Goal: Task Accomplishment & Management: Use online tool/utility

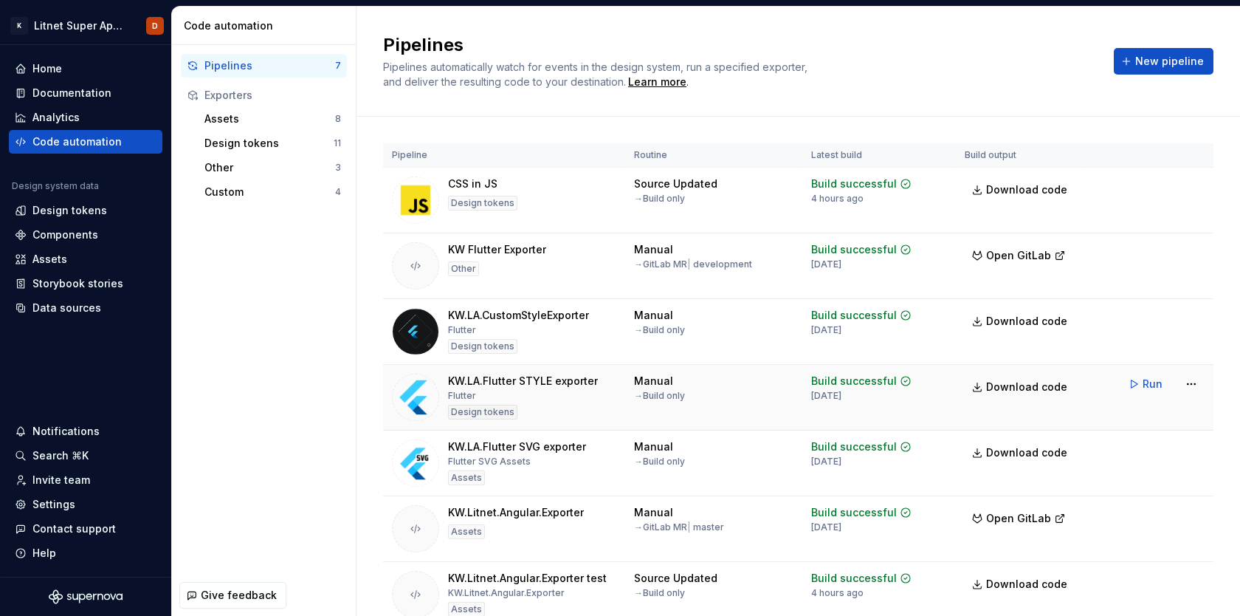
scroll to position [53, 0]
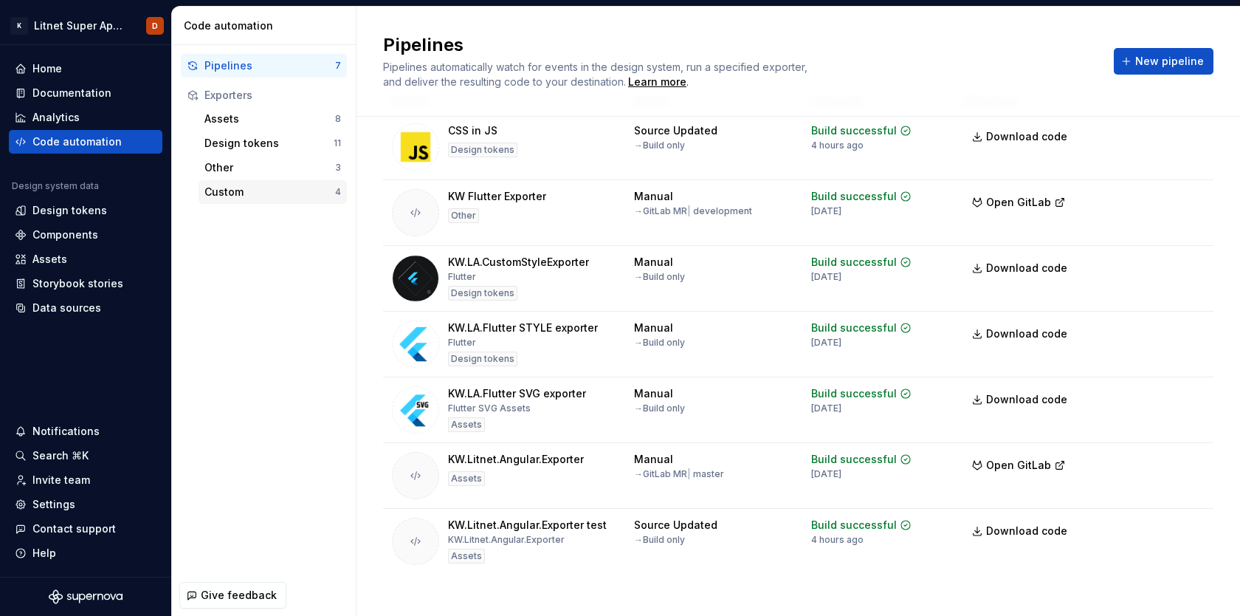
click at [237, 186] on div "Custom" at bounding box center [269, 192] width 131 height 15
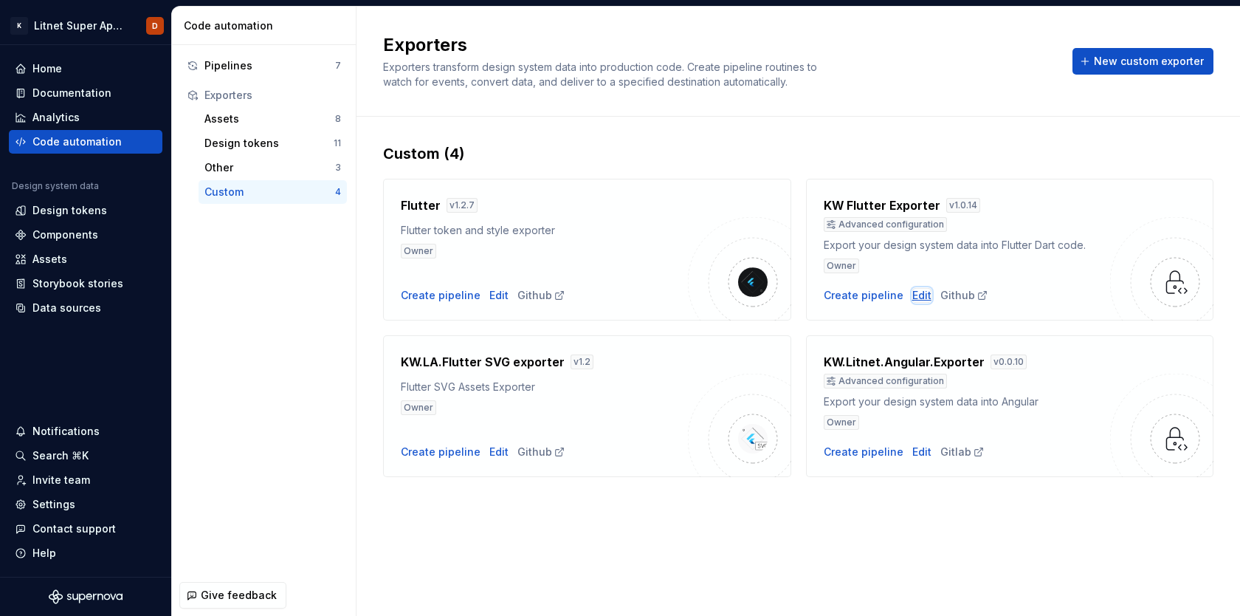
click at [912, 298] on div "Edit" at bounding box center [921, 295] width 19 height 15
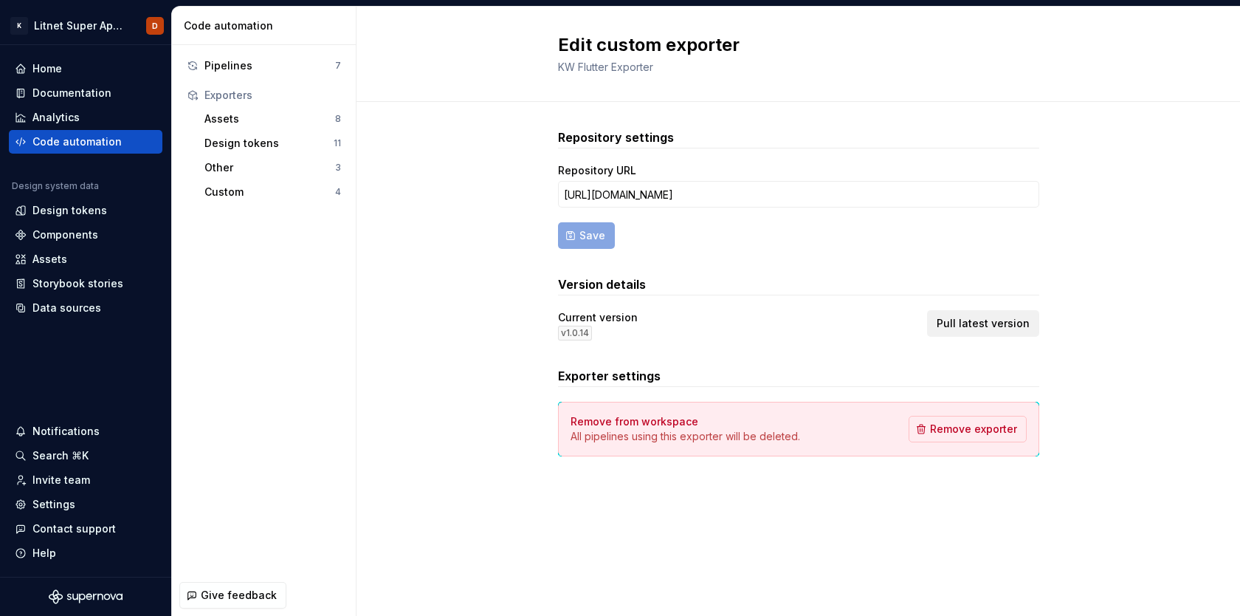
click at [1007, 323] on span "Pull latest version" at bounding box center [983, 323] width 93 height 15
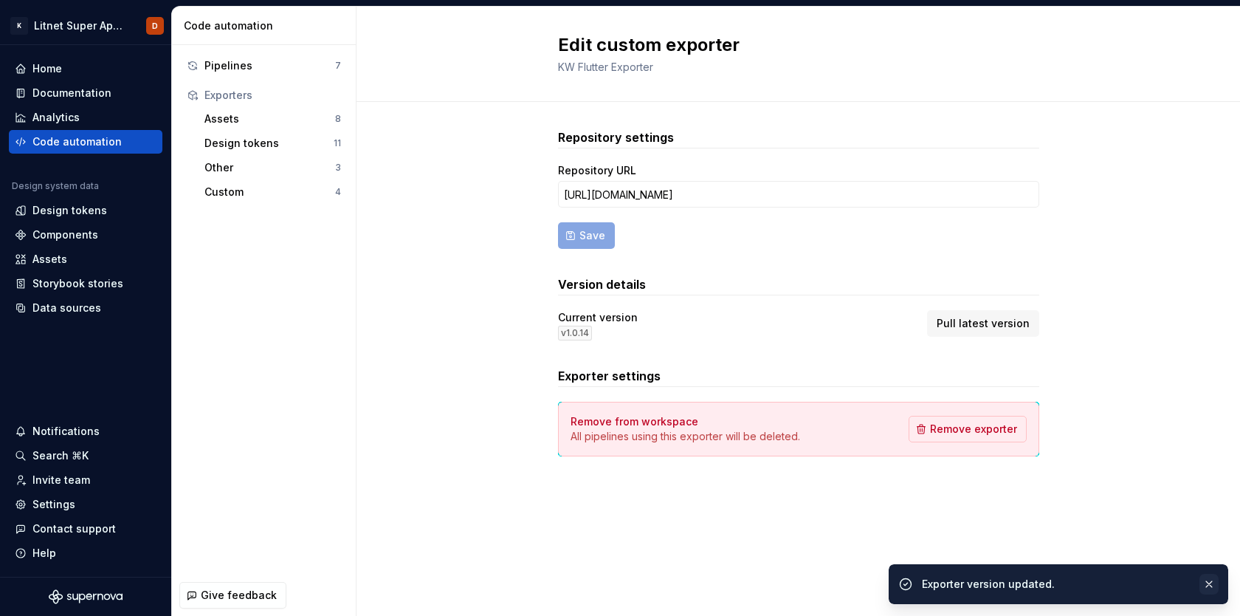
click at [1210, 585] on button "button" at bounding box center [1209, 584] width 19 height 21
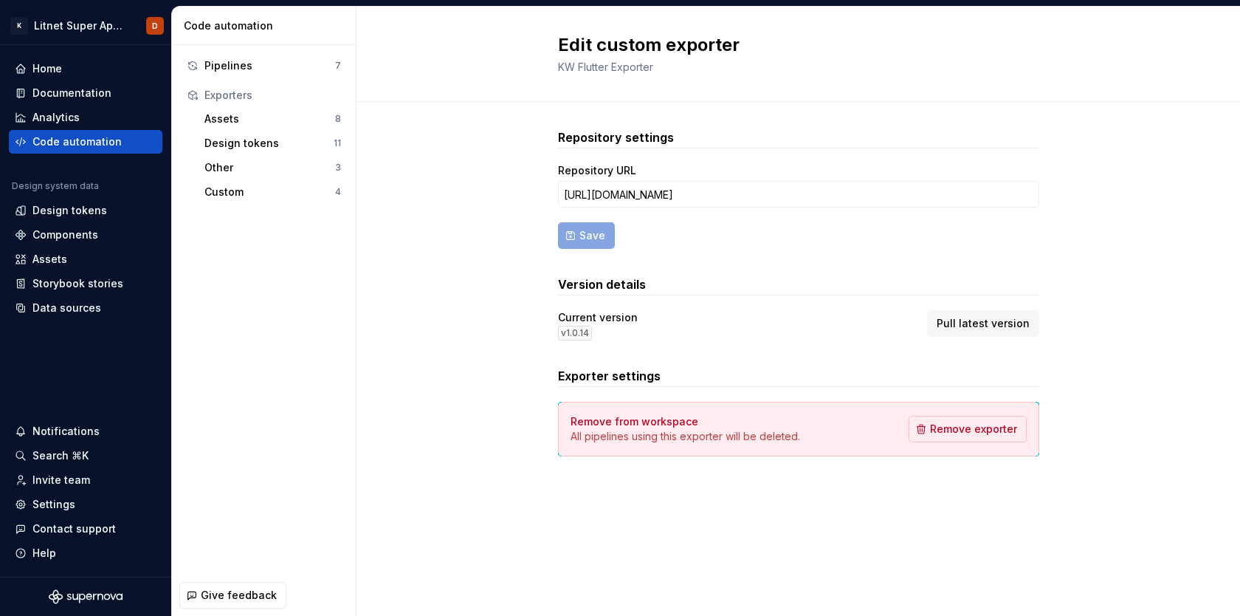
click at [1099, 364] on div "Repository settings Repository URL [URL][DOMAIN_NAME] Save Version details Curr…" at bounding box center [799, 307] width 884 height 410
click at [241, 63] on div "Pipelines" at bounding box center [269, 65] width 131 height 15
click at [233, 62] on div "Pipelines" at bounding box center [269, 65] width 131 height 15
click at [226, 64] on div "Pipelines" at bounding box center [269, 65] width 131 height 15
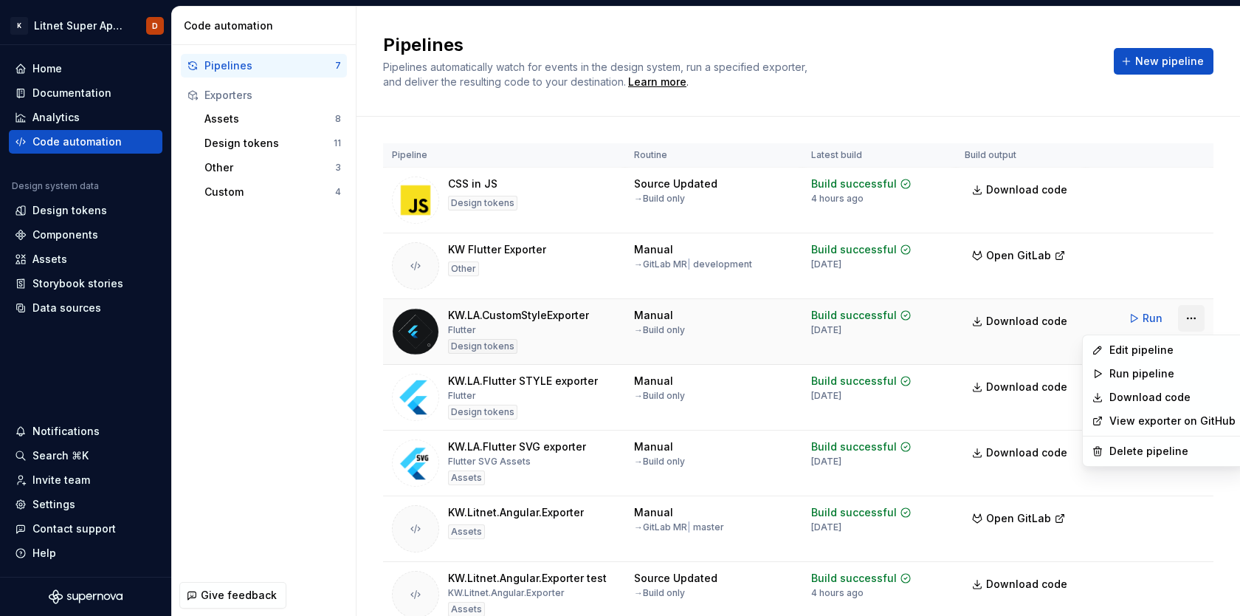
click at [1190, 318] on html "K Litnet Super App 2.0. D Home Documentation Analytics Code automation Design s…" at bounding box center [620, 308] width 1240 height 616
click at [1149, 351] on div "Edit pipeline" at bounding box center [1173, 350] width 126 height 15
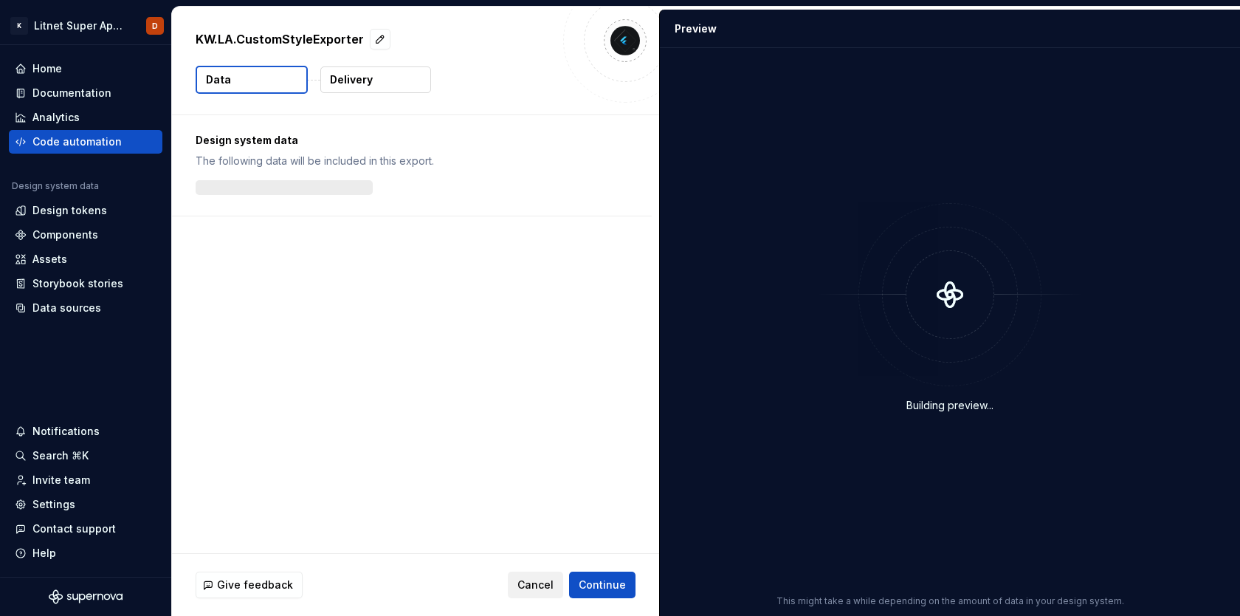
click at [542, 586] on span "Cancel" at bounding box center [536, 584] width 36 height 15
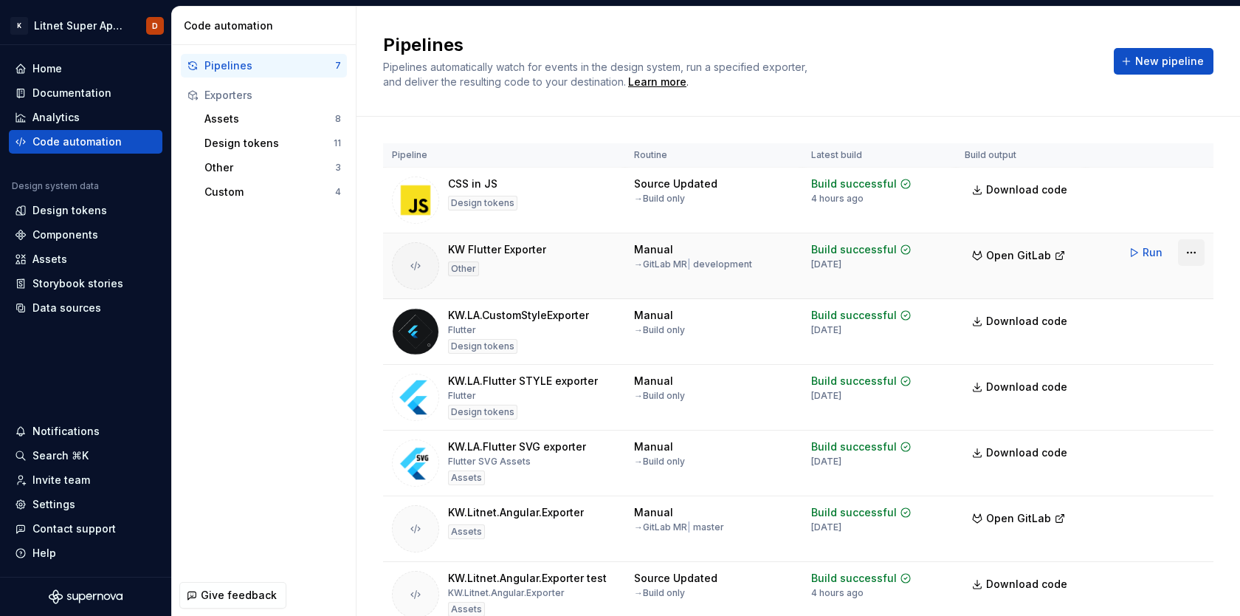
click at [1193, 253] on html "K Litnet Super App 2.0. D Home Documentation Analytics Code automation Design s…" at bounding box center [620, 308] width 1240 height 616
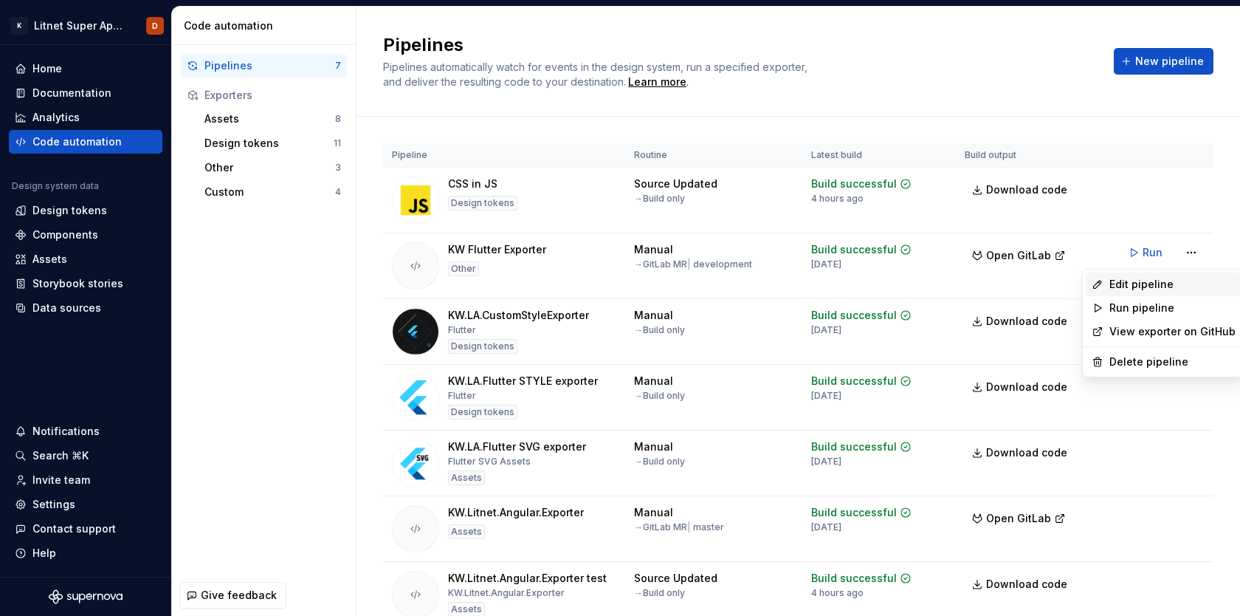
click at [1132, 284] on div "Edit pipeline" at bounding box center [1173, 284] width 126 height 15
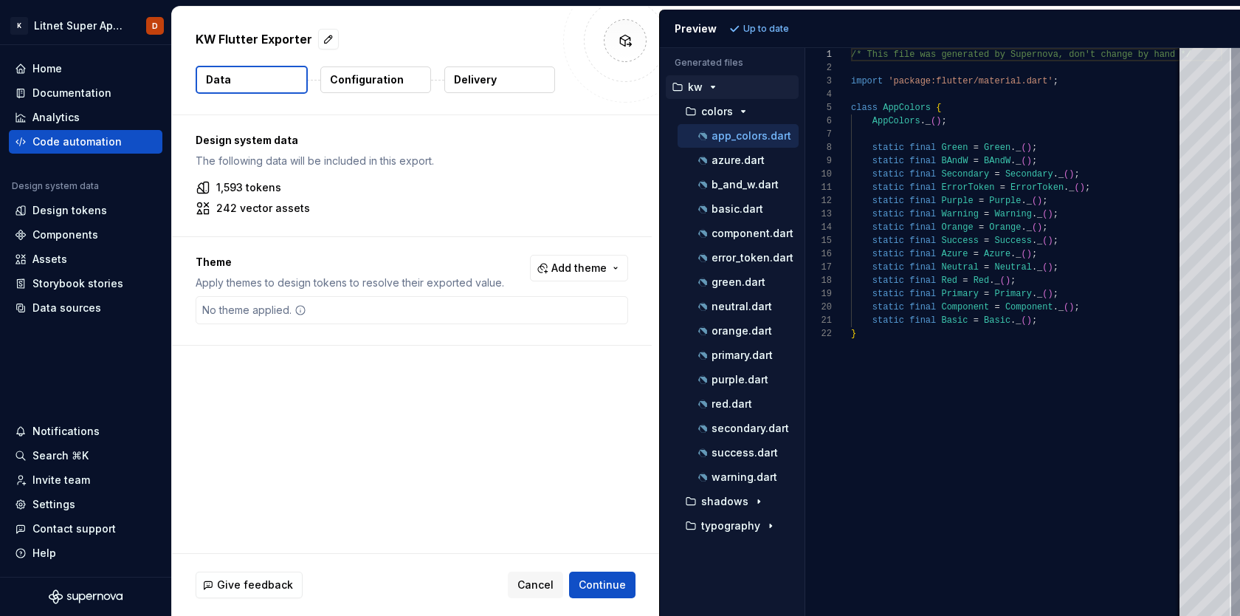
click at [391, 84] on p "Configuration" at bounding box center [367, 79] width 74 height 15
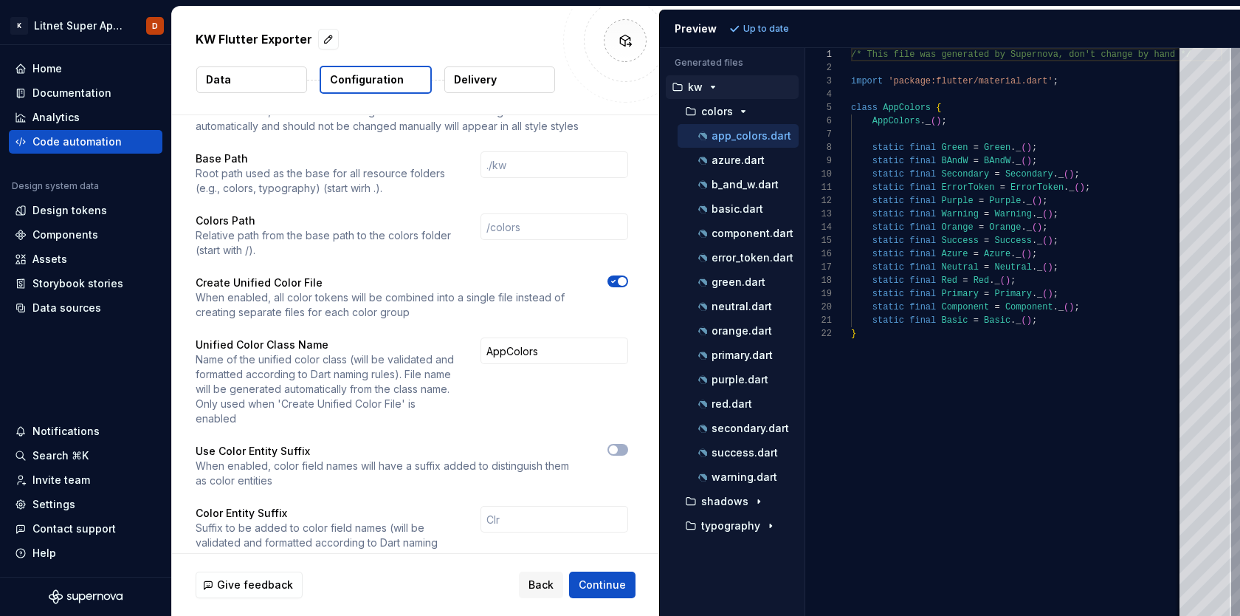
scroll to position [47, 0]
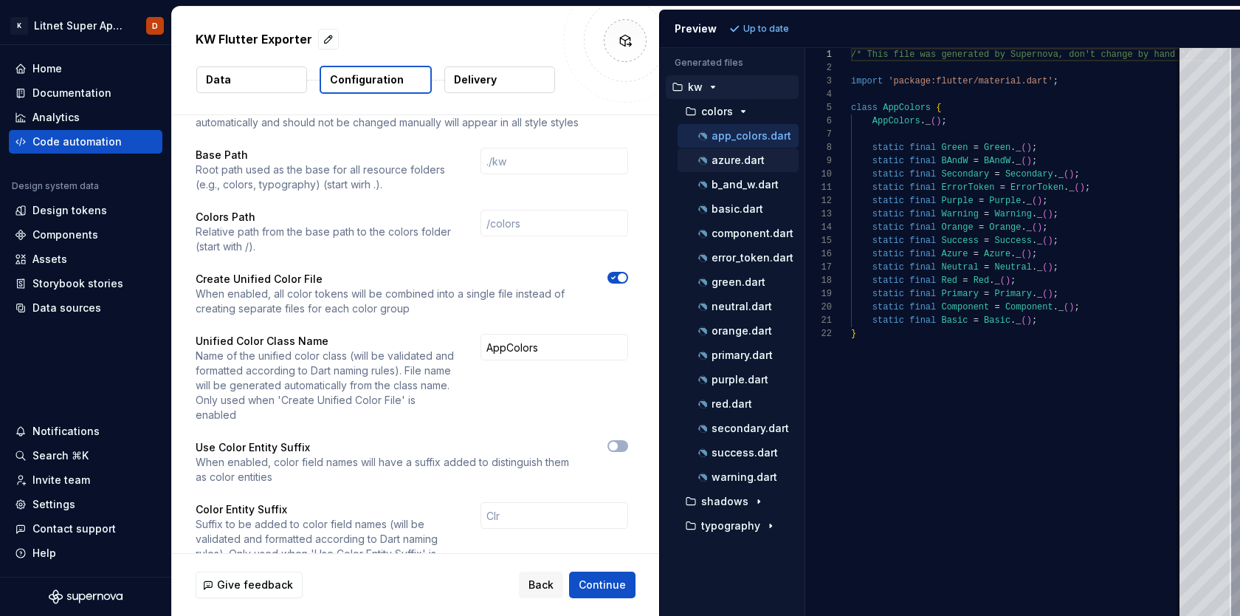
click at [742, 157] on p "azure.dart" at bounding box center [738, 160] width 53 height 12
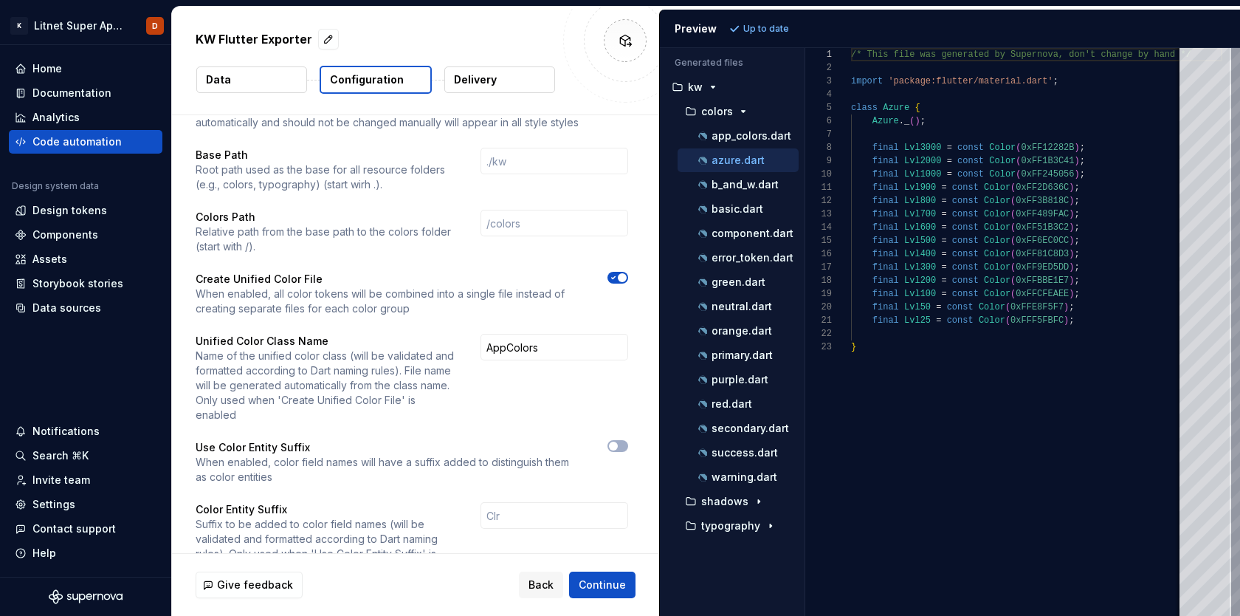
scroll to position [133, 0]
click at [739, 207] on p "basic.dart" at bounding box center [738, 209] width 52 height 12
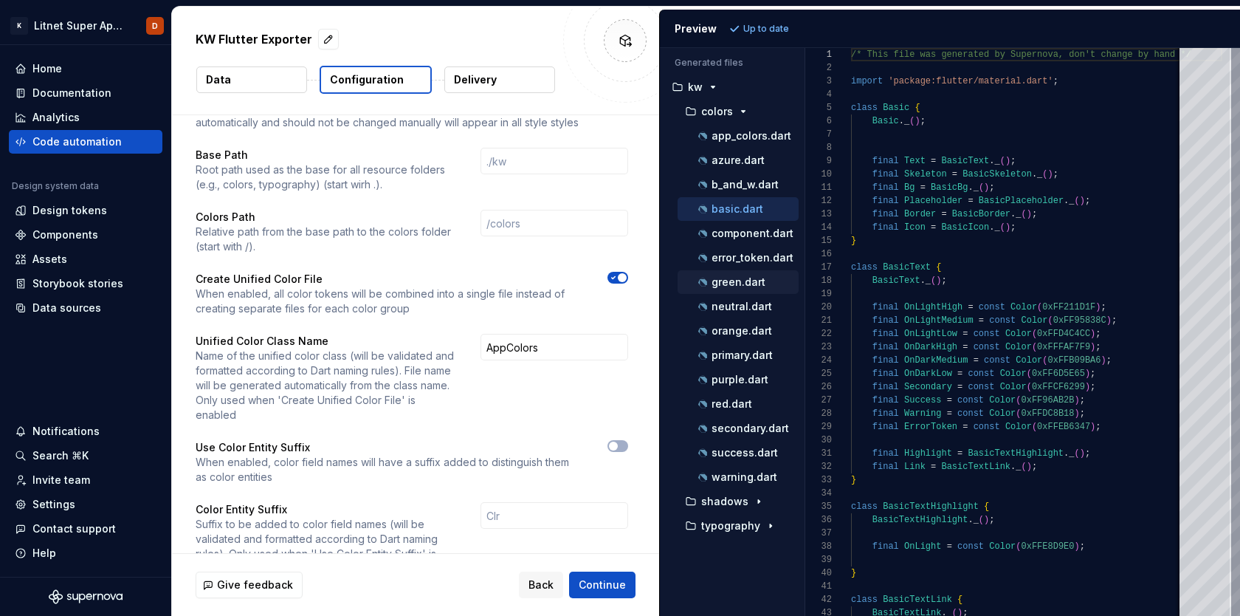
click at [744, 286] on p "green.dart" at bounding box center [739, 282] width 54 height 12
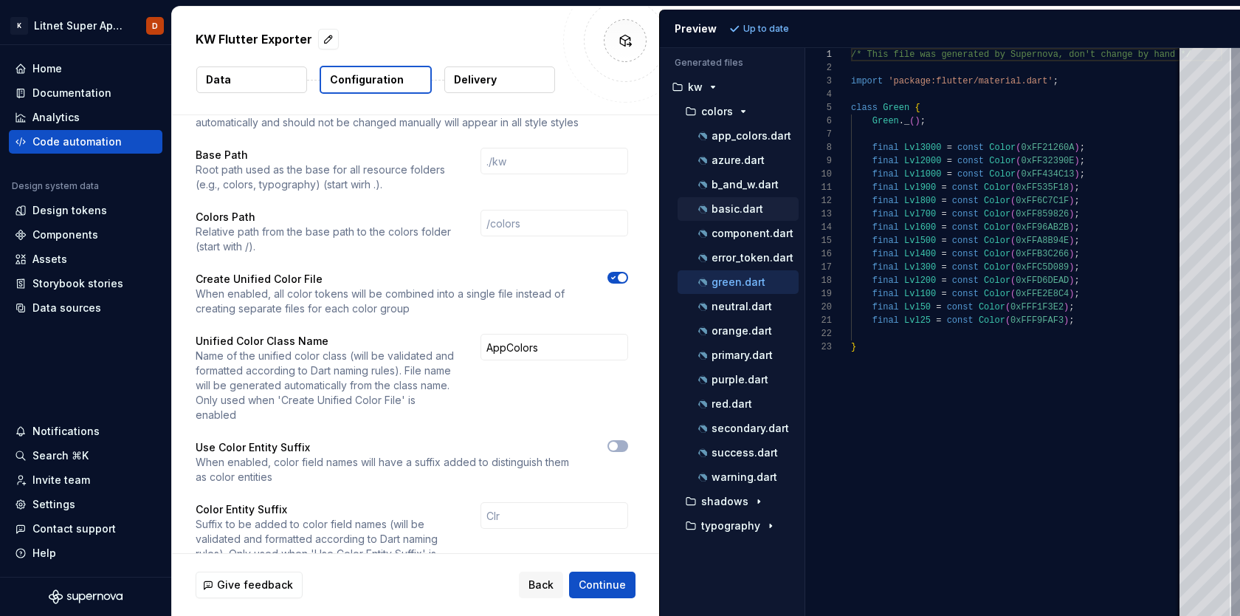
click at [743, 199] on div "basic.dart" at bounding box center [738, 209] width 121 height 24
click at [737, 135] on p "app_colors.dart" at bounding box center [752, 136] width 80 height 12
type textarea "**********"
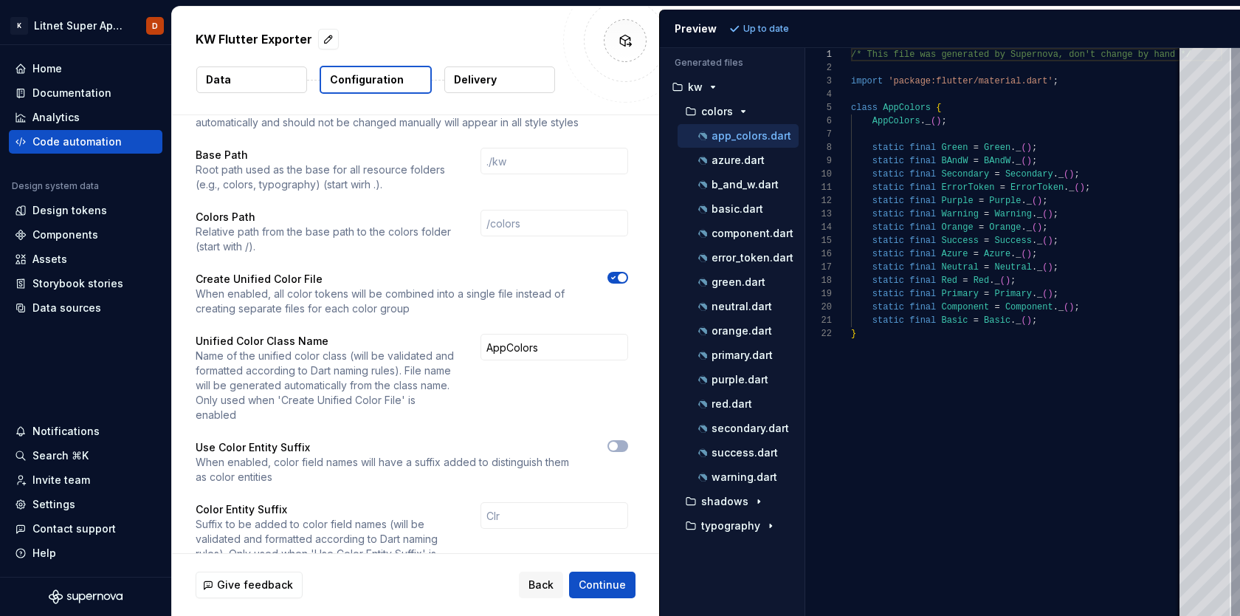
click at [756, 30] on p "Up to date" at bounding box center [766, 29] width 46 height 12
click at [619, 273] on icon "button" at bounding box center [614, 277] width 12 height 9
click at [788, 30] on span "Refresh preview" at bounding box center [781, 29] width 74 height 12
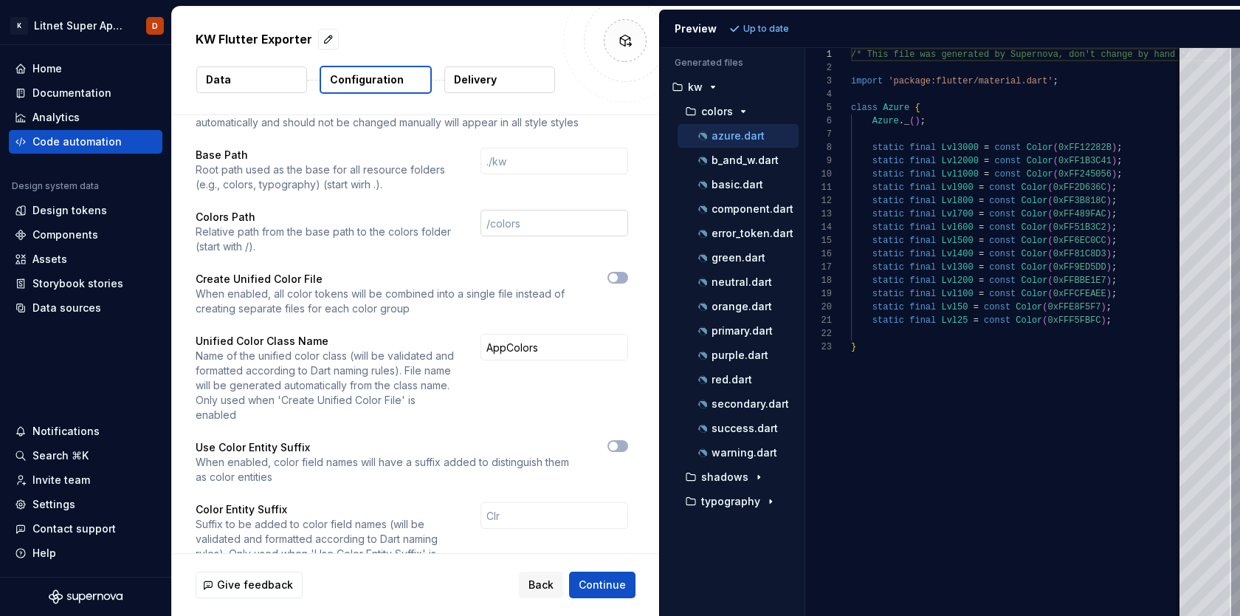
scroll to position [0, 0]
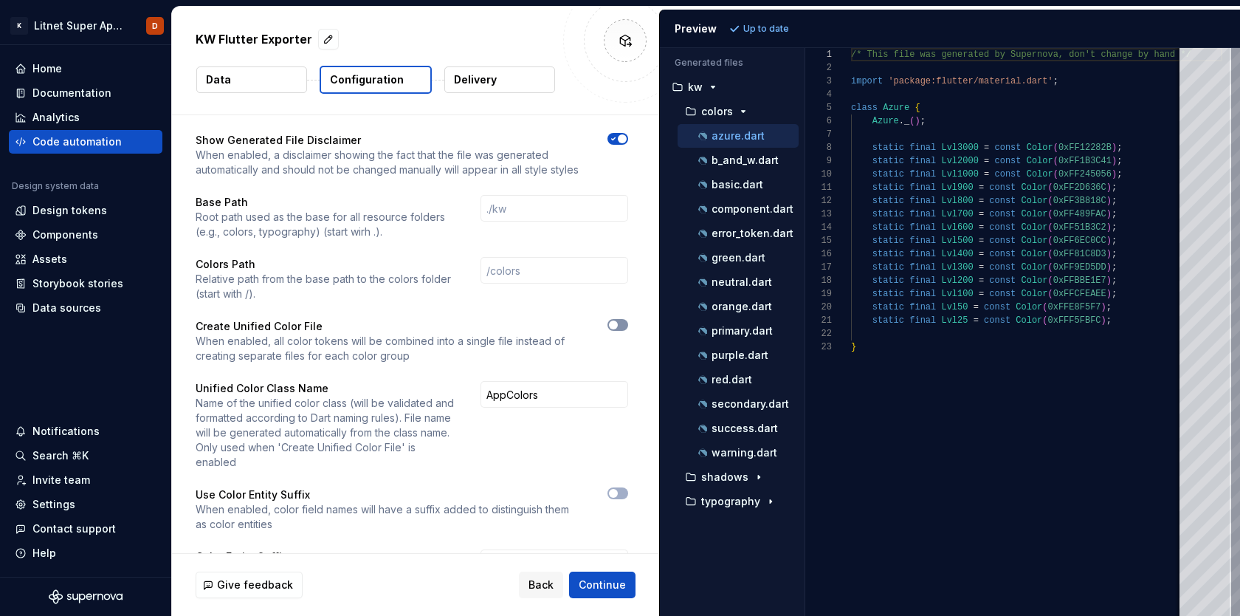
click at [618, 324] on span "button" at bounding box center [613, 324] width 9 height 9
click at [785, 25] on span "Refresh preview" at bounding box center [781, 29] width 74 height 12
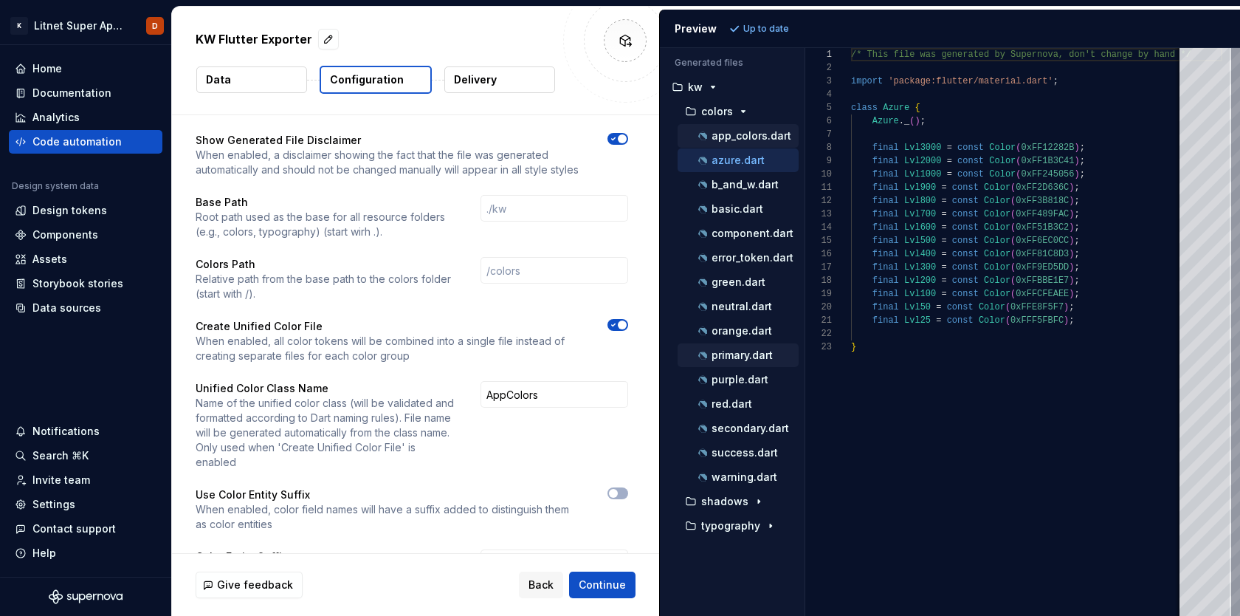
scroll to position [133, 0]
click at [741, 134] on p "app_colors.dart" at bounding box center [752, 136] width 80 height 12
type textarea "**********"
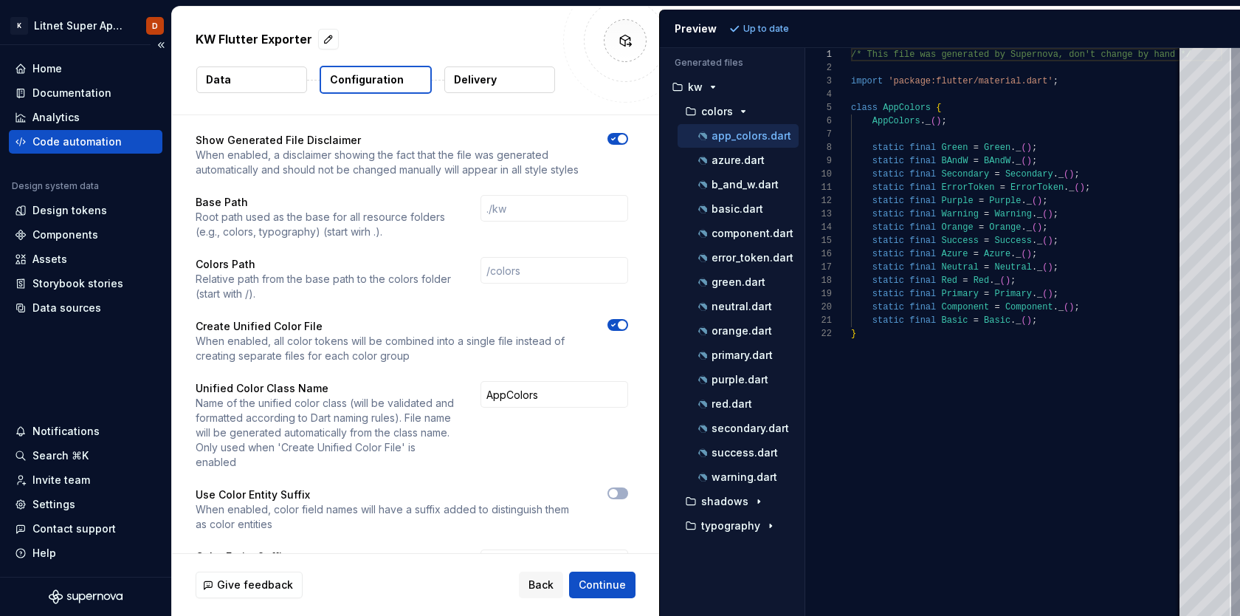
click at [80, 144] on div "Code automation" at bounding box center [76, 141] width 89 height 15
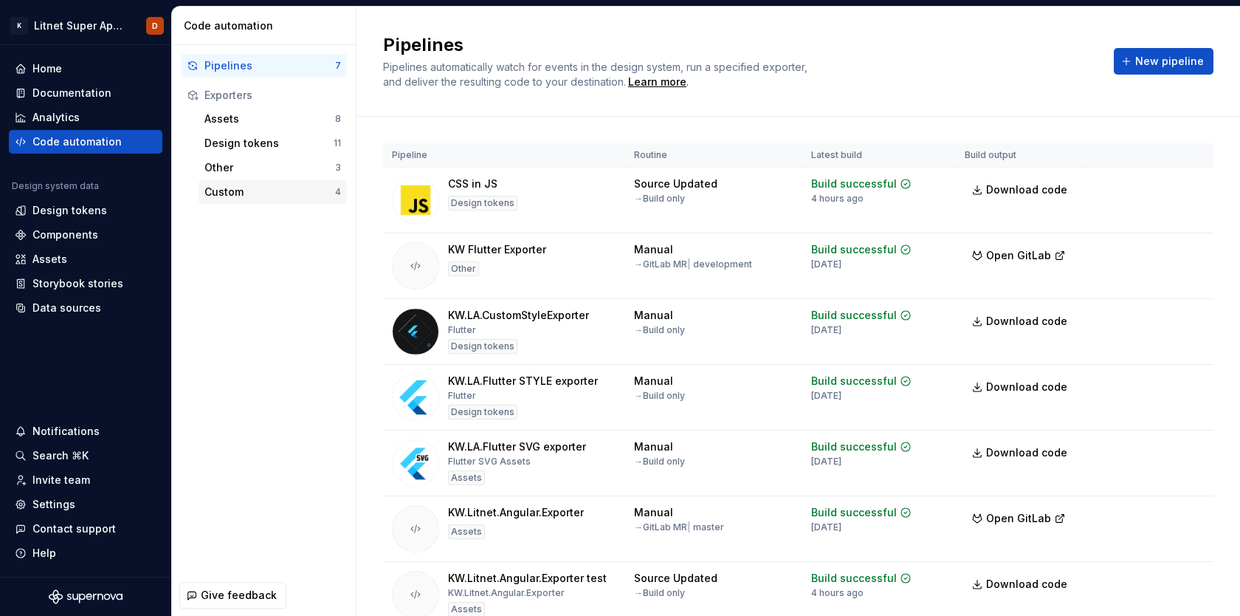
click at [244, 192] on div "Custom" at bounding box center [269, 192] width 131 height 15
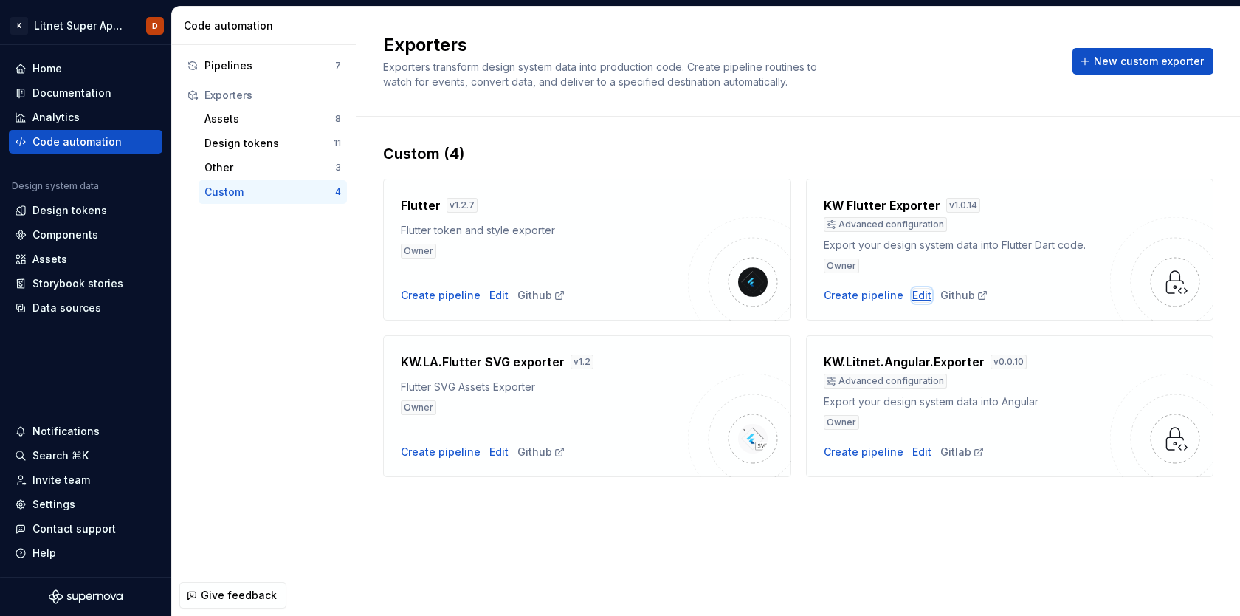
click at [914, 297] on div "Edit" at bounding box center [921, 295] width 19 height 15
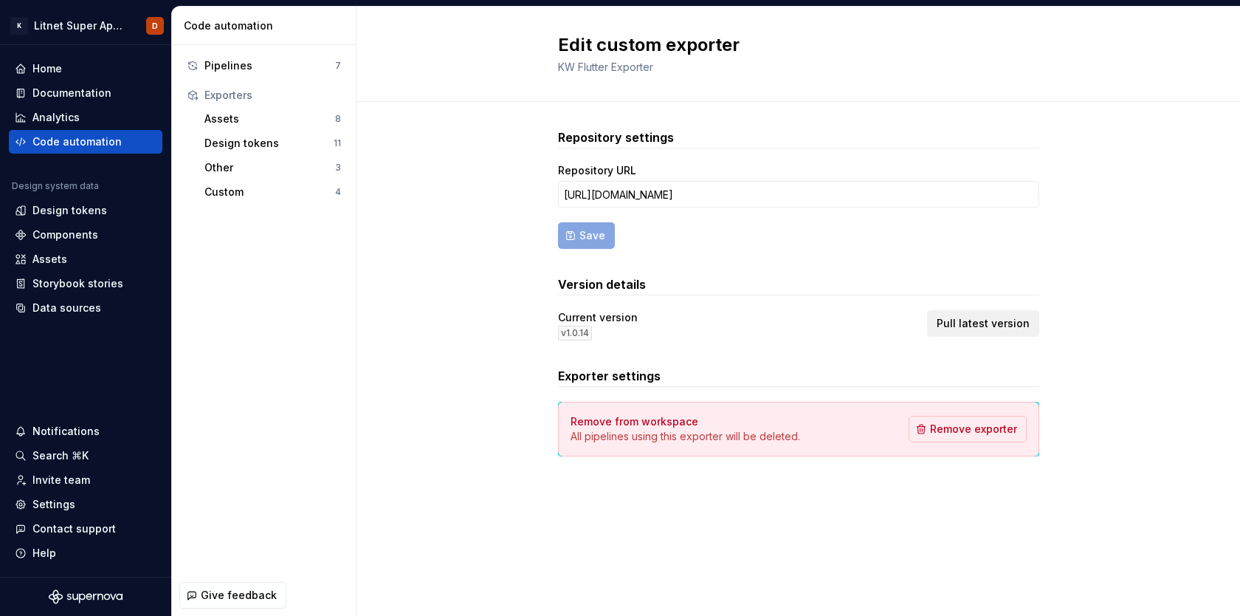
click at [977, 321] on span "Pull latest version" at bounding box center [983, 323] width 93 height 15
click at [1175, 437] on div "Repository settings Repository URL [URL][DOMAIN_NAME] Save Version details Curr…" at bounding box center [799, 307] width 884 height 410
click at [1155, 333] on div "Repository settings Repository URL [URL][DOMAIN_NAME] Save Version details Curr…" at bounding box center [799, 307] width 884 height 410
click at [1004, 323] on span "Pull latest version" at bounding box center [983, 323] width 93 height 15
click at [1001, 326] on span "Pull latest version" at bounding box center [983, 323] width 93 height 15
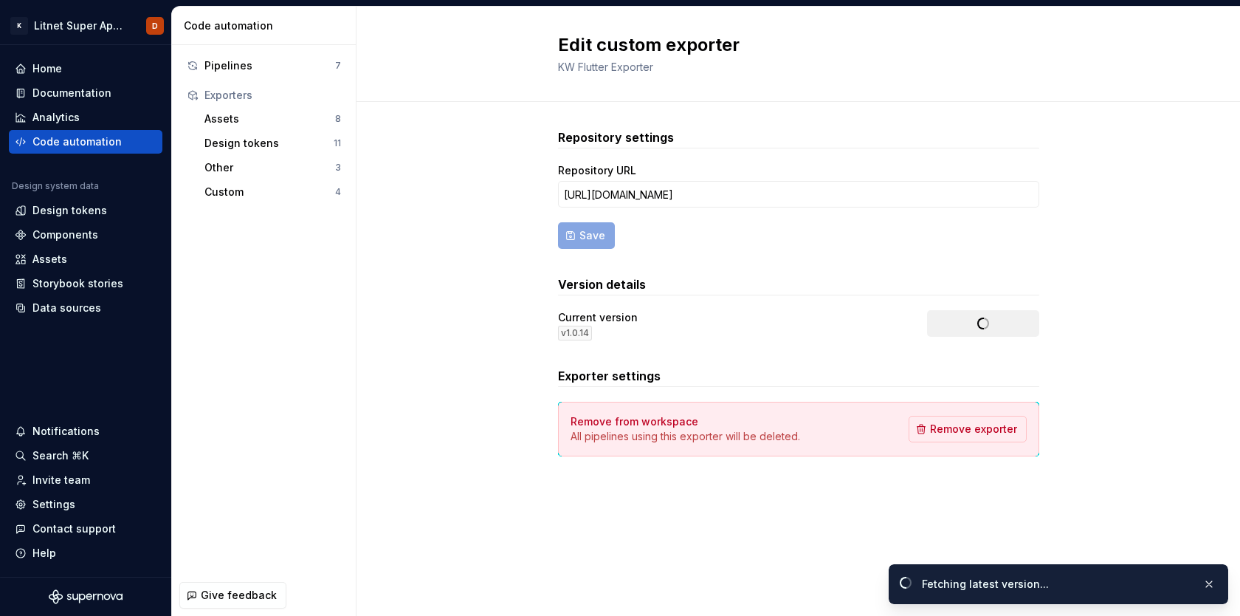
click at [1001, 326] on div "Current version v 1.0.14 Pull latest version" at bounding box center [798, 325] width 481 height 30
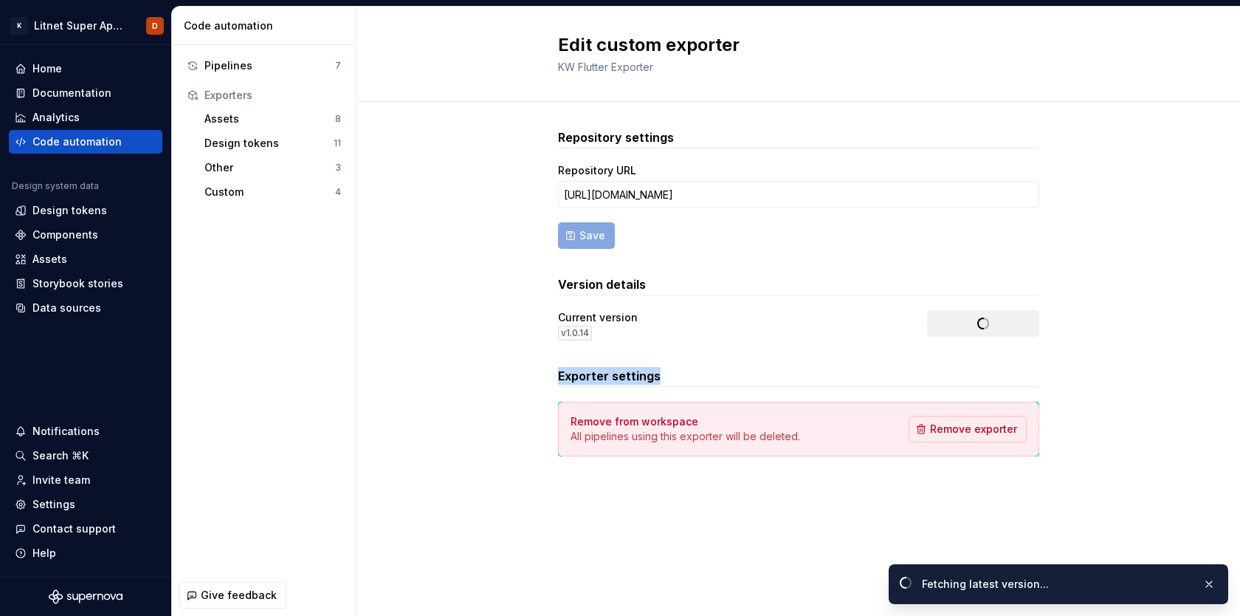
click at [1001, 326] on div "Current version v 1.0.14 Pull latest version" at bounding box center [798, 325] width 481 height 30
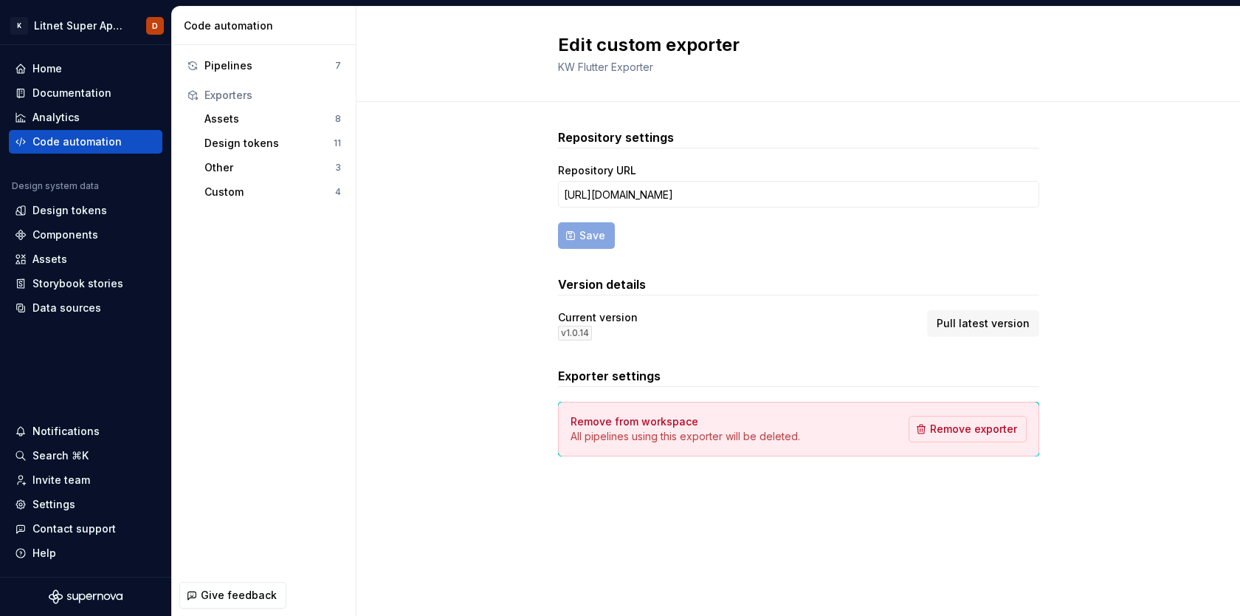
click at [1091, 369] on div "Repository settings Repository URL [URL][DOMAIN_NAME] Save Version details Curr…" at bounding box center [799, 307] width 884 height 410
click at [963, 324] on span "Pull latest version" at bounding box center [983, 323] width 93 height 15
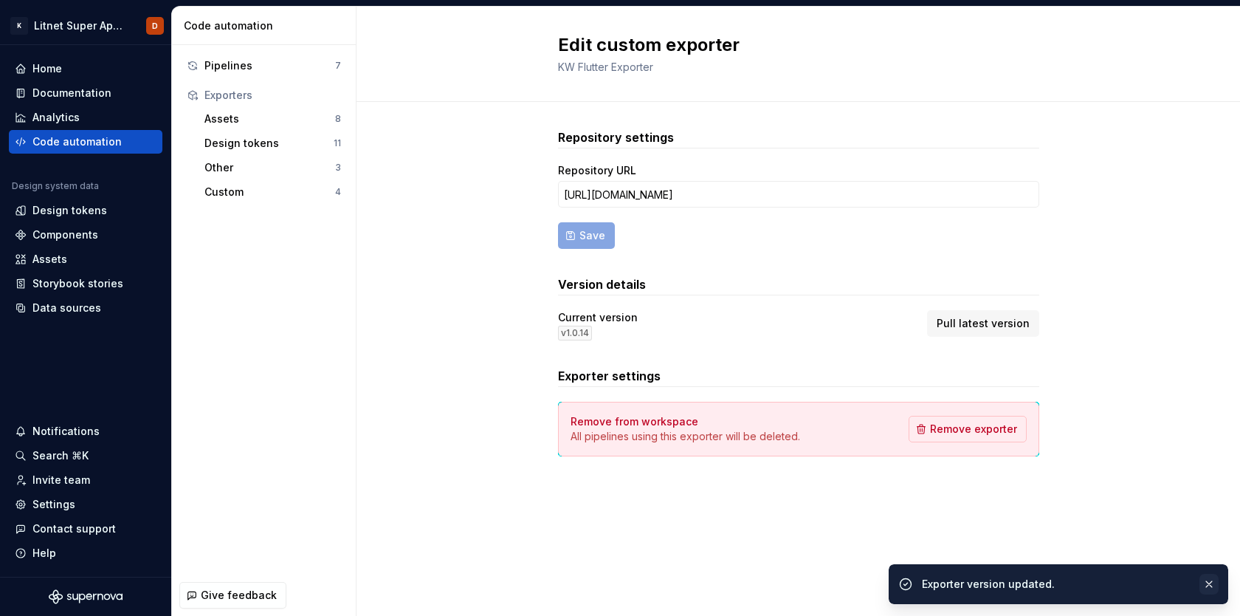
click at [1209, 587] on button "button" at bounding box center [1209, 584] width 19 height 21
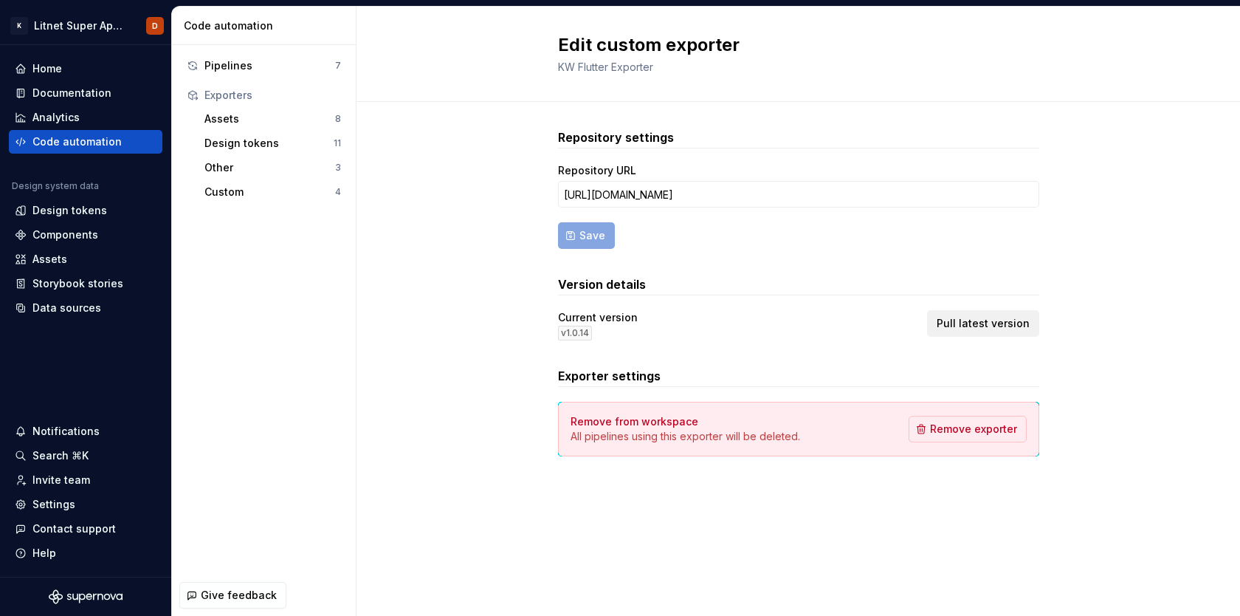
click at [1021, 326] on span "Pull latest version" at bounding box center [983, 323] width 93 height 15
click at [840, 193] on input "[URL][DOMAIN_NAME]" at bounding box center [798, 194] width 481 height 27
click at [597, 231] on span "Save" at bounding box center [593, 235] width 26 height 15
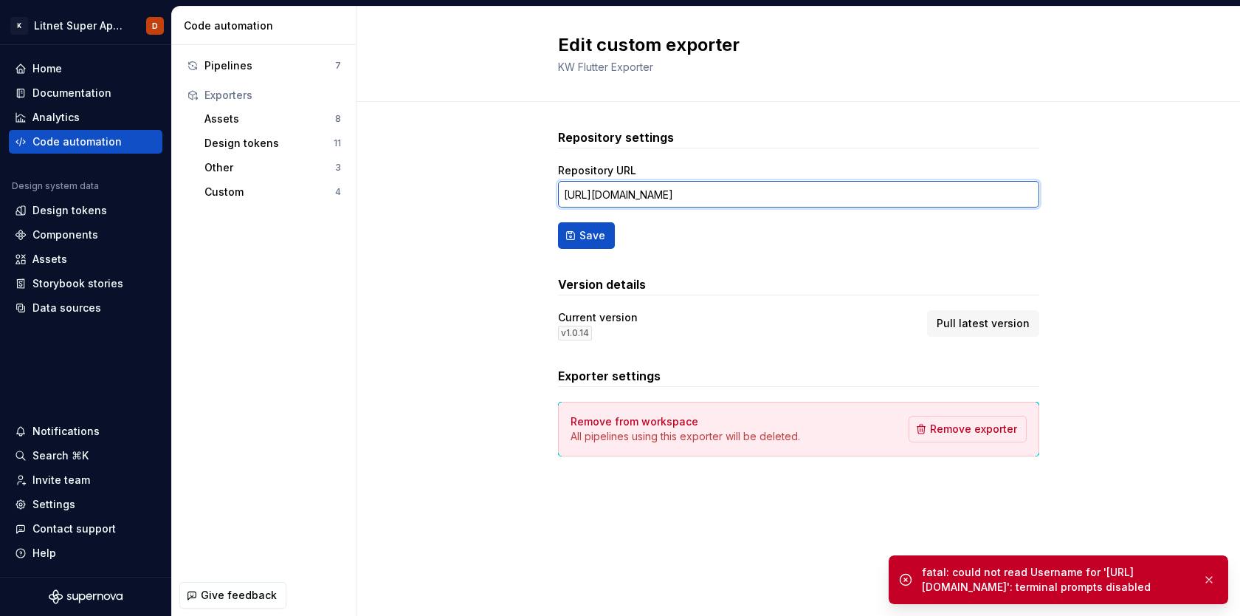
click at [851, 190] on input "[URL][DOMAIN_NAME]" at bounding box center [798, 194] width 481 height 27
type input "[URL][DOMAIN_NAME]"
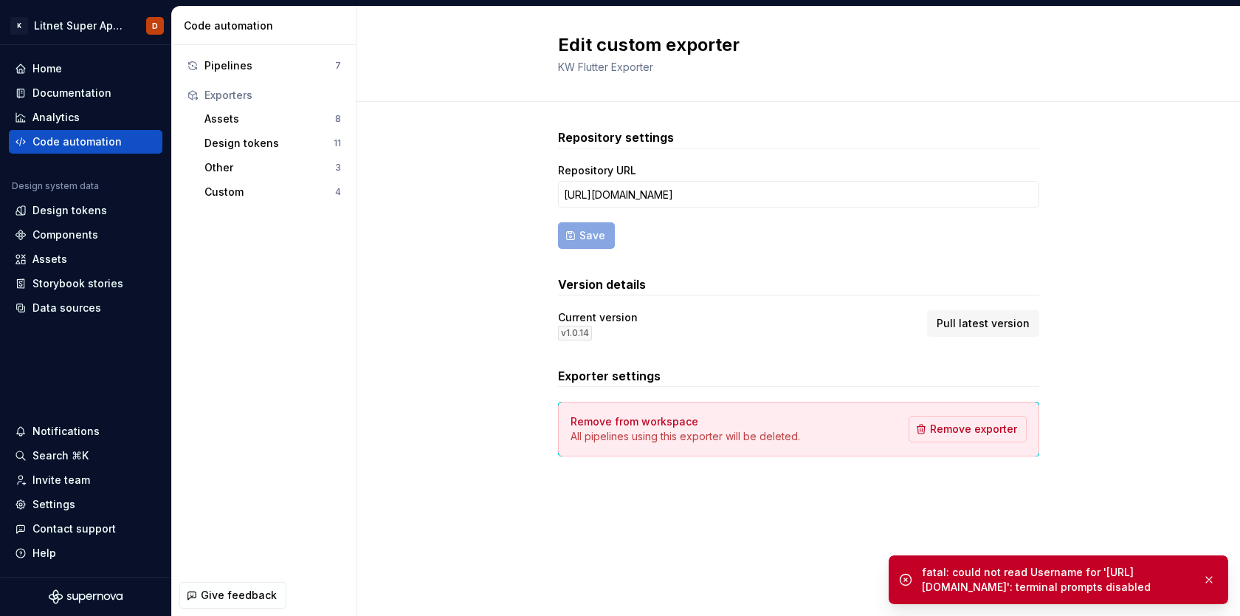
click at [814, 295] on div at bounding box center [798, 295] width 481 height 1
click at [977, 319] on span "Pull latest version" at bounding box center [983, 323] width 93 height 15
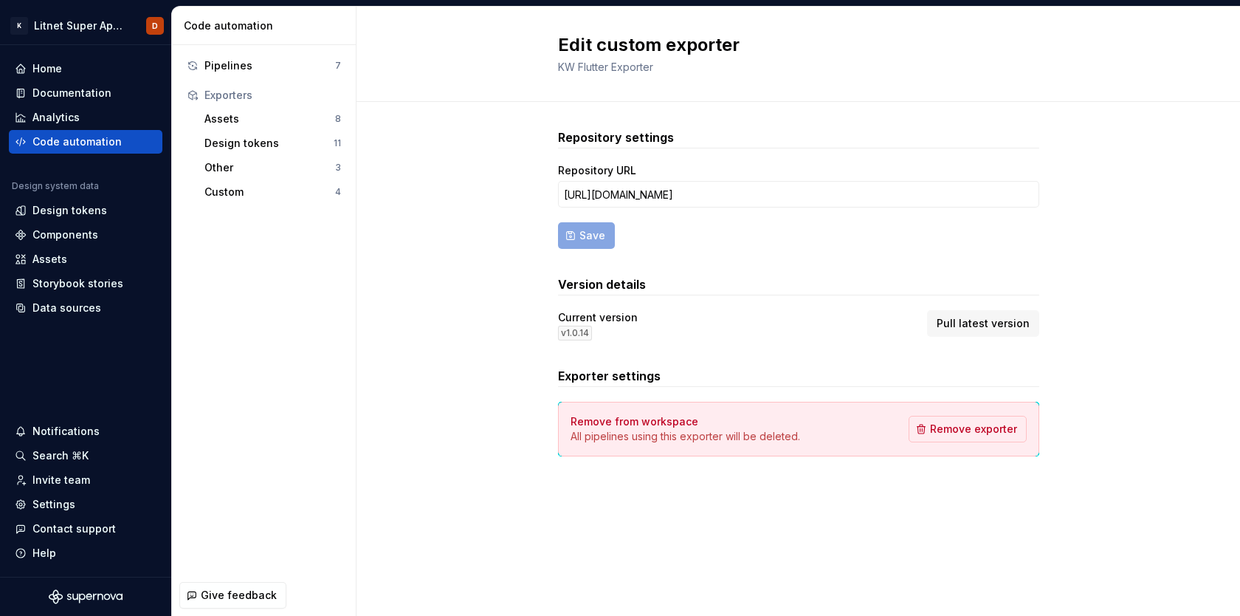
click at [501, 328] on div "Repository settings Repository URL [URL][DOMAIN_NAME] Save Version details Curr…" at bounding box center [799, 307] width 884 height 410
click at [228, 188] on div "Custom" at bounding box center [269, 192] width 131 height 15
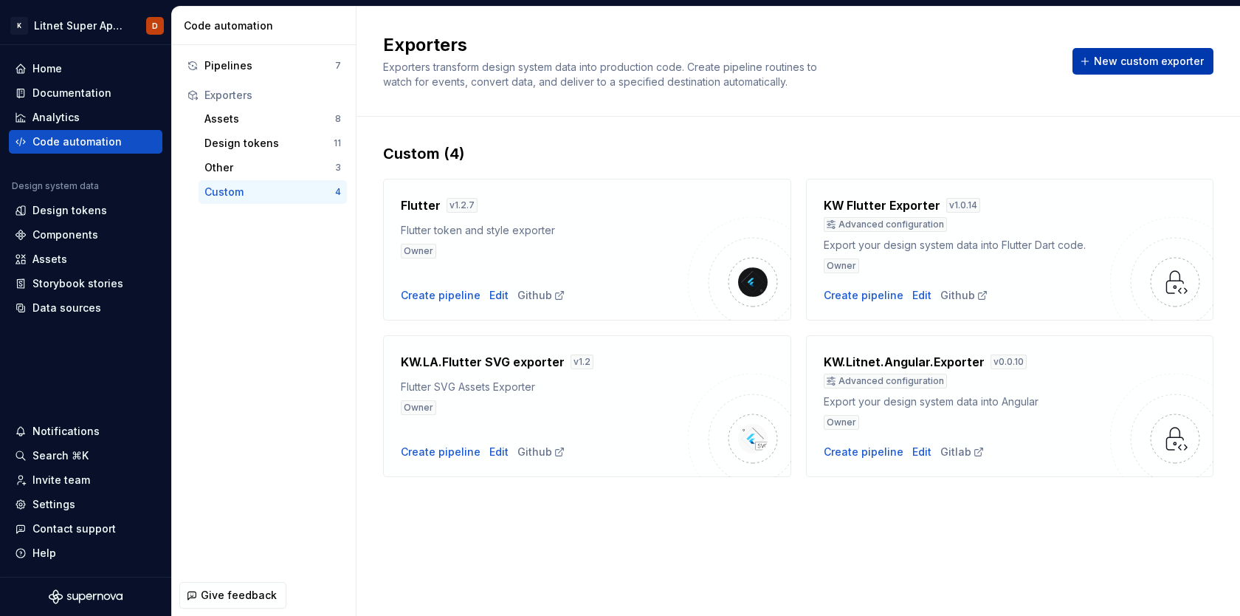
click at [1132, 65] on span "New custom exporter" at bounding box center [1149, 61] width 110 height 15
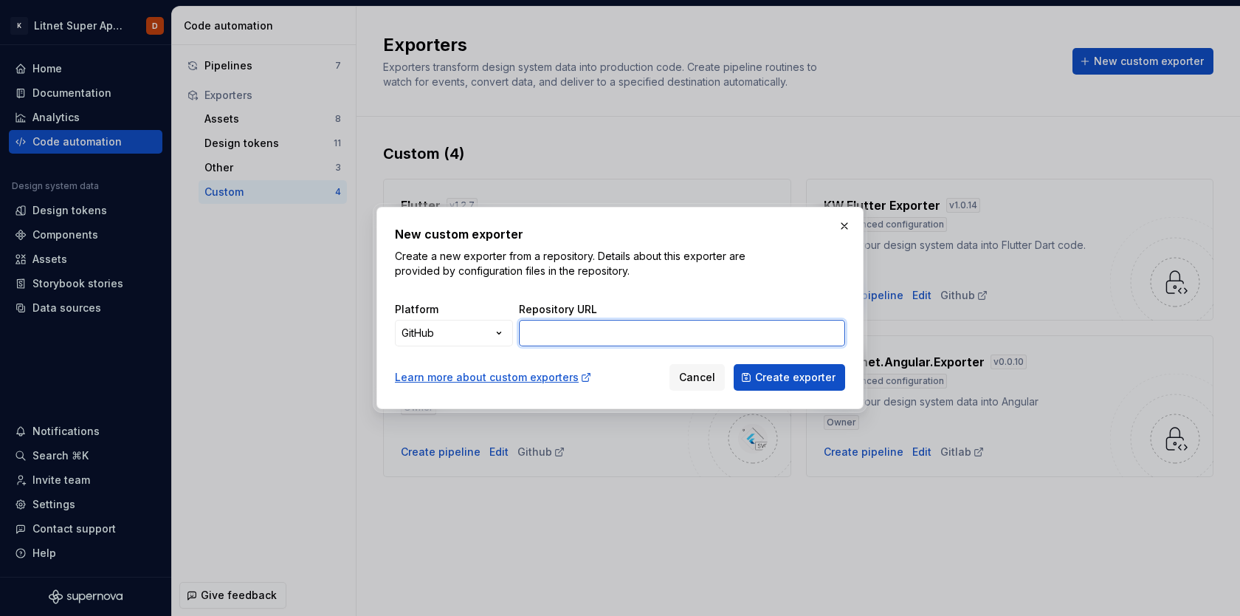
click at [597, 329] on input "Repository URL" at bounding box center [682, 333] width 326 height 27
type input "[URL][DOMAIN_NAME]"
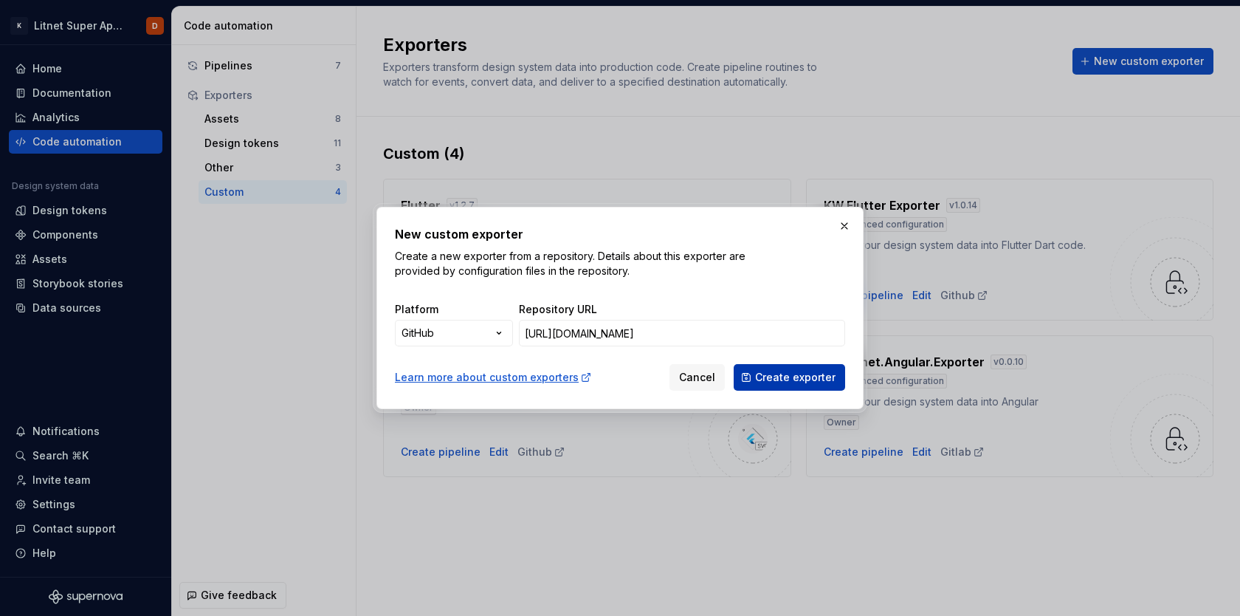
click at [814, 379] on span "Create exporter" at bounding box center [795, 377] width 80 height 15
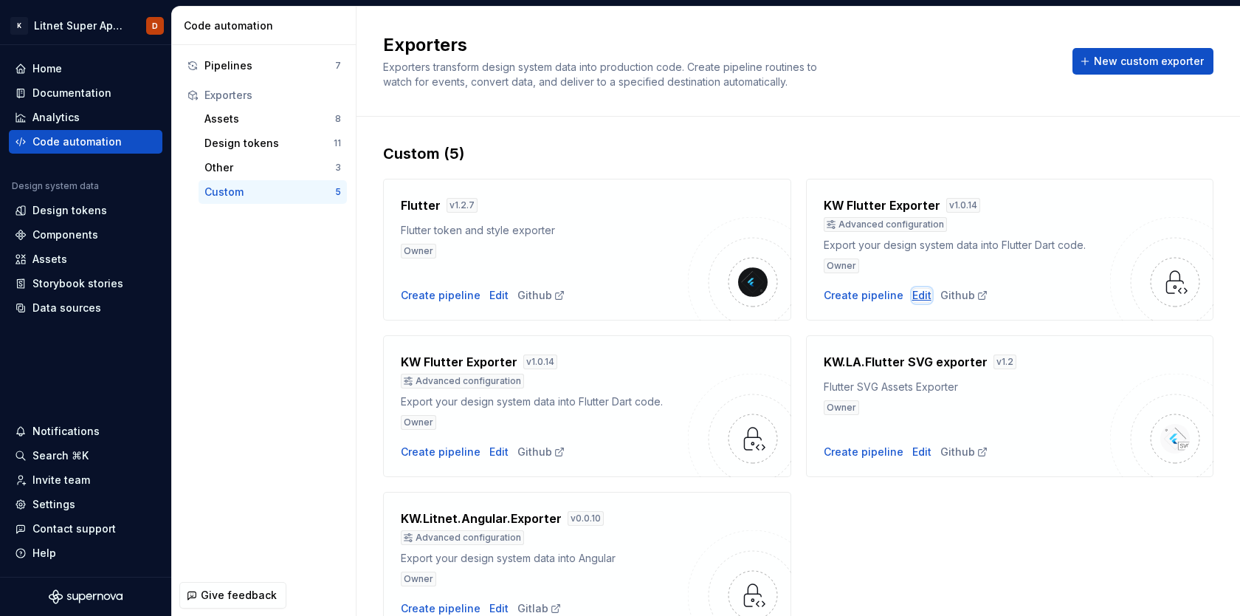
click at [919, 294] on div "Edit" at bounding box center [921, 295] width 19 height 15
click at [917, 293] on div "Edit" at bounding box center [921, 295] width 19 height 15
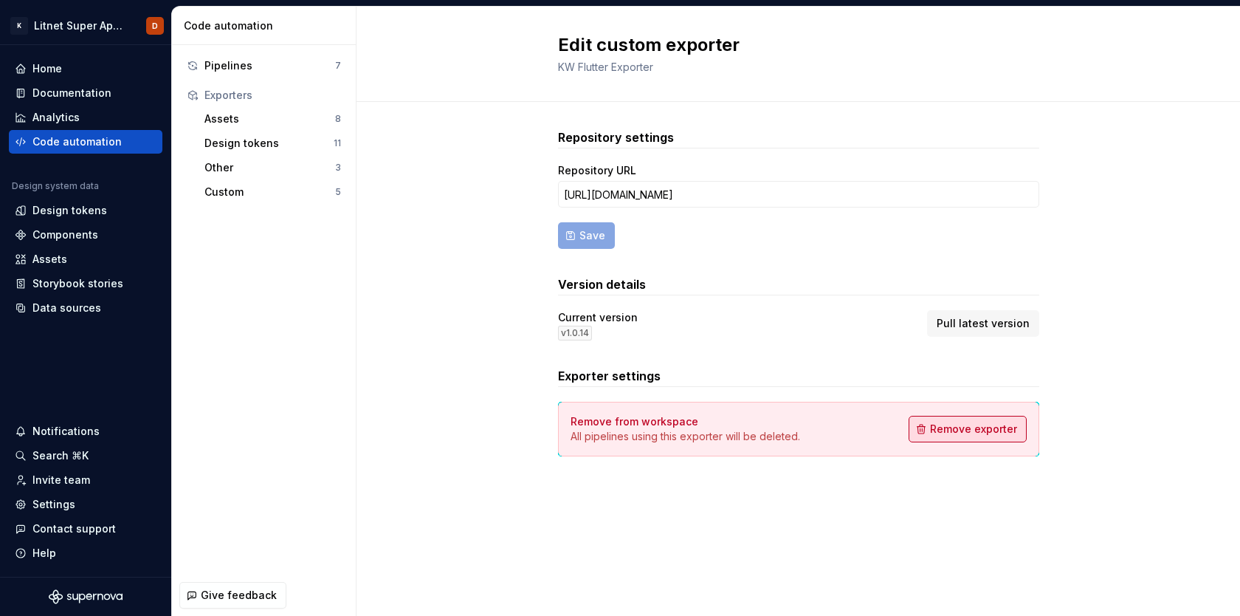
click at [998, 426] on span "Remove exporter" at bounding box center [973, 429] width 87 height 15
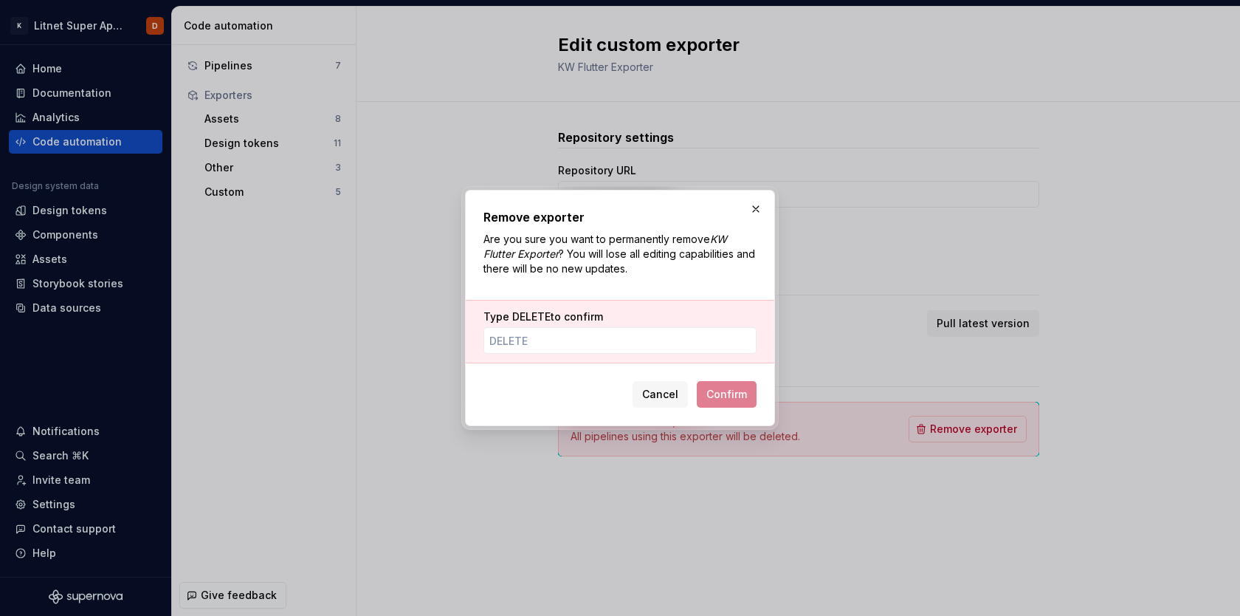
click at [534, 317] on span "Delete" at bounding box center [531, 316] width 38 height 13
click at [534, 327] on input "Type Delete to confirm" at bounding box center [620, 340] width 273 height 27
click at [534, 317] on span "Delete" at bounding box center [531, 316] width 38 height 13
click at [534, 327] on input "Type Delete to confirm" at bounding box center [620, 340] width 273 height 27
type input "DELETE"
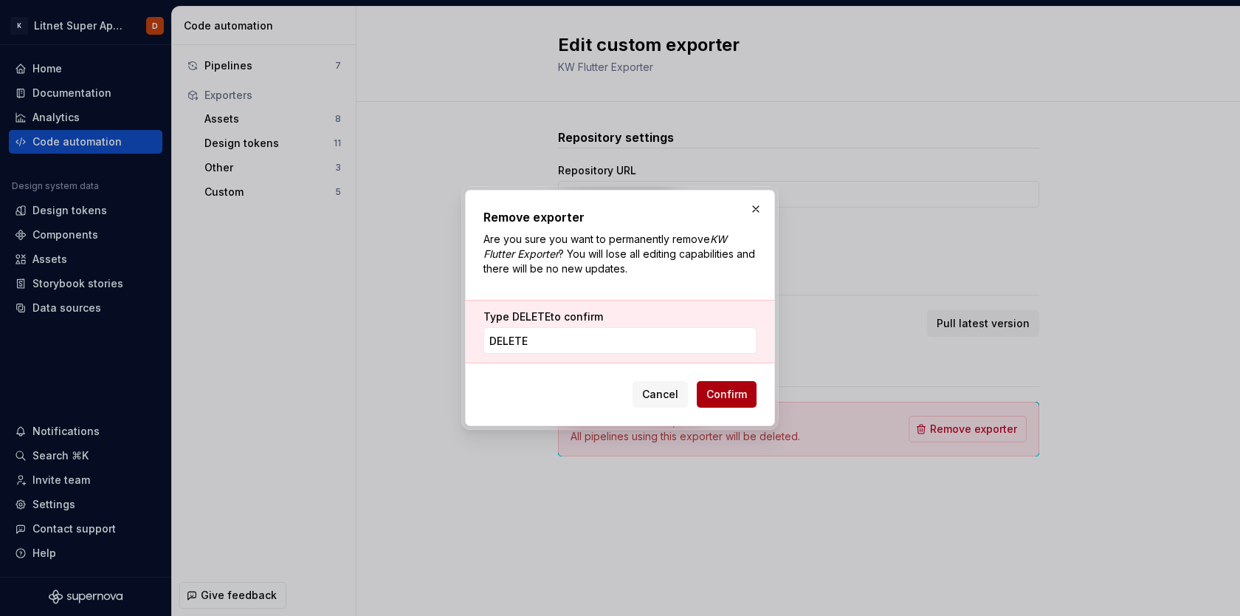
click at [733, 395] on span "Confirm" at bounding box center [727, 394] width 41 height 15
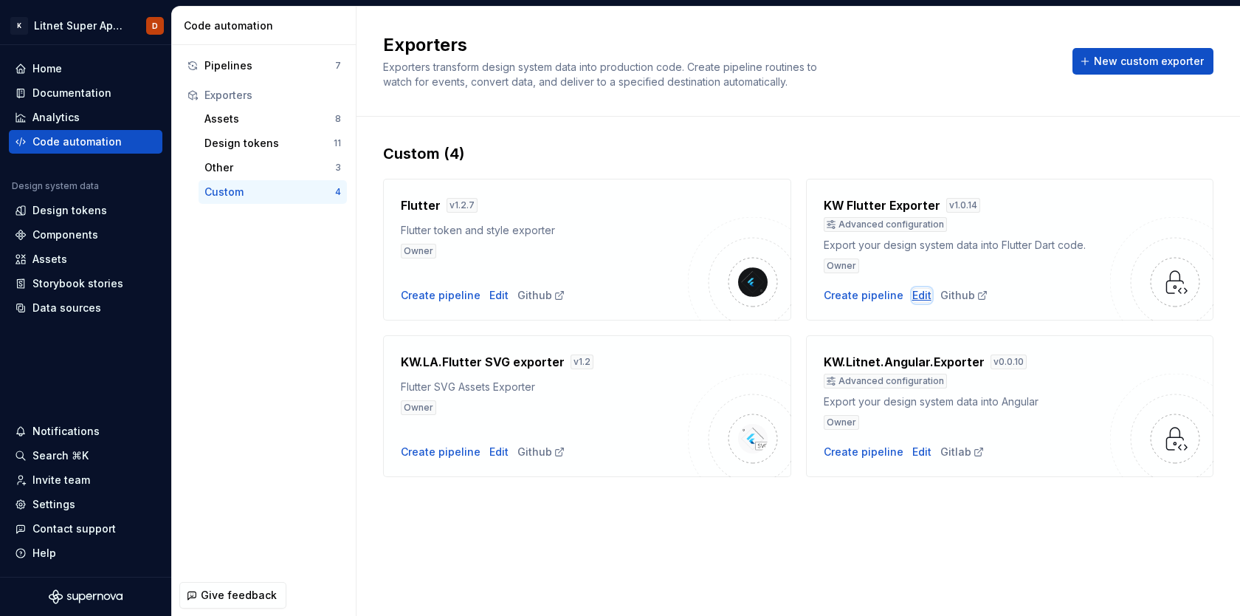
click at [918, 292] on div "Edit" at bounding box center [921, 295] width 19 height 15
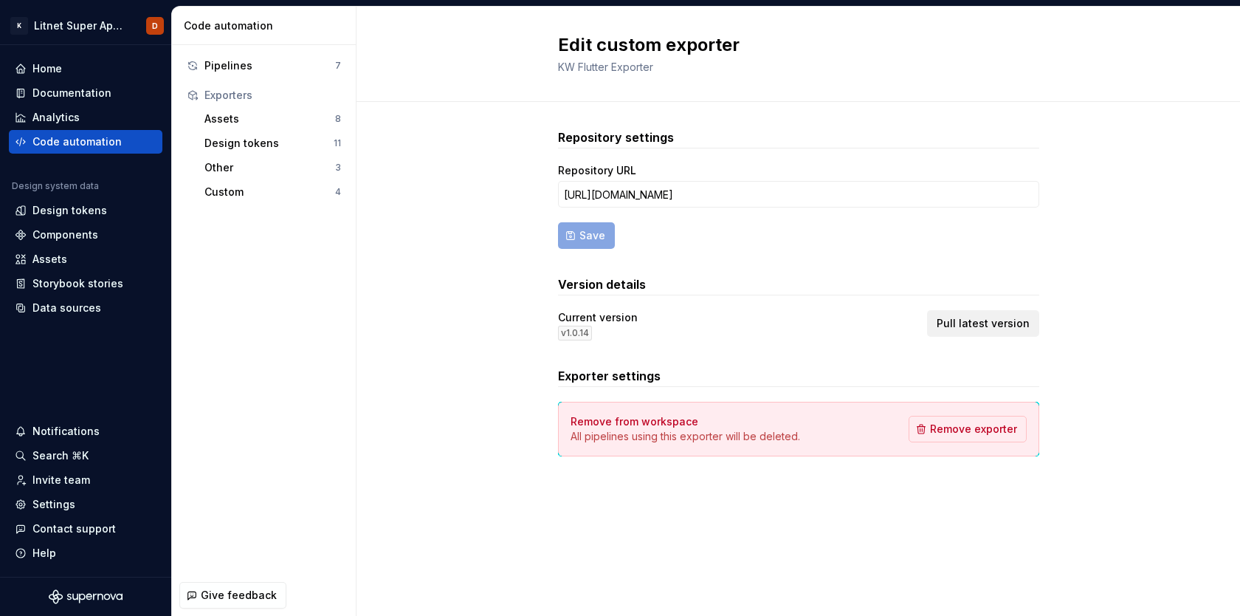
click at [989, 320] on span "Pull latest version" at bounding box center [983, 323] width 93 height 15
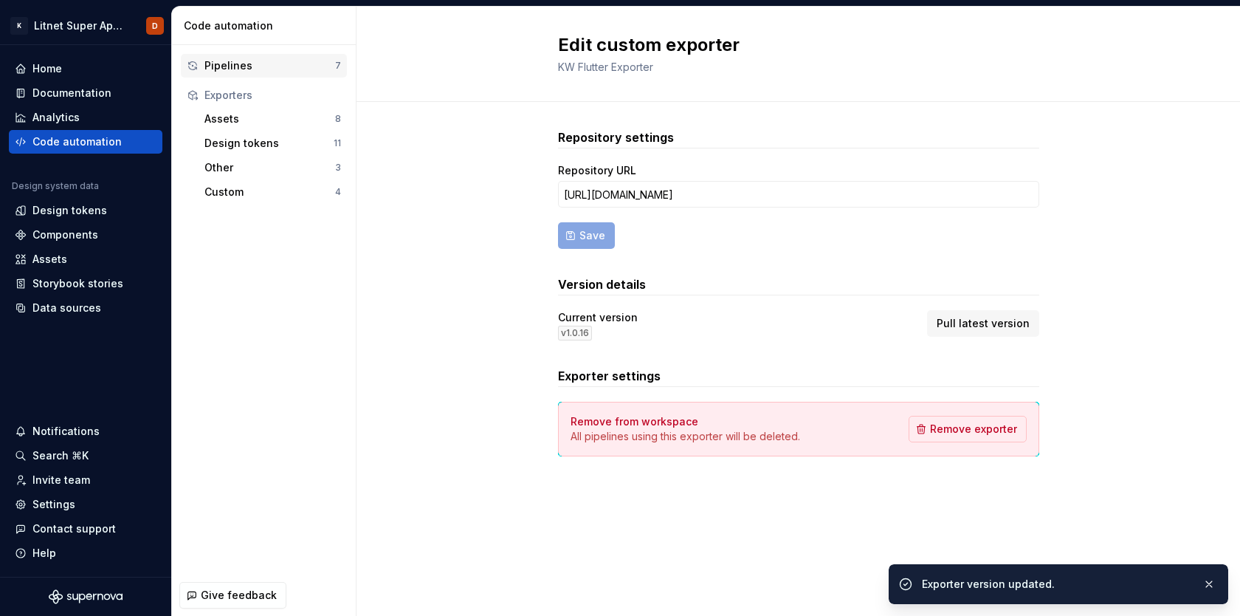
click at [236, 66] on div "Pipelines" at bounding box center [269, 65] width 131 height 15
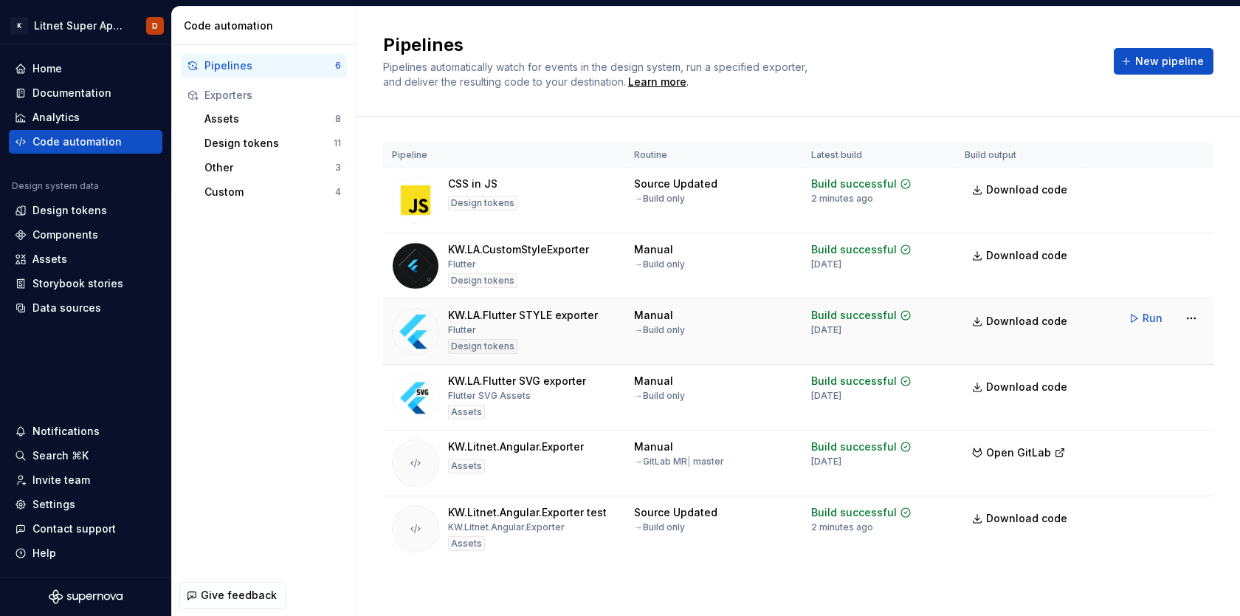
scroll to position [1, 0]
click at [1177, 60] on span "New pipeline" at bounding box center [1169, 61] width 69 height 15
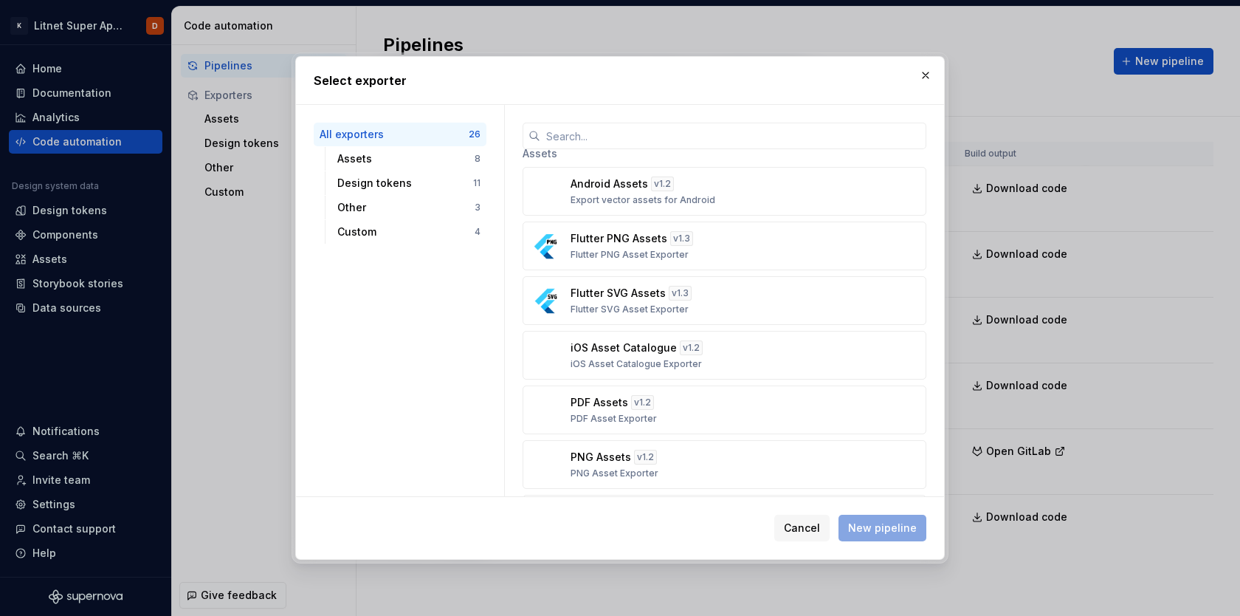
scroll to position [0, 0]
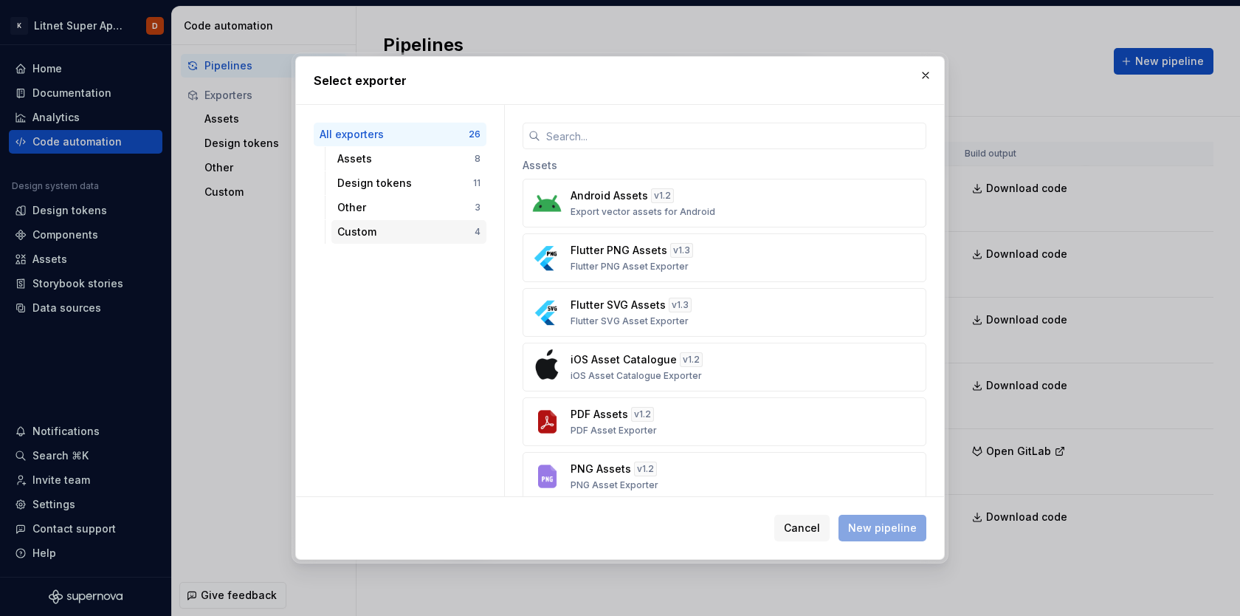
click at [371, 233] on div "Custom" at bounding box center [405, 231] width 137 height 15
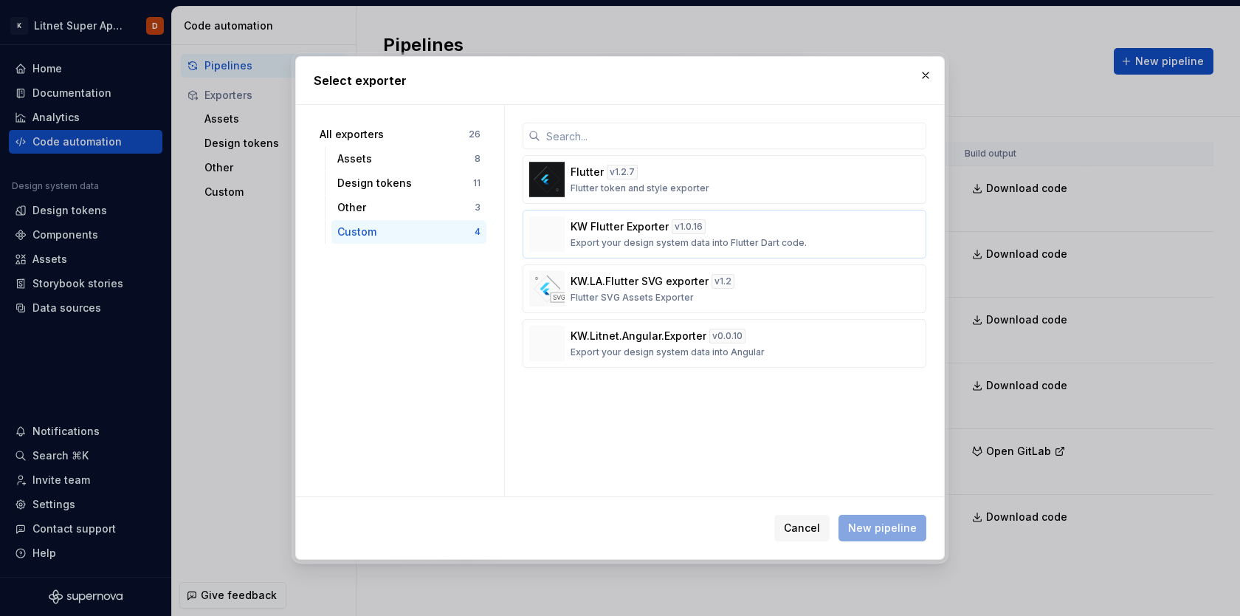
click at [797, 234] on div "KW Flutter Exporter v 1.0.16 Export your design system data into Flutter Dart c…" at bounding box center [720, 234] width 299 height 30
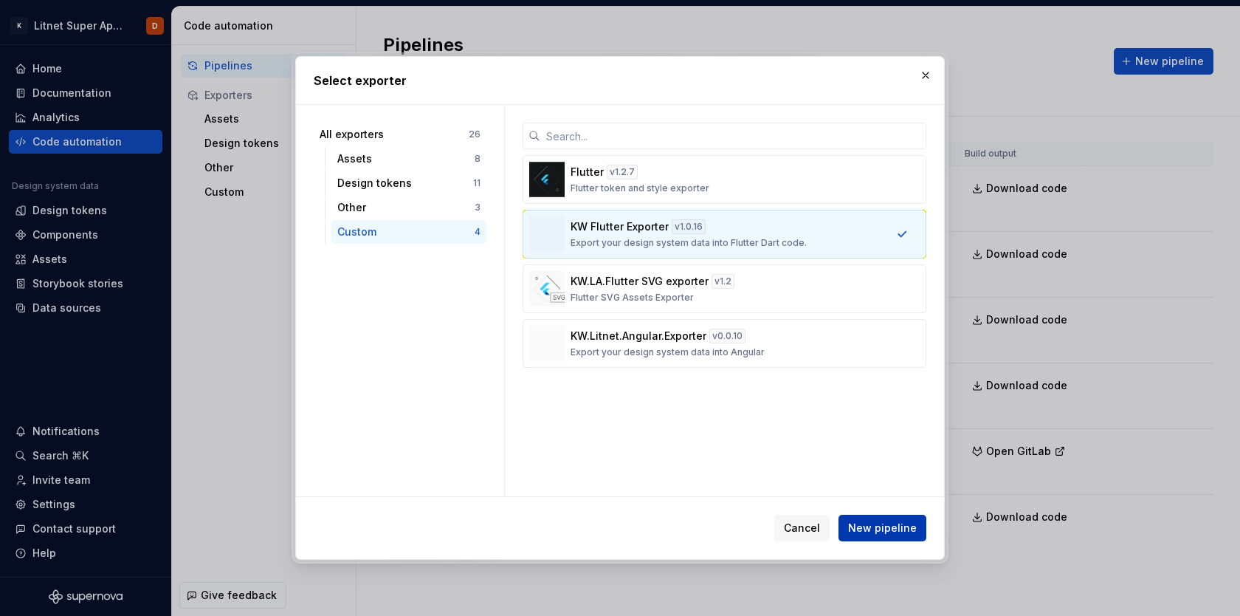
click at [901, 529] on span "New pipeline" at bounding box center [882, 527] width 69 height 15
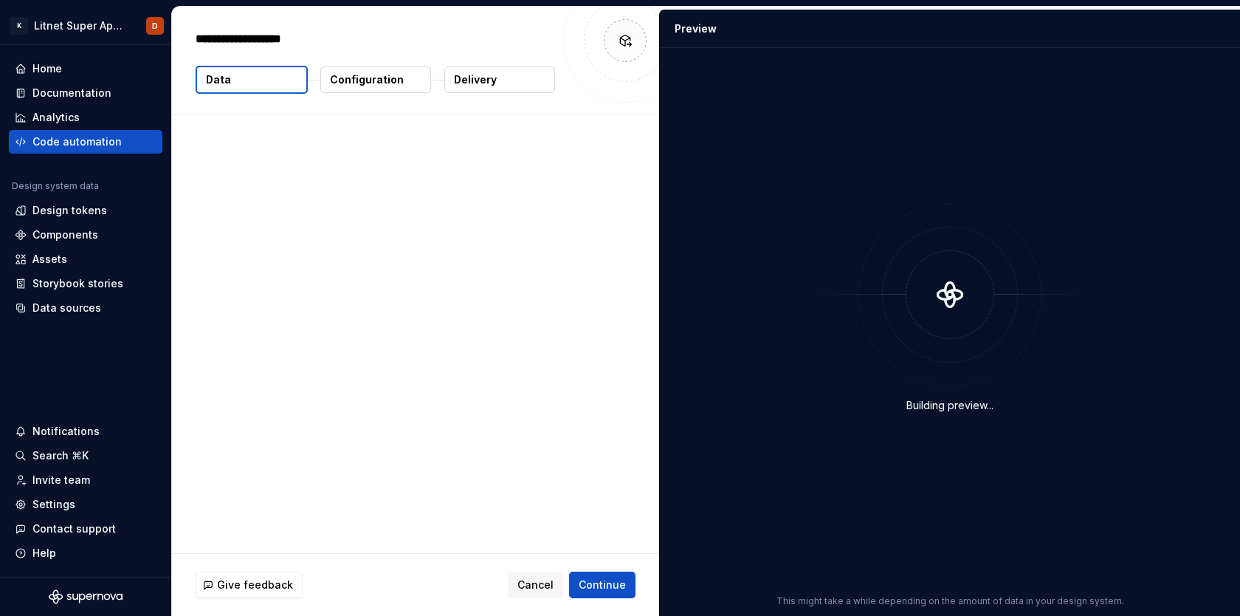
type textarea "*"
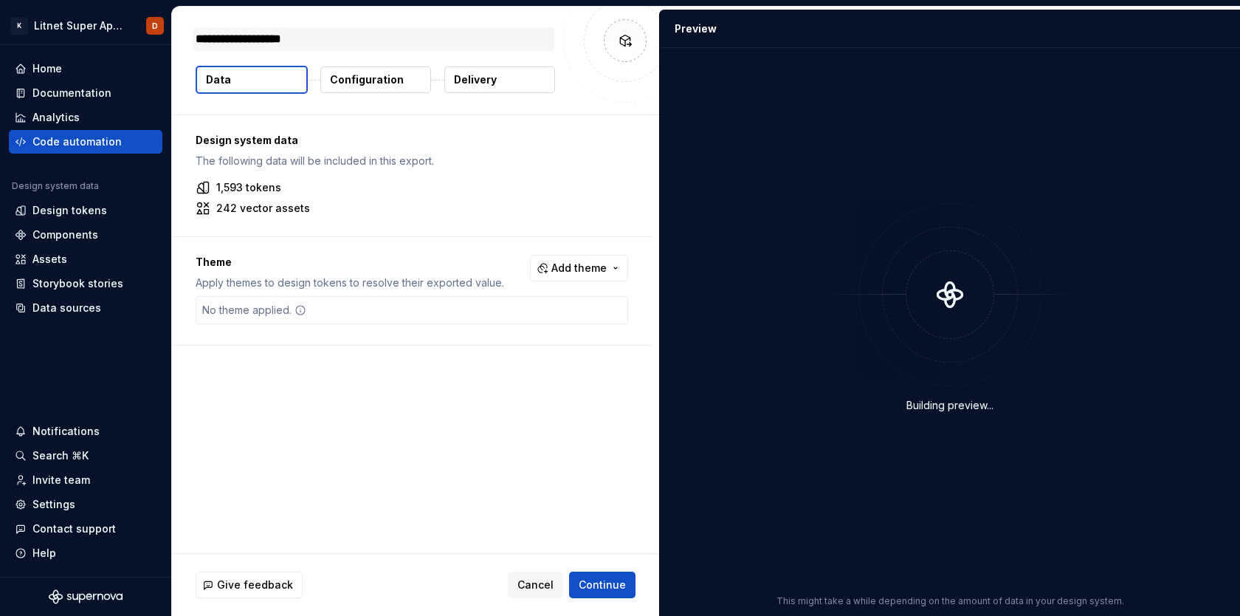
click at [327, 38] on textarea "**********" at bounding box center [374, 39] width 362 height 24
click at [381, 476] on div "Design system data The following data will be included in this export. 1,593 to…" at bounding box center [415, 334] width 487 height 438
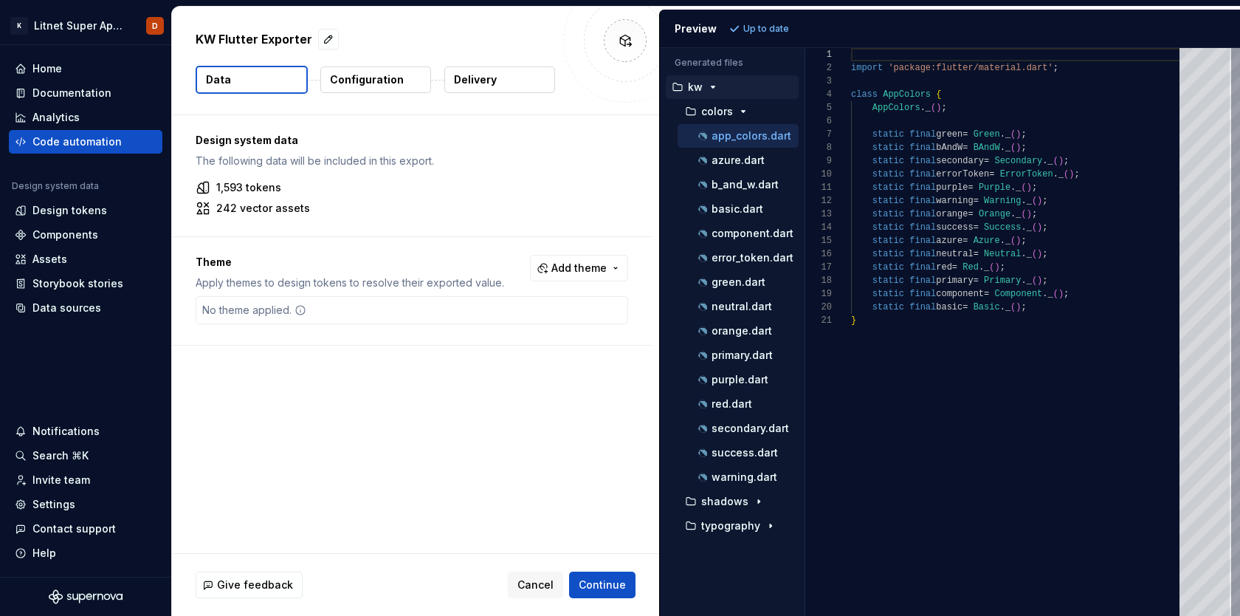
click at [386, 80] on p "Configuration" at bounding box center [367, 79] width 74 height 15
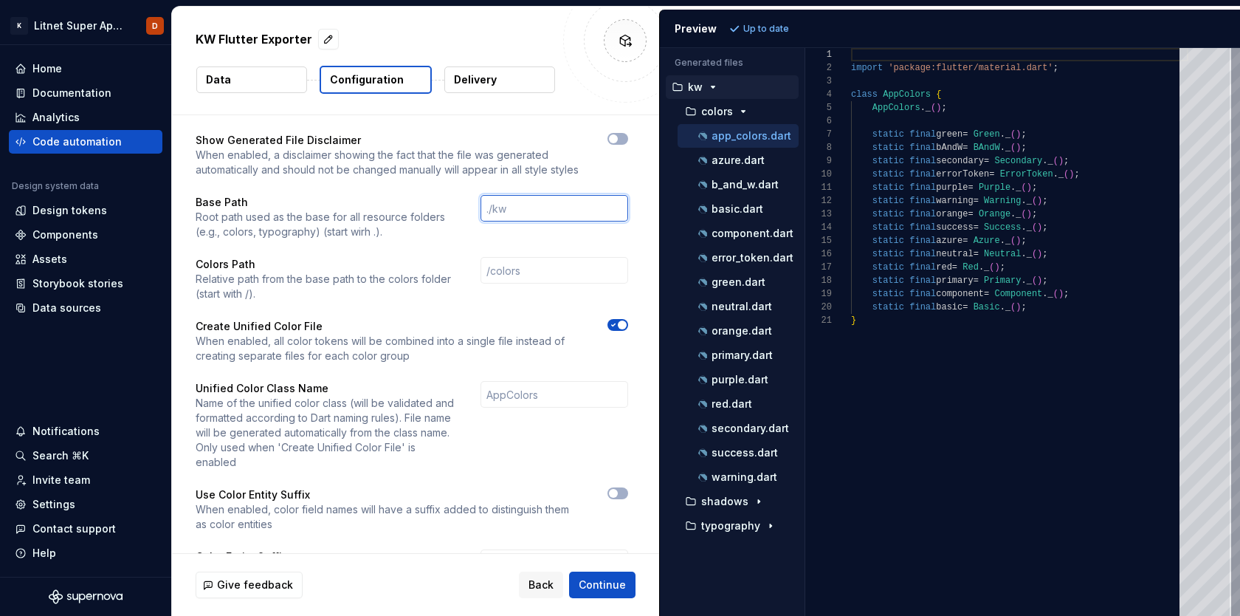
click at [529, 204] on input "text" at bounding box center [555, 208] width 148 height 27
click at [490, 80] on p "Delivery" at bounding box center [475, 79] width 43 height 15
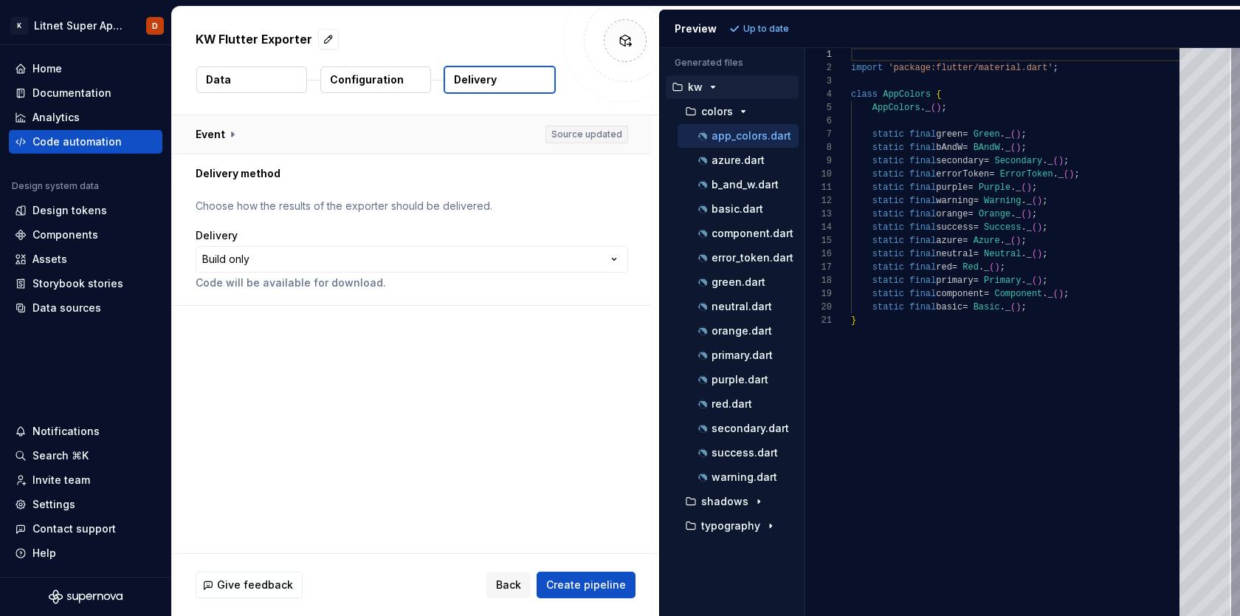
click at [224, 134] on button "button" at bounding box center [412, 134] width 480 height 38
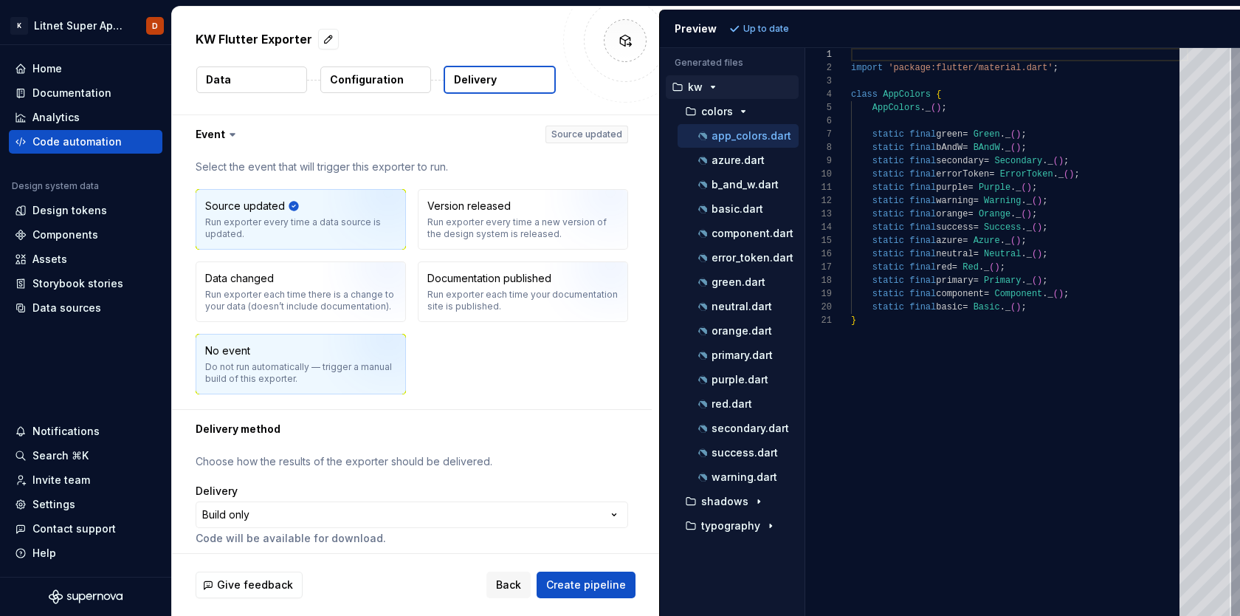
click at [316, 365] on div "Do not run automatically — trigger a manual build of this exporter." at bounding box center [300, 373] width 191 height 24
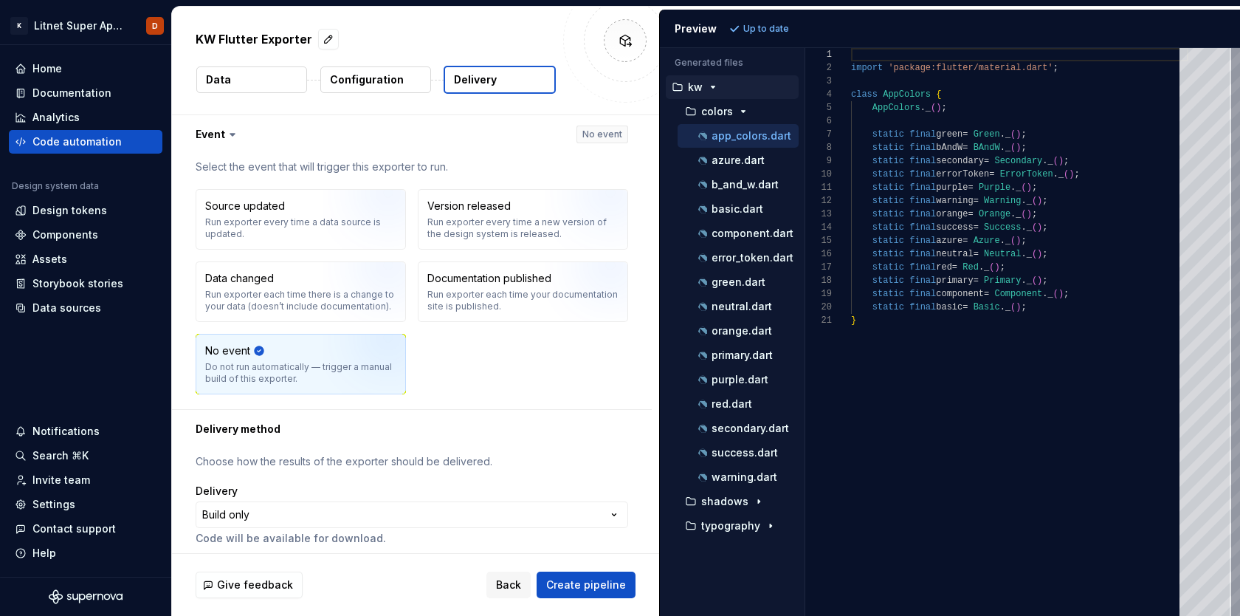
scroll to position [8, 0]
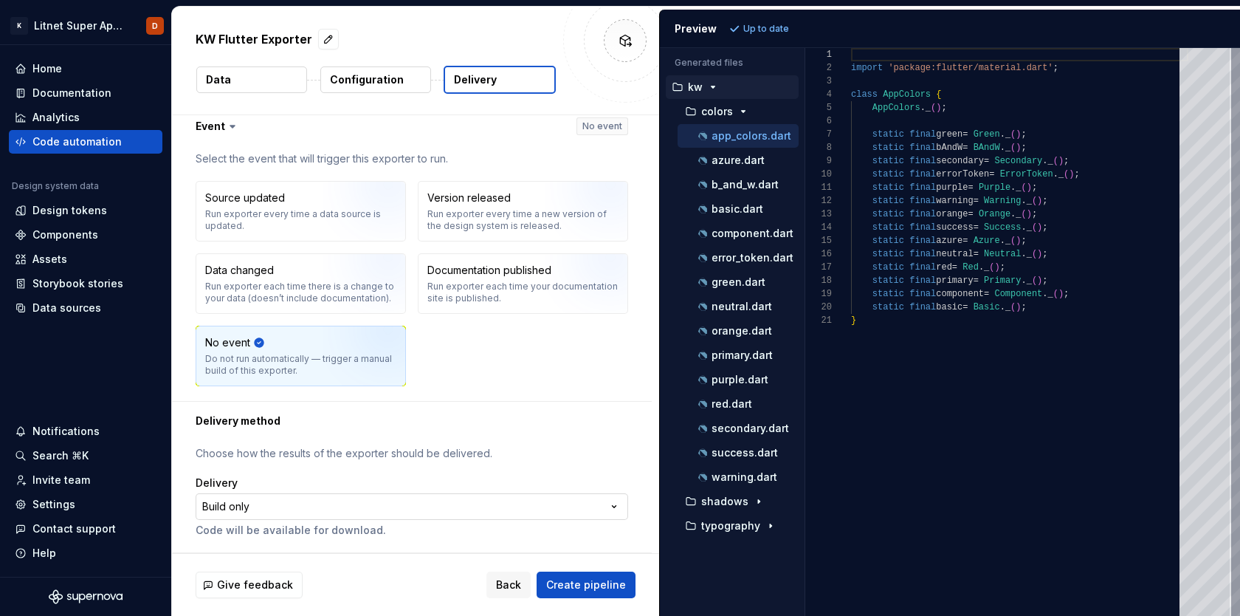
click at [331, 510] on html "**********" at bounding box center [620, 308] width 1240 height 616
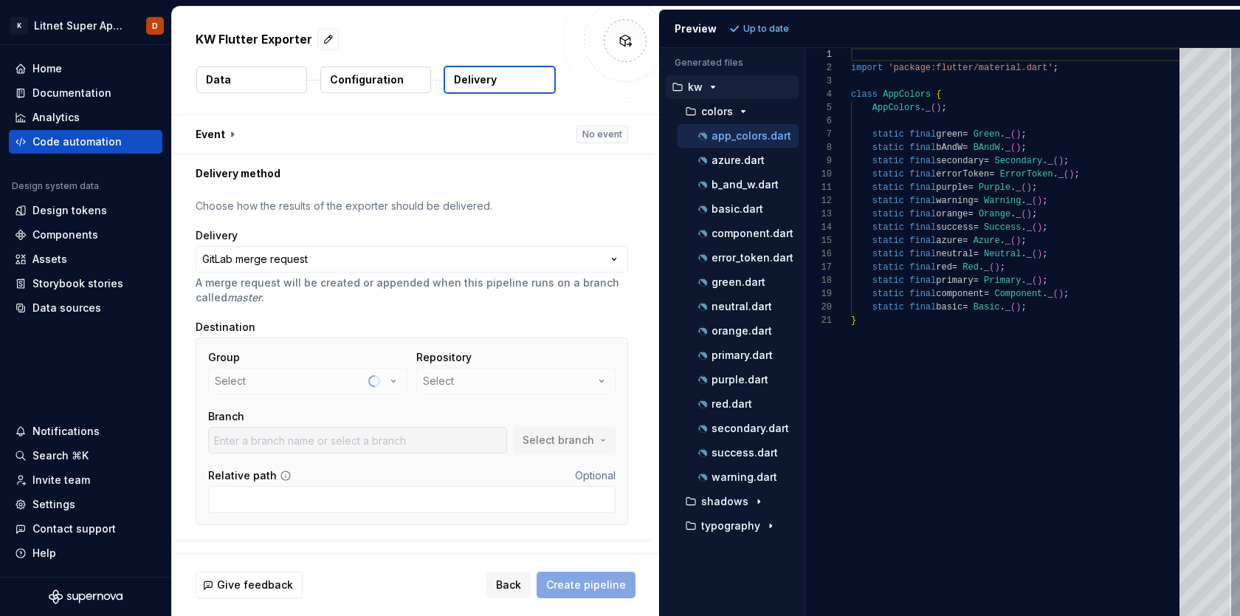
scroll to position [27, 0]
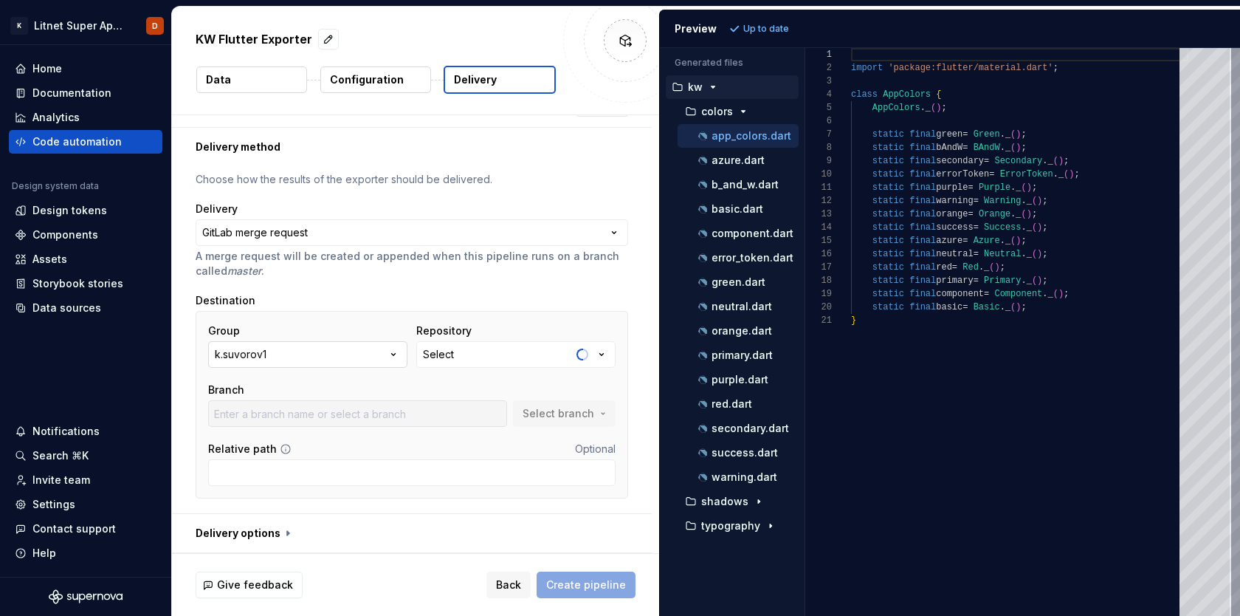
click at [399, 358] on icon "button" at bounding box center [393, 354] width 15 height 15
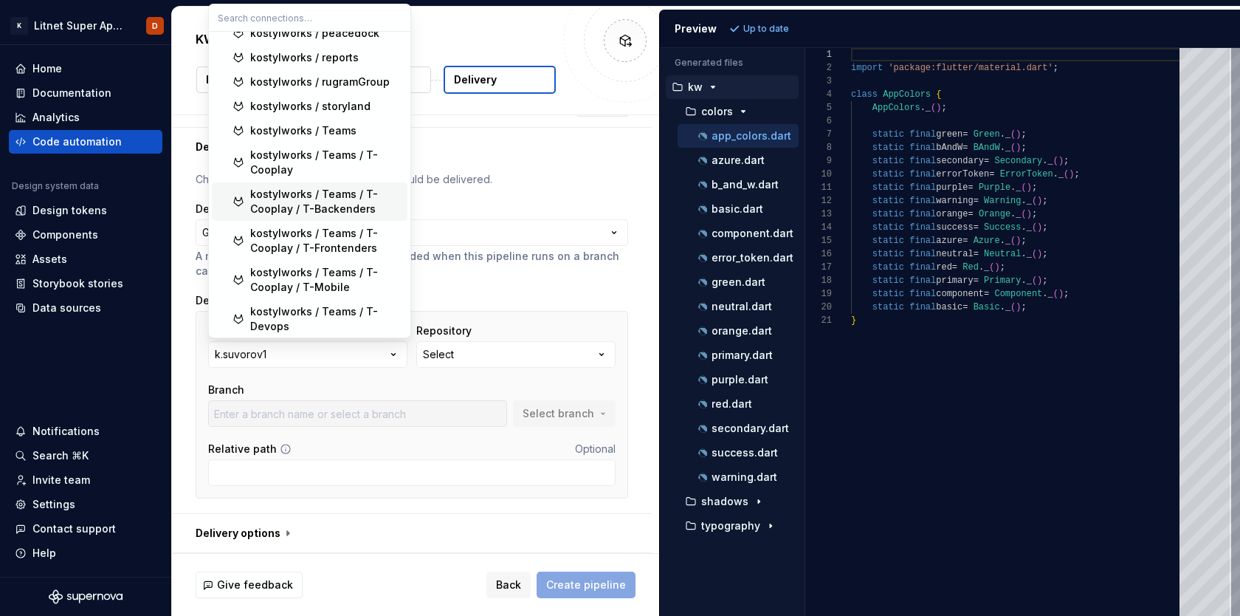
scroll to position [656, 0]
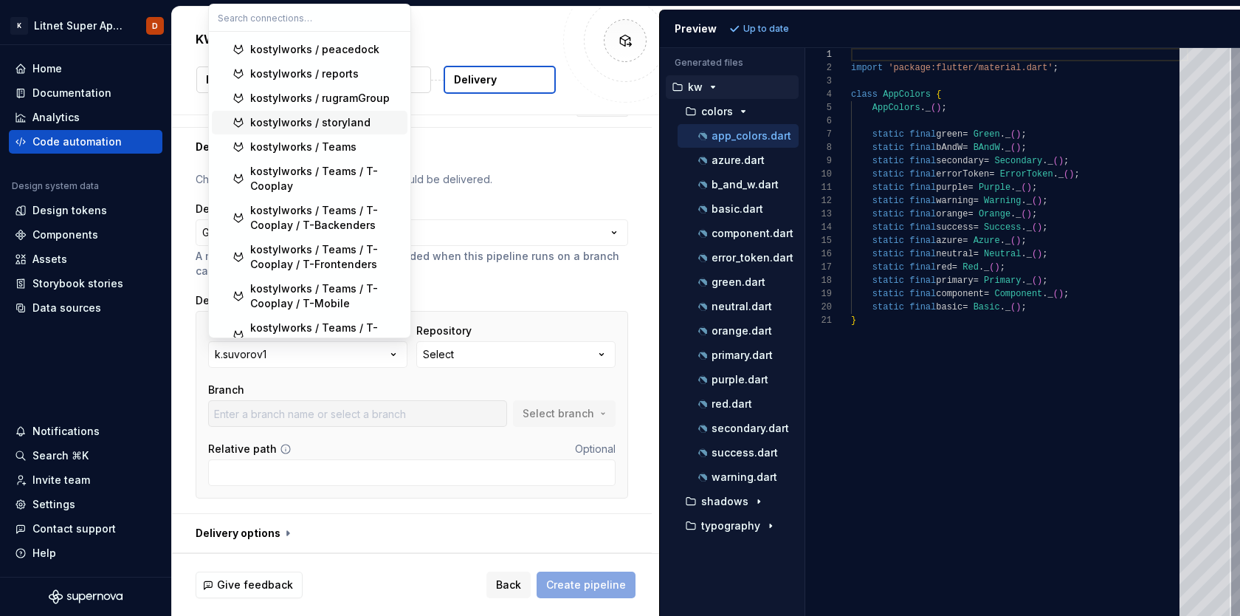
click at [354, 115] on div "kostylworks / storyland" at bounding box center [310, 122] width 120 height 15
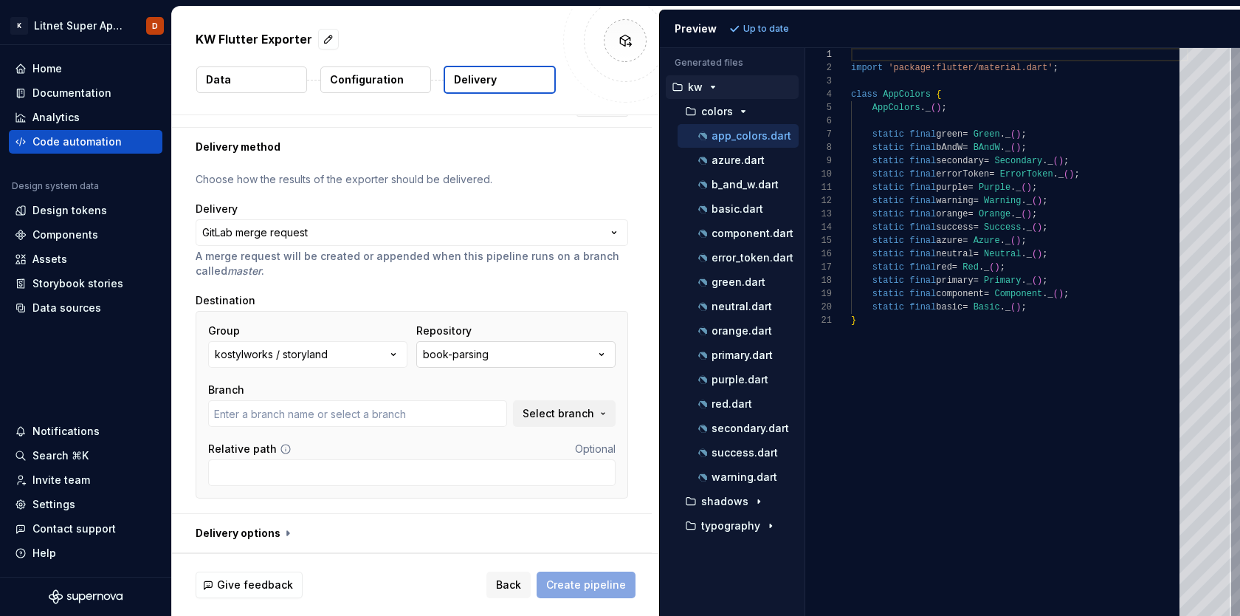
click at [608, 354] on icon "button" at bounding box center [601, 354] width 15 height 15
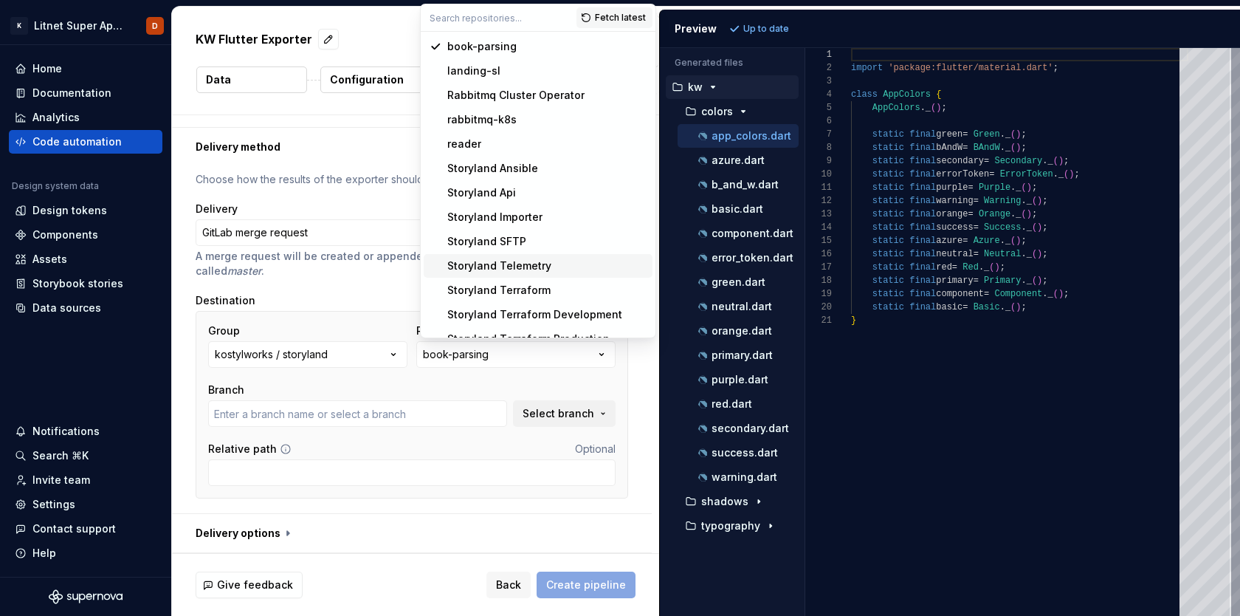
type input "development"
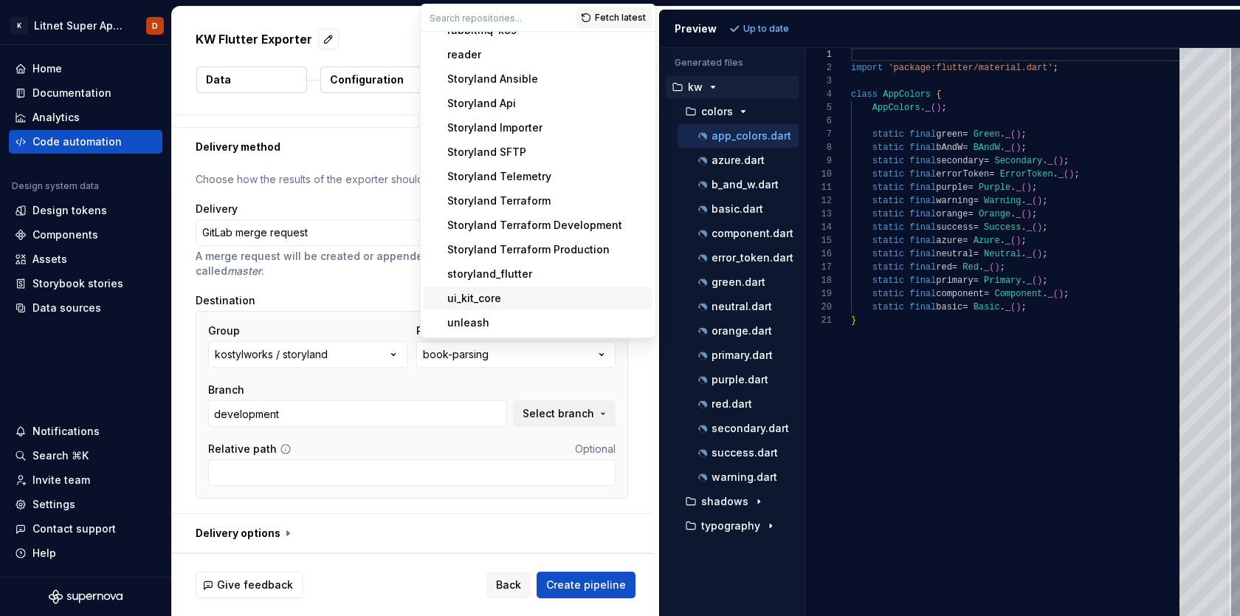
click at [510, 300] on div "ui_kit_core" at bounding box center [546, 298] width 199 height 15
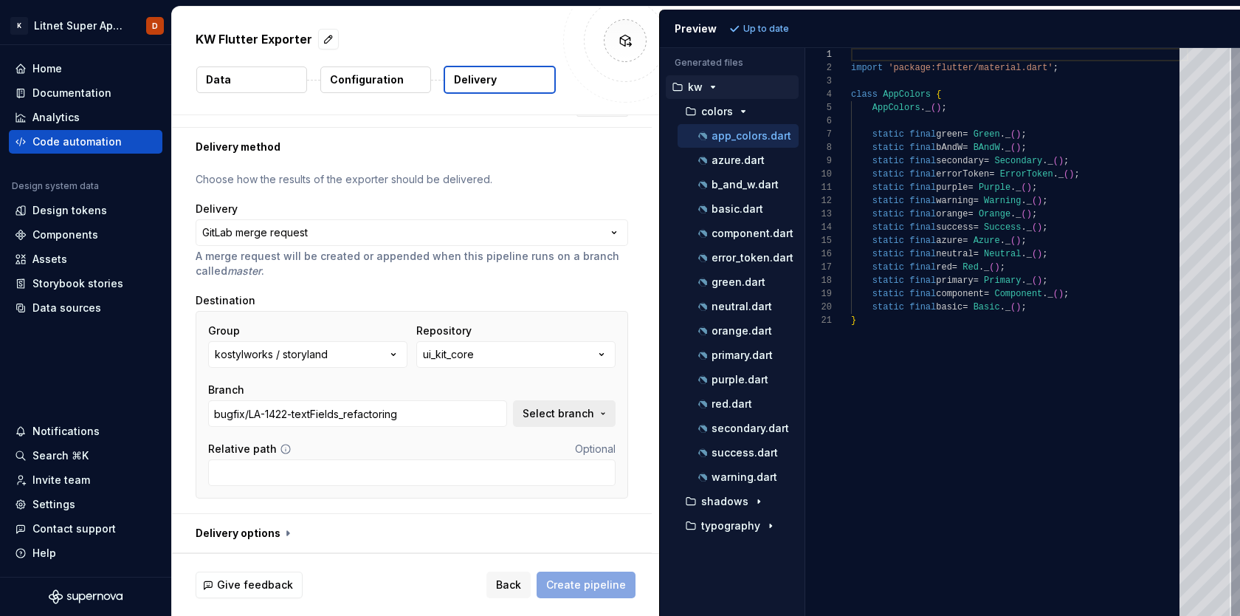
click at [545, 418] on span "Select branch" at bounding box center [559, 413] width 72 height 15
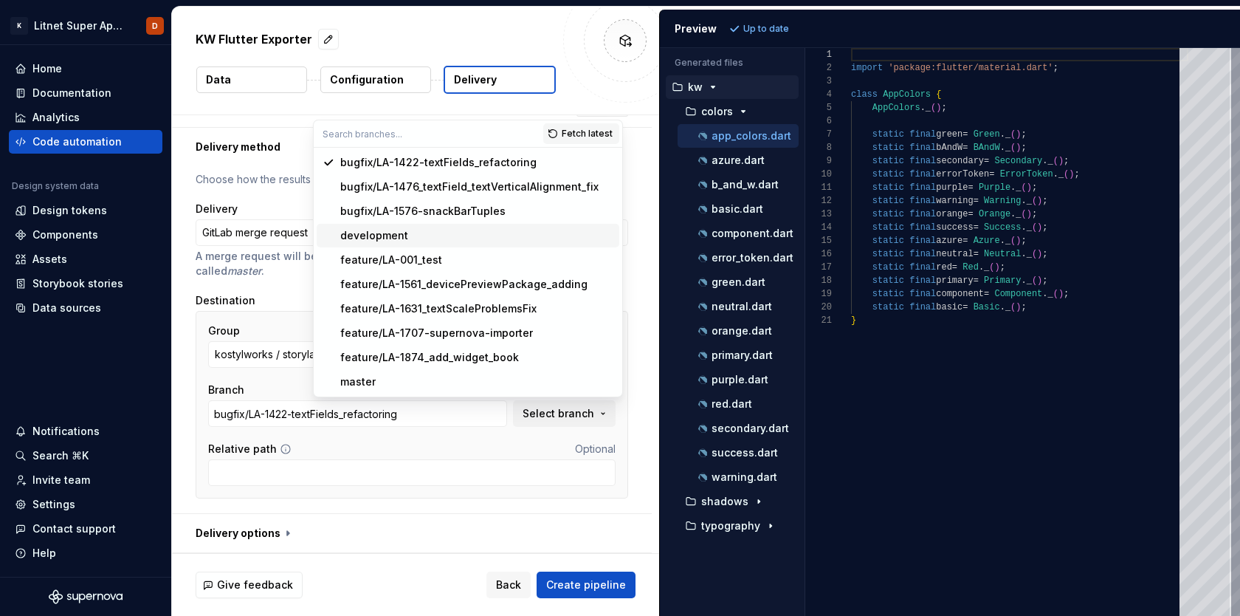
click at [372, 233] on div "development" at bounding box center [374, 235] width 68 height 15
type input "development"
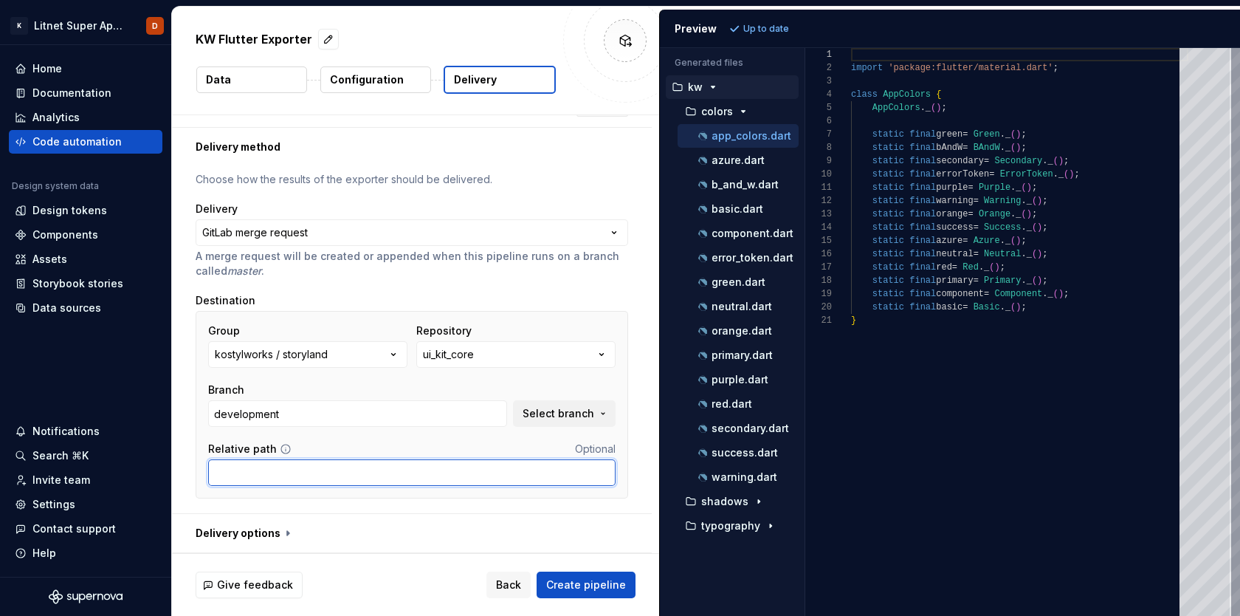
click at [361, 475] on input "Relative path" at bounding box center [412, 472] width 408 height 27
click at [274, 532] on button "button" at bounding box center [412, 533] width 480 height 38
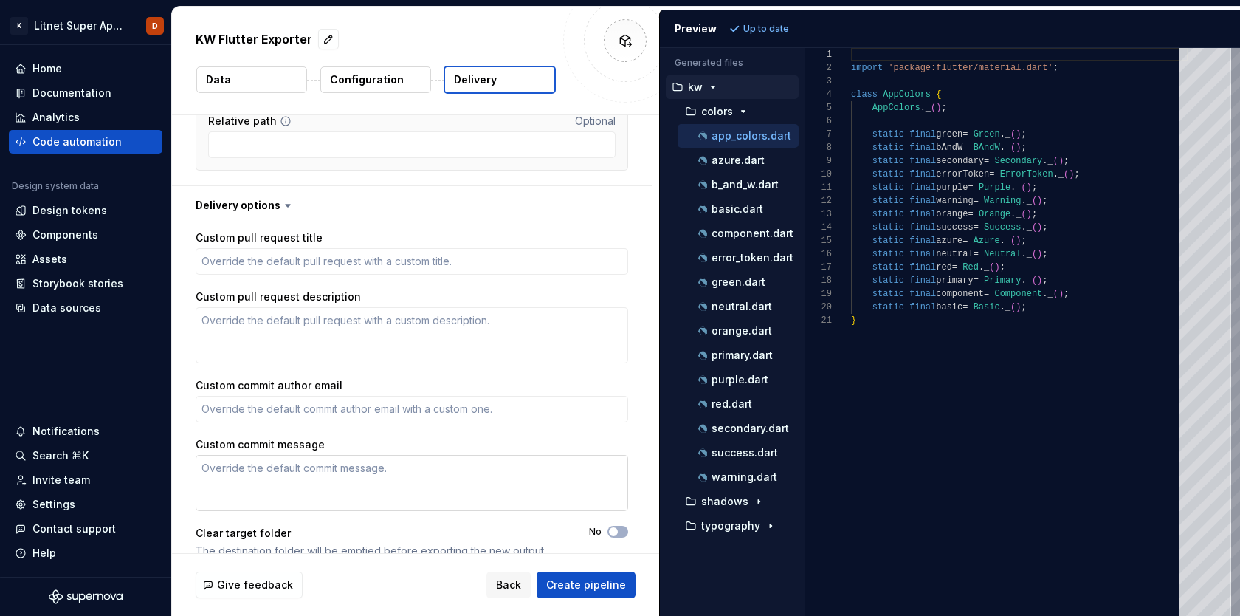
scroll to position [357, 0]
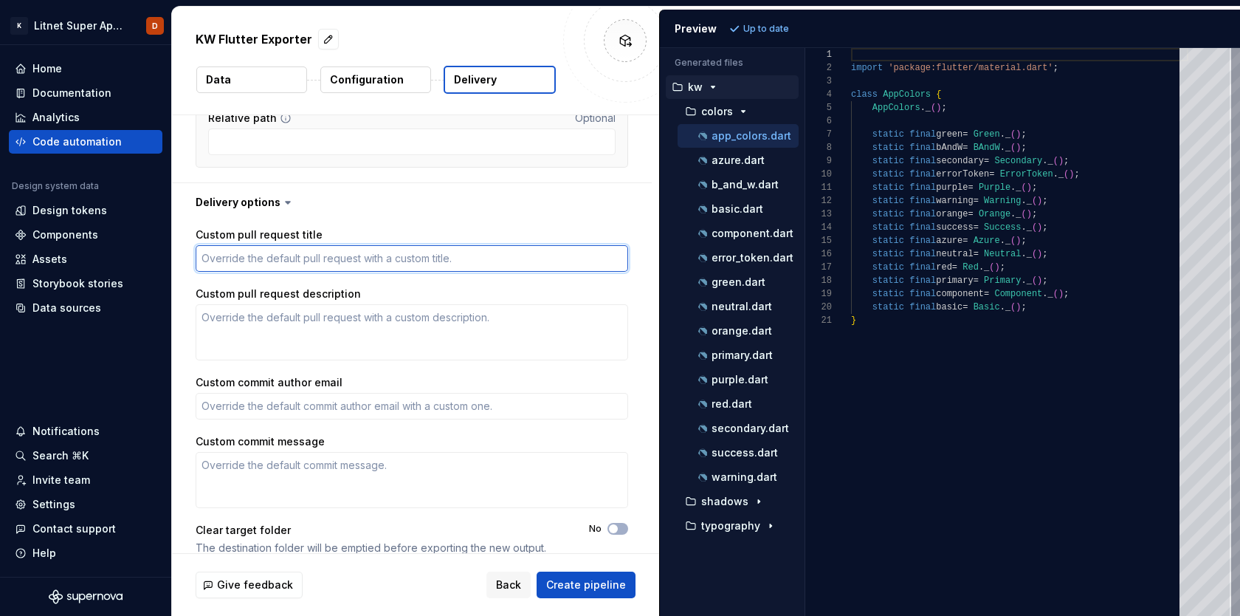
click at [289, 254] on textarea "Custom pull request title" at bounding box center [412, 258] width 433 height 27
paste textarea "LA-000 | Изменения в дизайн системе"
type textarea "*"
type textarea "LA-000 | Изменения в дизайн системе"
click at [202, 259] on textarea "LA-000 | Изменения в дизайн системе" at bounding box center [412, 258] width 433 height 27
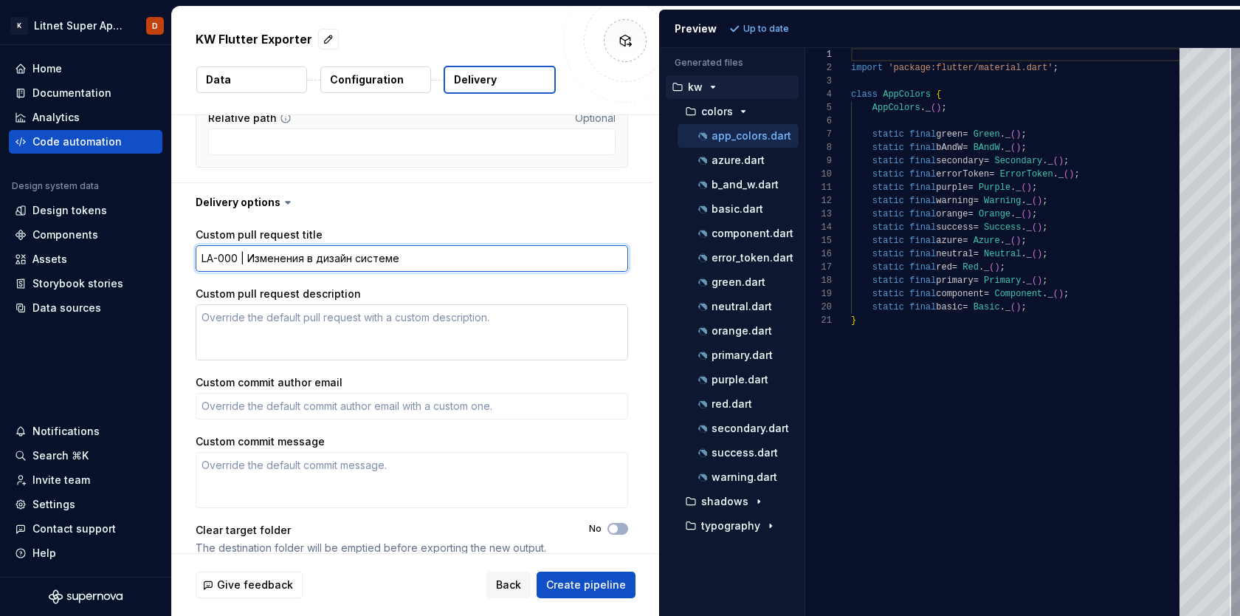
type textarea "*"
type textarea "ауLA-000 | Изменения в дизайн системе"
type textarea "*"
type textarea "аLA-000 | Изменения в дизайн системе"
type textarea "*"
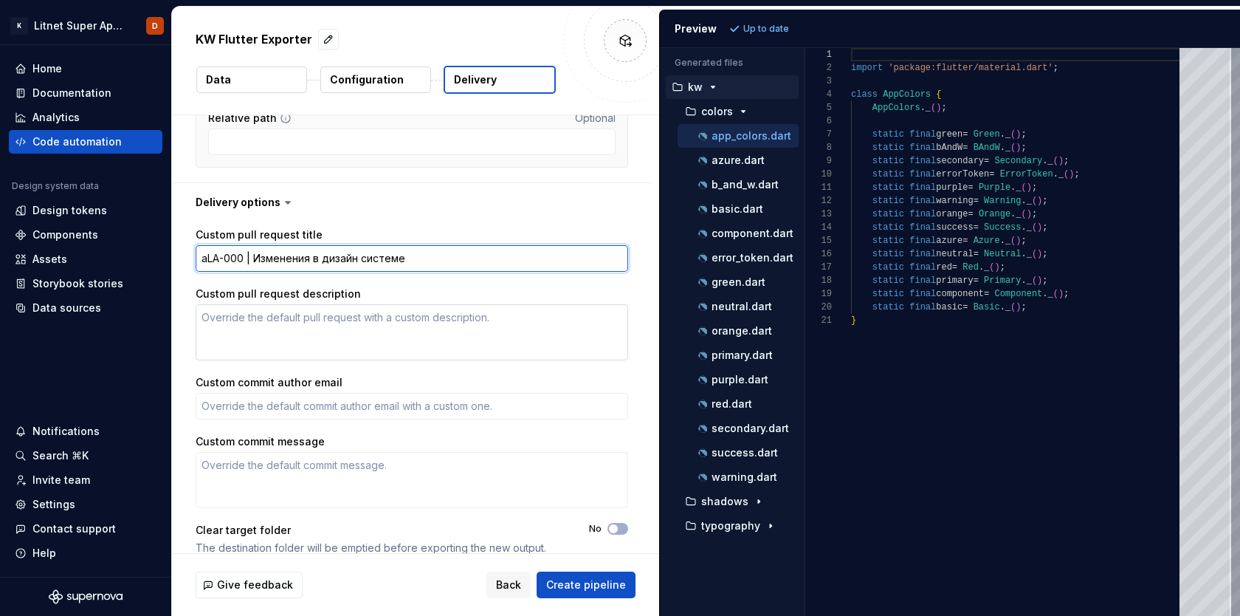
type textarea "LA-000 | Изменения в дизайн системе"
type textarea "*"
type textarea "fLA-000 | Изменения в дизайн системе"
type textarea "*"
type textarea "feLA-000 | Изменения в дизайн системе"
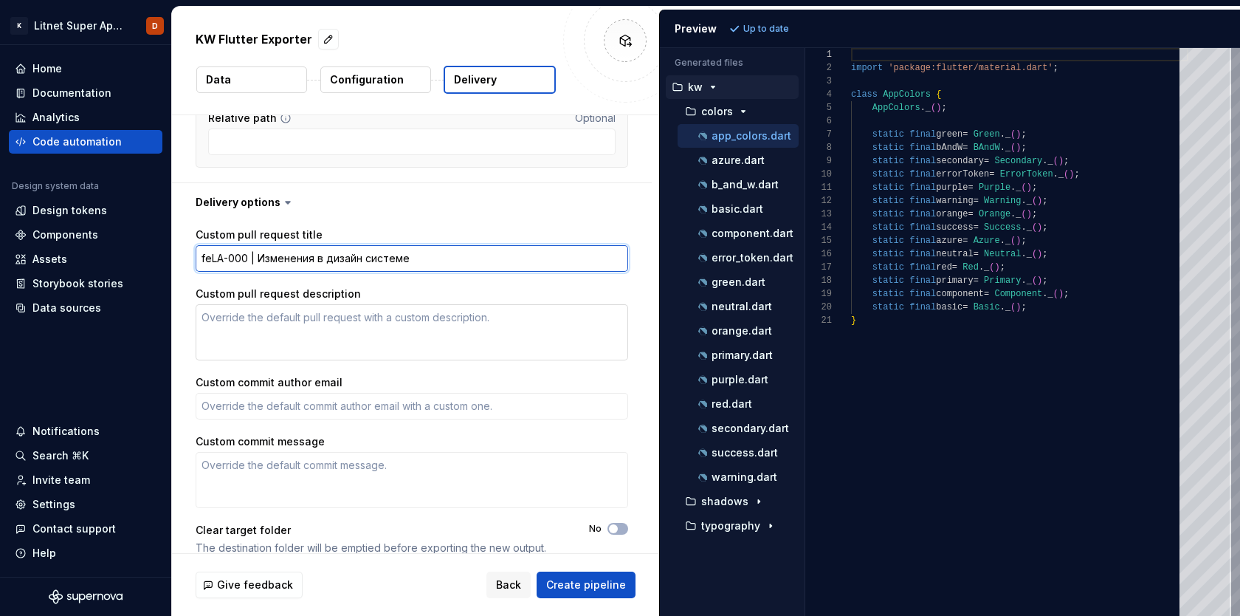
type textarea "*"
type textarea "feaLA-000 | Изменения в дизайн системе"
type textarea "*"
type textarea "featLA-000 | Изменения в дизайн системе"
type textarea "*"
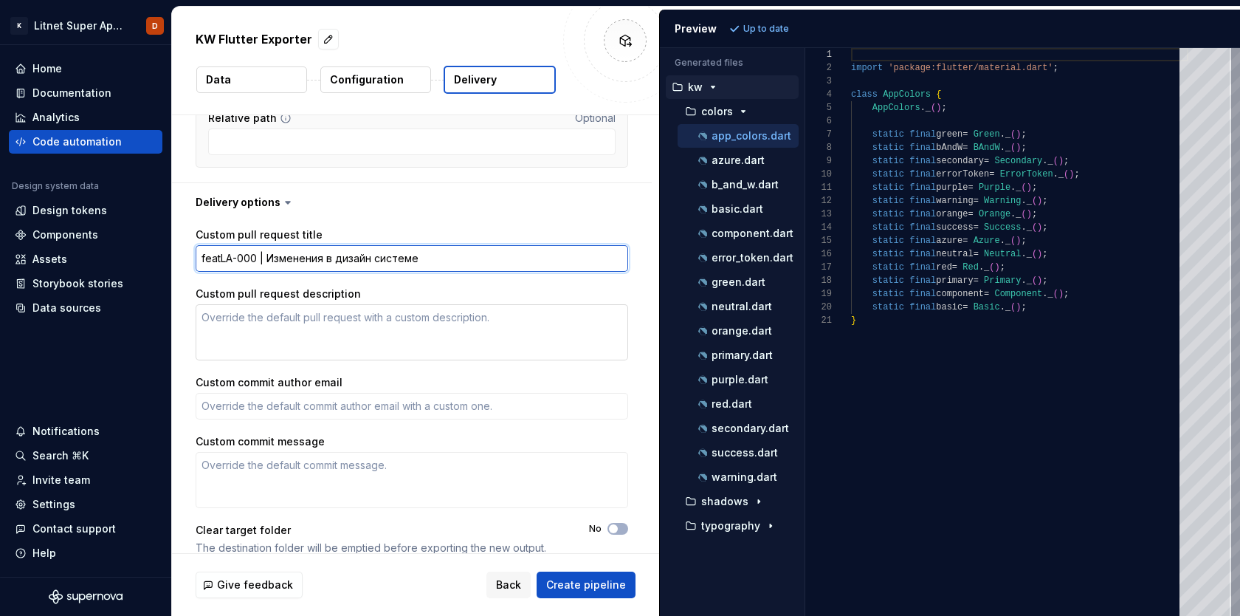
type textarea "featuLA-000 | Изменения в дизайн системе"
type textarea "*"
type textarea "featurLA-000 | Изменения в дизайн системе"
type textarea "*"
type textarea "featureLA-000 | Изменения в дизайн системе"
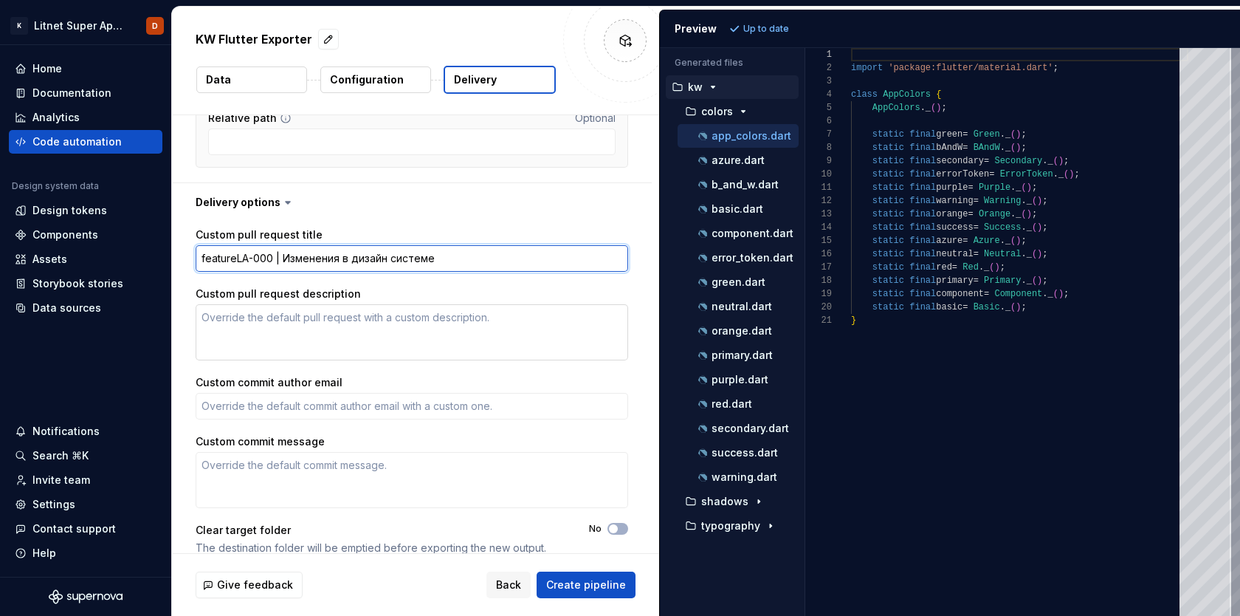
type textarea "*"
type textarea "feature/LA-000 | Изменения в дизайн системе"
type textarea "*"
type textarea "featureLA-000 | Изменения в дизайн системе"
type textarea "*"
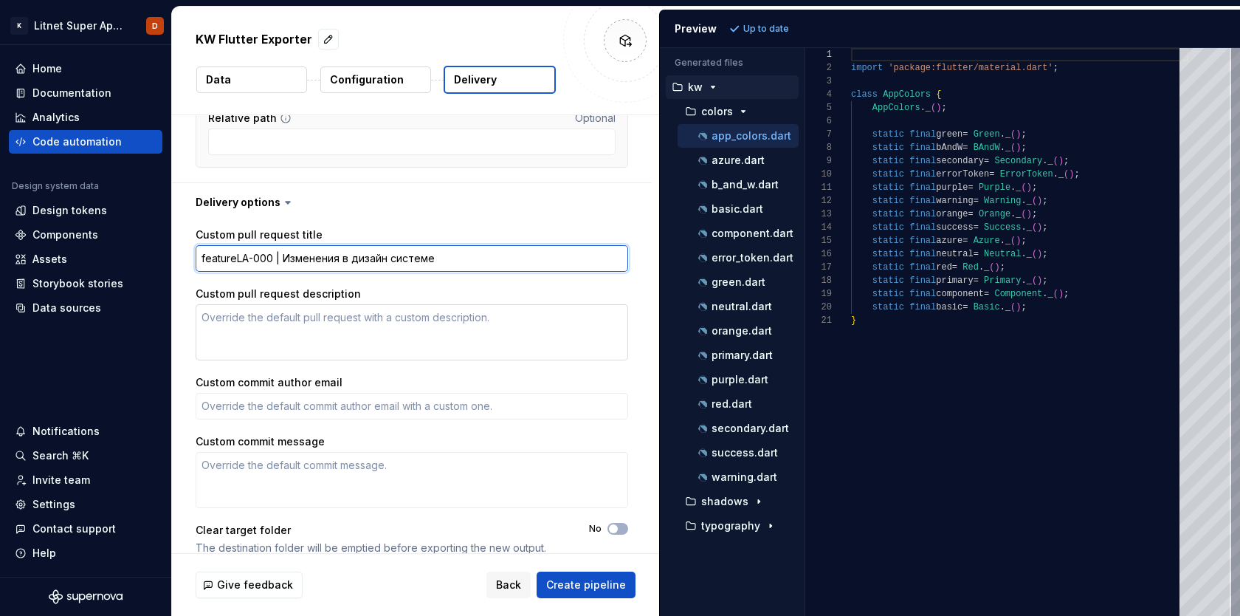
type textarea "featurLA-000 | Изменения в дизайн системе"
type textarea "*"
type textarea "featuLA-000 | Изменения в дизайн системе"
type textarea "*"
type textarea "featLA-000 | Изменения в дизайн системе"
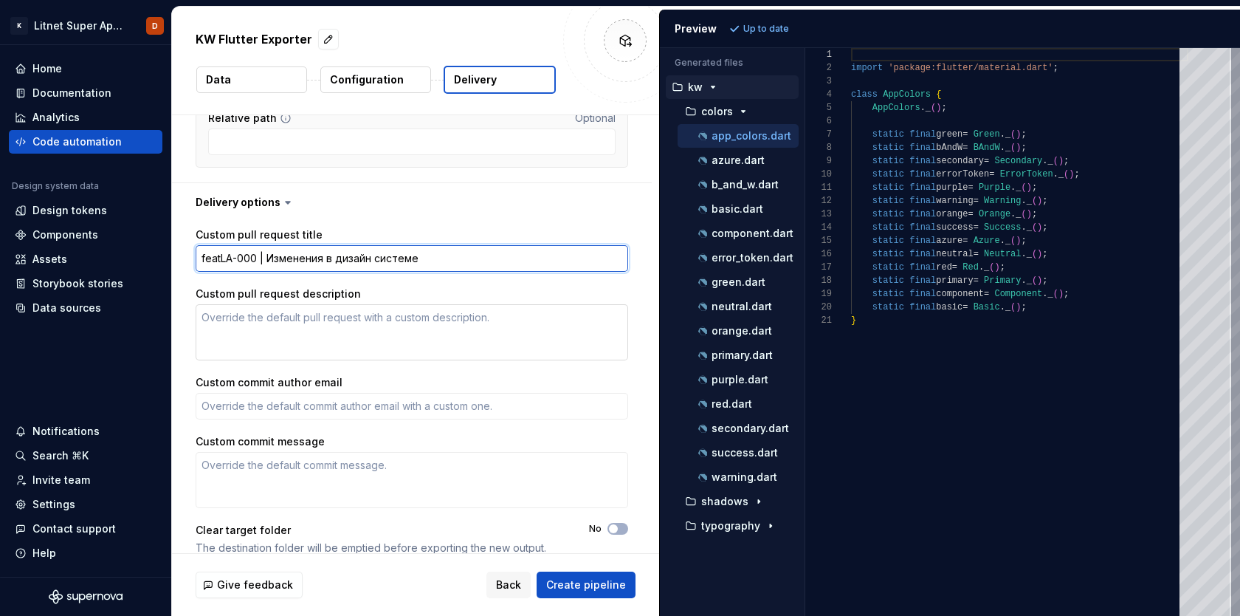
type textarea "*"
type textarea "feaLA-000 | Изменения в дизайн системе"
type textarea "*"
type textarea "feLA-000 | Изменения в дизайн системе"
type textarea "*"
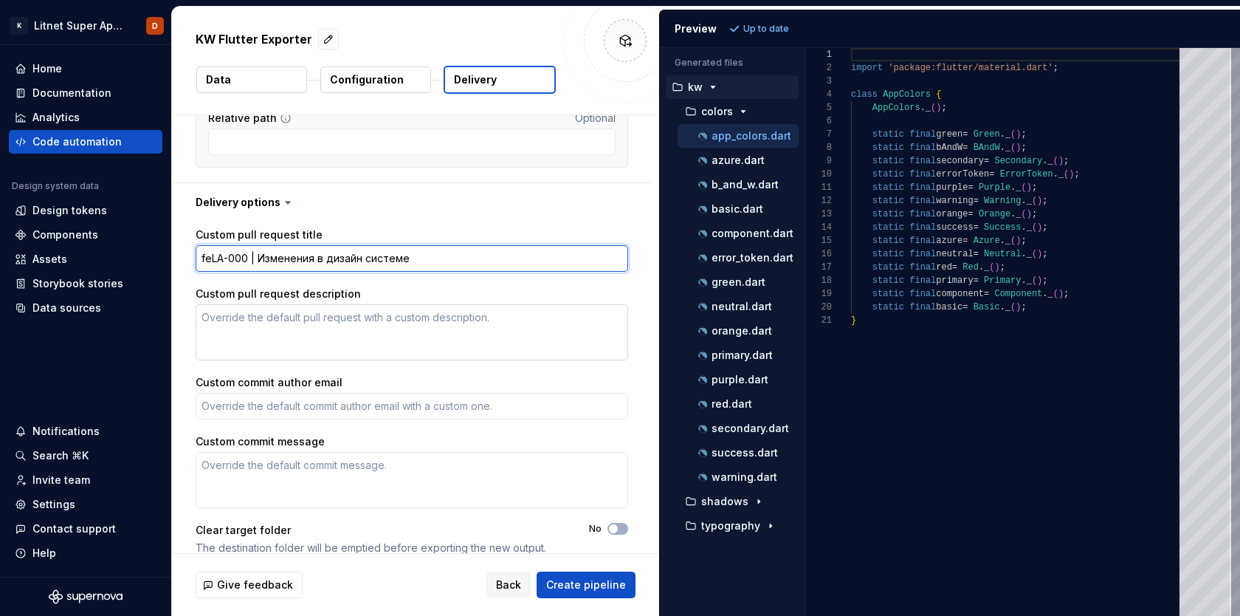
type textarea "fLA-000 | Изменения в дизайн системе"
type textarea "*"
type textarea "LA-000 | Изменения в дизайн системе"
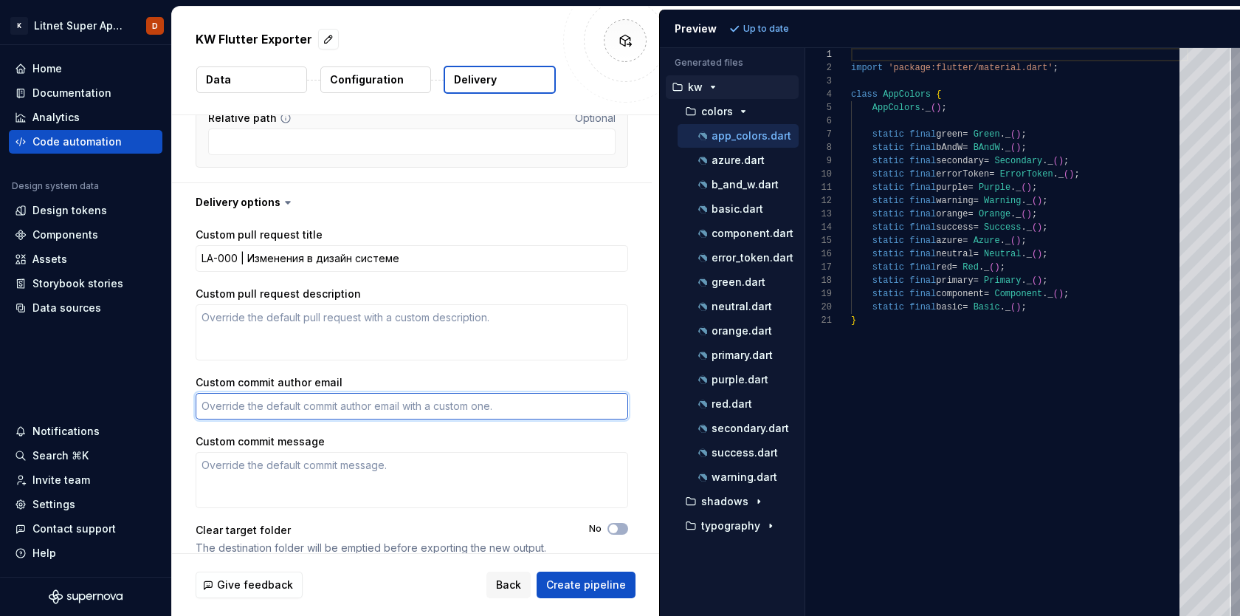
click at [271, 405] on textarea "Custom commit author email" at bounding box center [412, 406] width 433 height 27
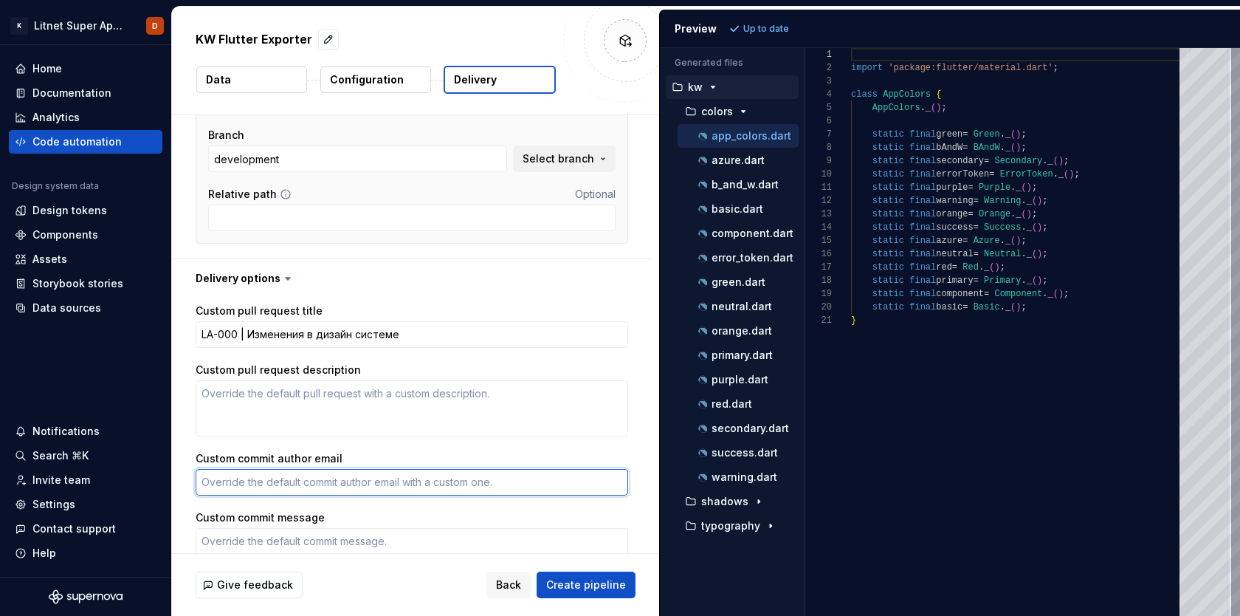
scroll to position [274, 0]
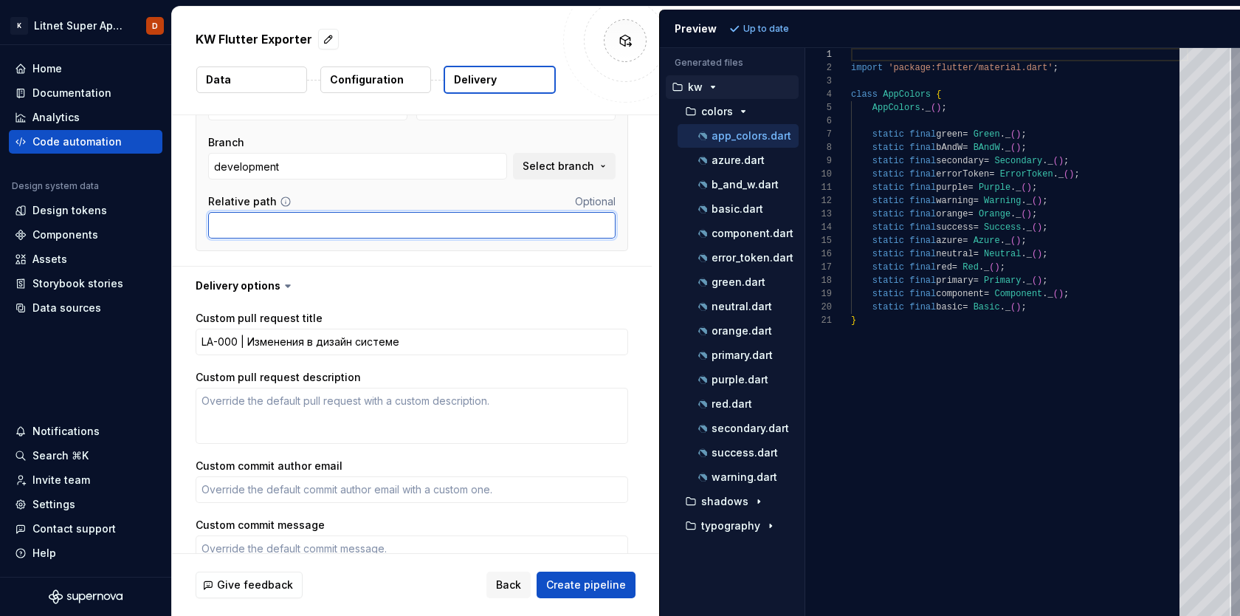
click at [271, 227] on input "Relative path" at bounding box center [412, 225] width 408 height 27
paste input "/Users/kilg/.pub-cache/git/ui_kit_core-70e77d212d9e2960d016b2301222f8a0167320cd…"
type textarea "*"
click at [334, 223] on input "/Users/kilg/.pub-cache/git/ui_kit_core-70e77d212d9e2960d016b2301222f8a0167320cd…" at bounding box center [412, 225] width 408 height 27
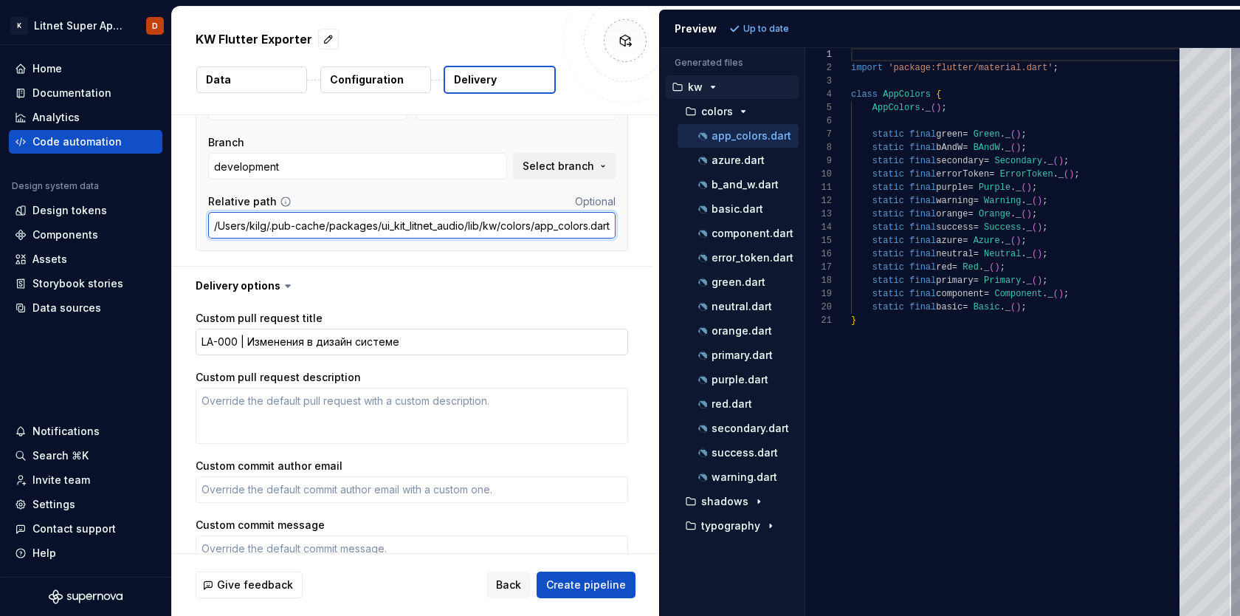
scroll to position [0, 0]
click at [523, 221] on input "packages/ui_kit_litnet_audio/lib/kw/colors/app_colors.dart" at bounding box center [412, 225] width 408 height 27
type input "packages/ui_kit_litnet_audio/lib/"
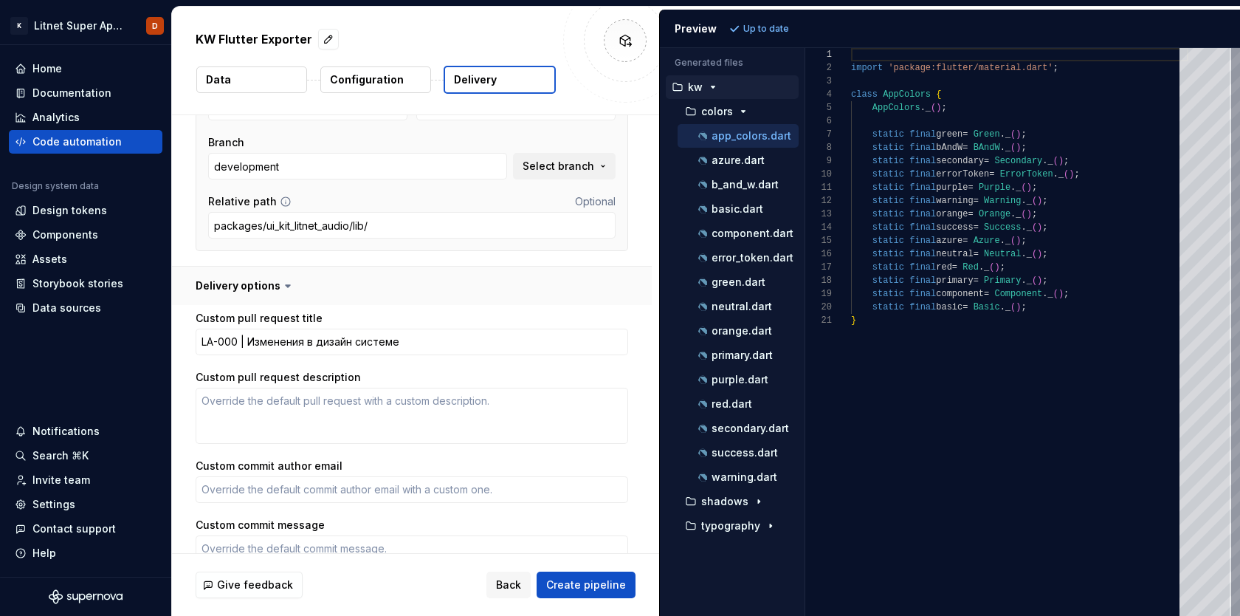
click at [619, 278] on button "button" at bounding box center [412, 286] width 480 height 38
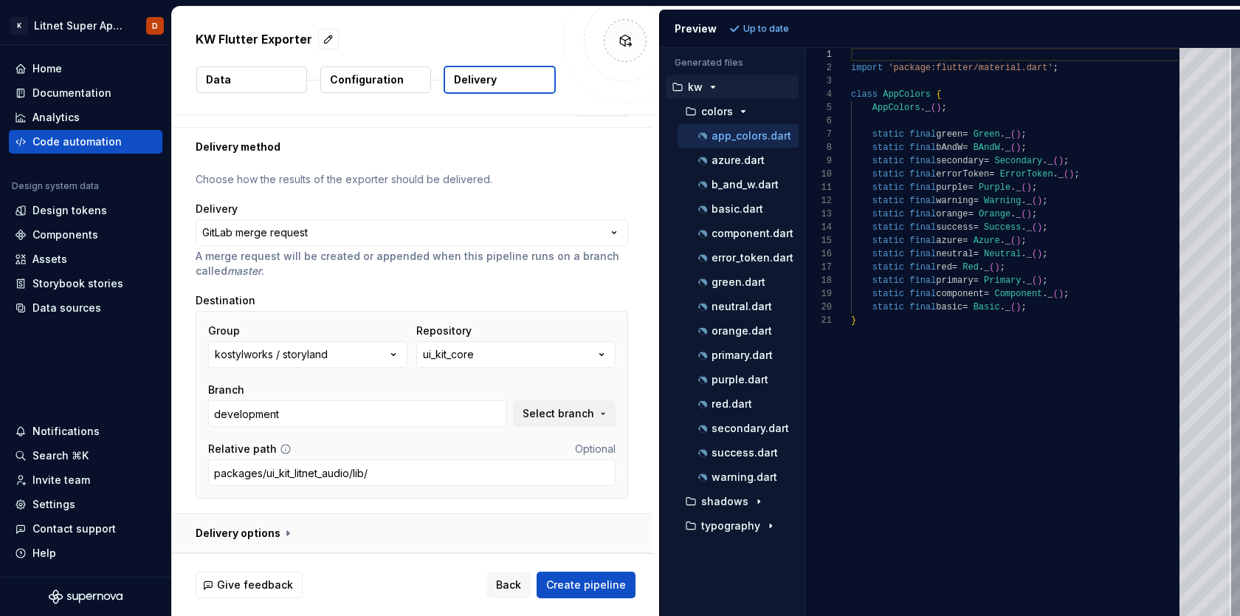
click at [287, 529] on button "button" at bounding box center [412, 533] width 480 height 38
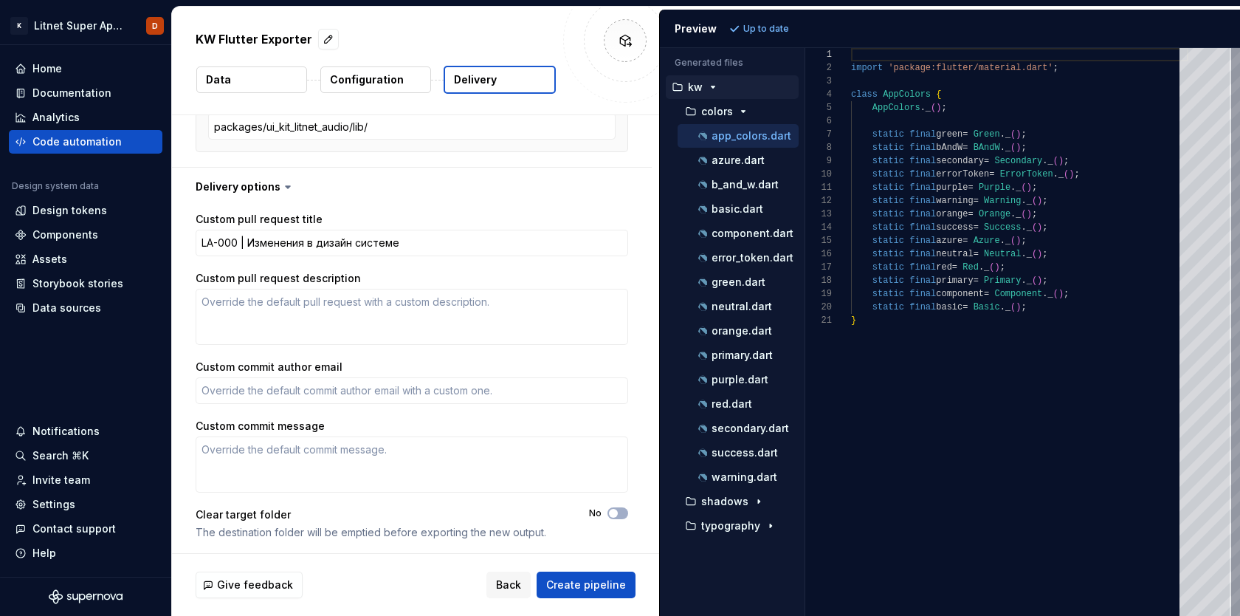
scroll to position [375, 0]
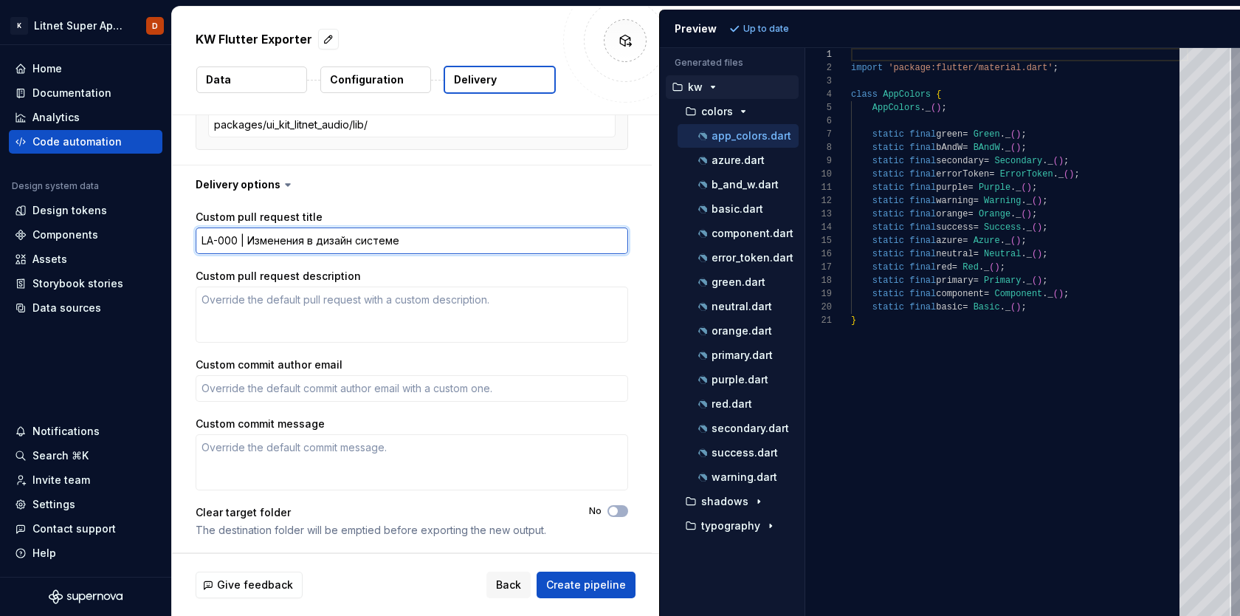
click at [309, 243] on textarea "LA-000 | Изменения в дизайн системе" at bounding box center [412, 240] width 433 height 27
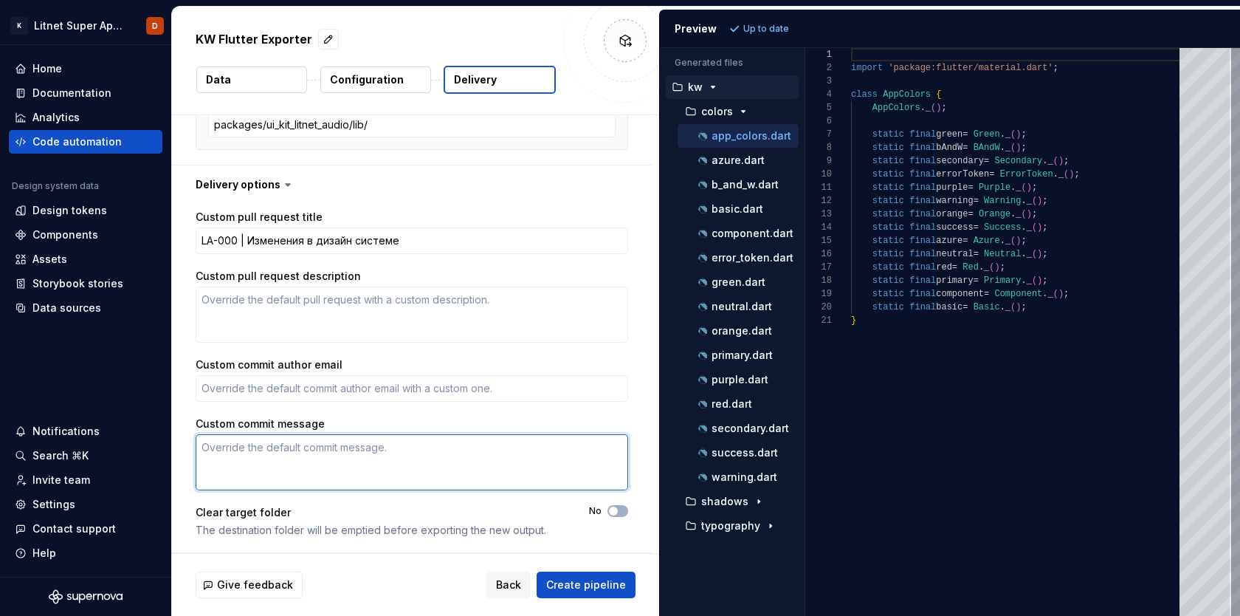
click at [276, 454] on textarea "Custom commit message" at bounding box center [412, 462] width 433 height 56
paste textarea "LA-000 | Изменения в дизайн системе"
type textarea "*"
type textarea "LA-000 | Изменения в дизайн системе"
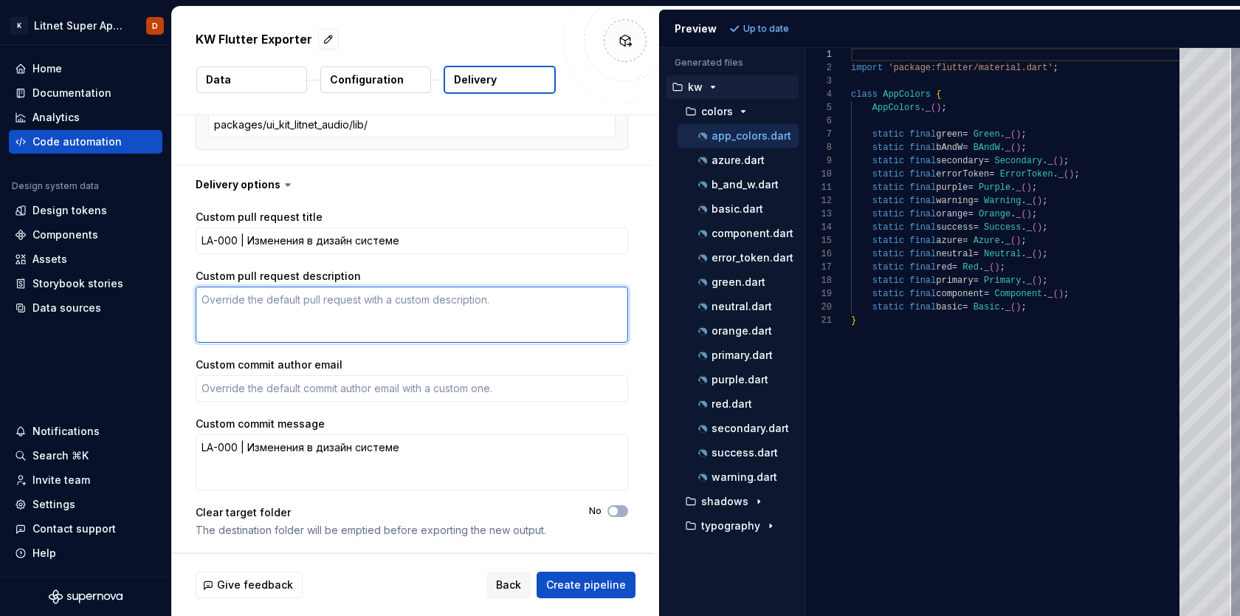
click at [254, 307] on textarea "Custom pull request description" at bounding box center [412, 314] width 433 height 56
paste textarea "LA-000 | Изменения в дизайн системе"
type textarea "*"
type textarea "LA-000 | Изменения в дизайн системе"
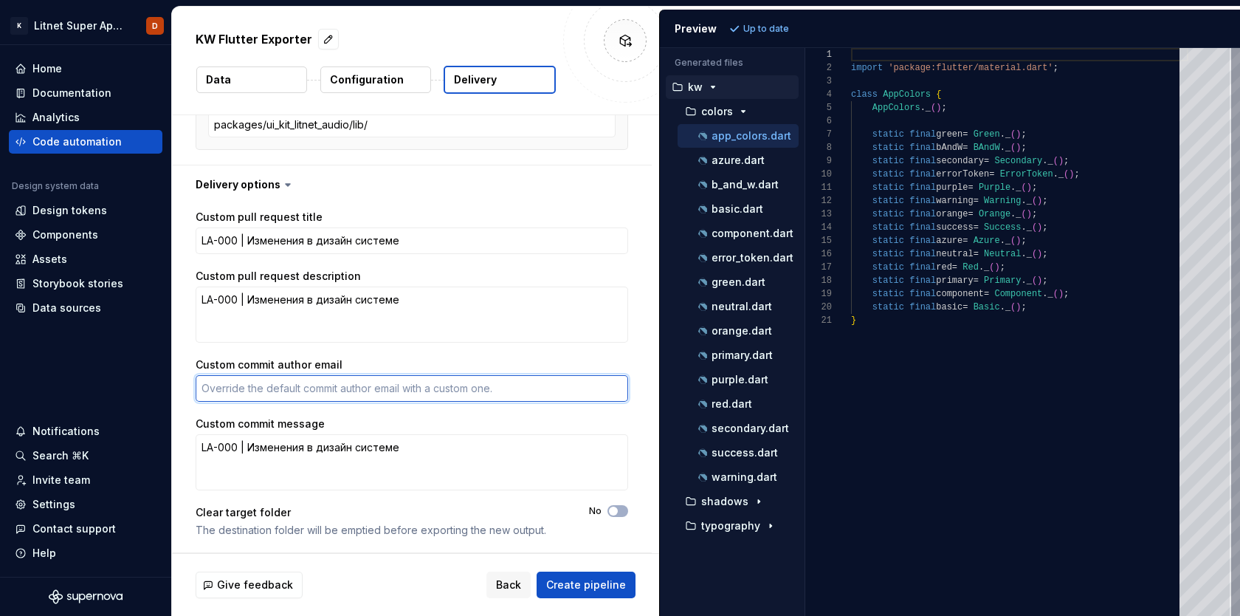
click at [288, 389] on textarea "Custom commit author email" at bounding box center [412, 388] width 433 height 27
click at [336, 387] on textarea "Custom commit author email" at bounding box center [412, 388] width 433 height 27
paste textarea "[EMAIL_ADDRESS][DOMAIN_NAME]"
type textarea "*"
type textarea "[EMAIL_ADDRESS][DOMAIN_NAME]"
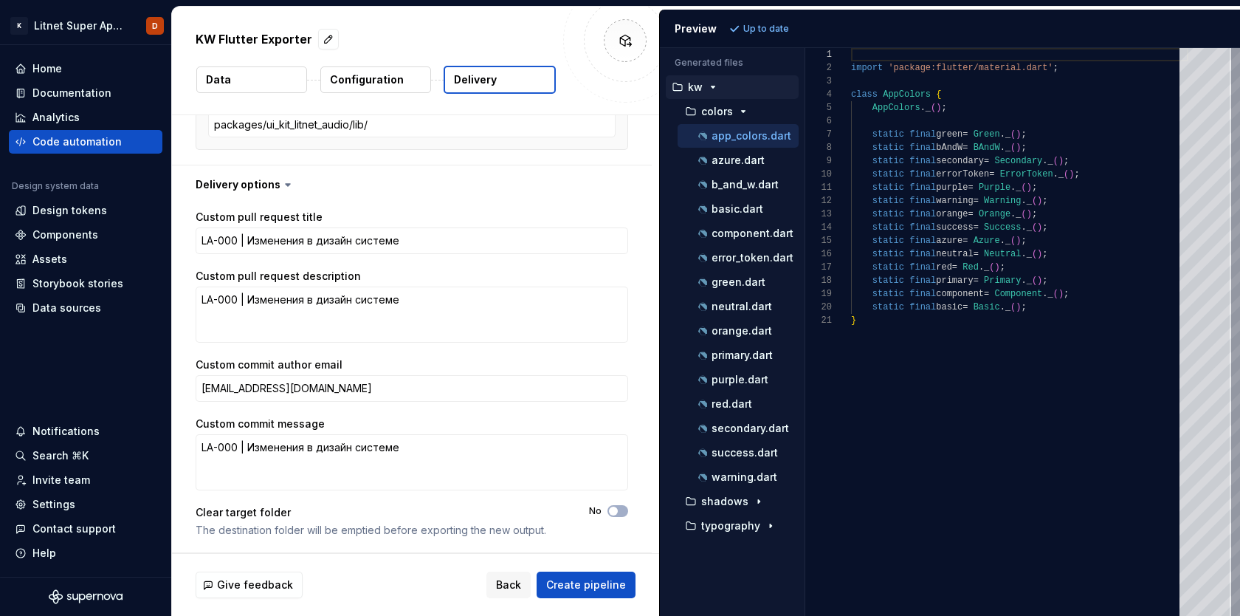
click at [626, 406] on div "Custom pull request title LA-000 | Изменения в дизайн системе Custom pull reque…" at bounding box center [412, 378] width 433 height 337
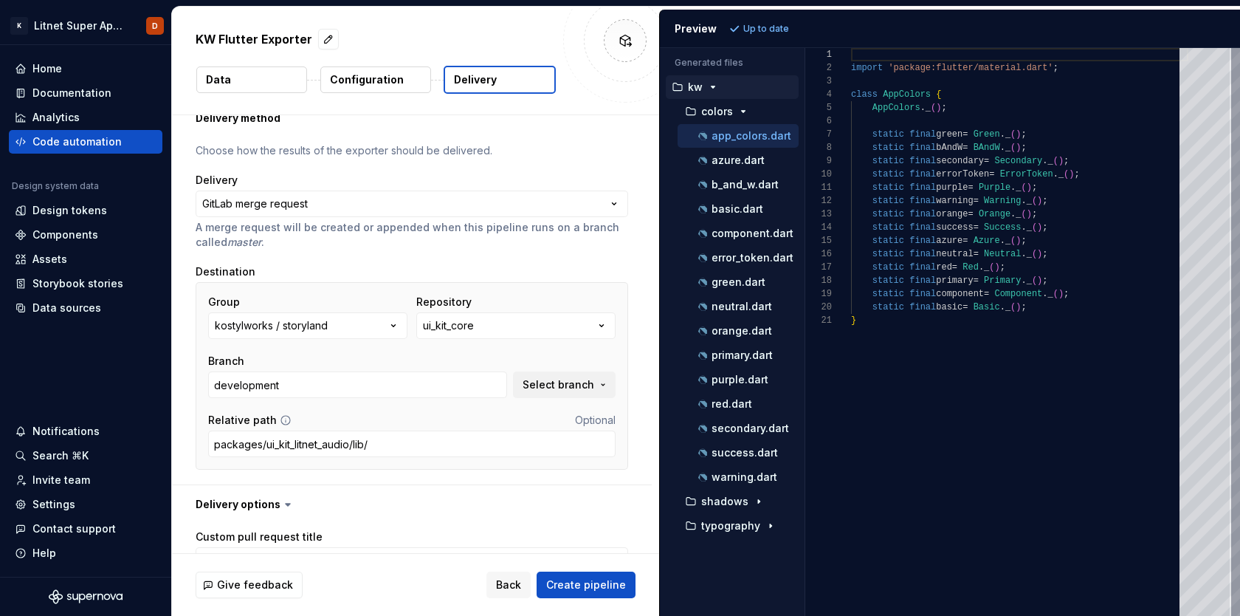
scroll to position [0, 0]
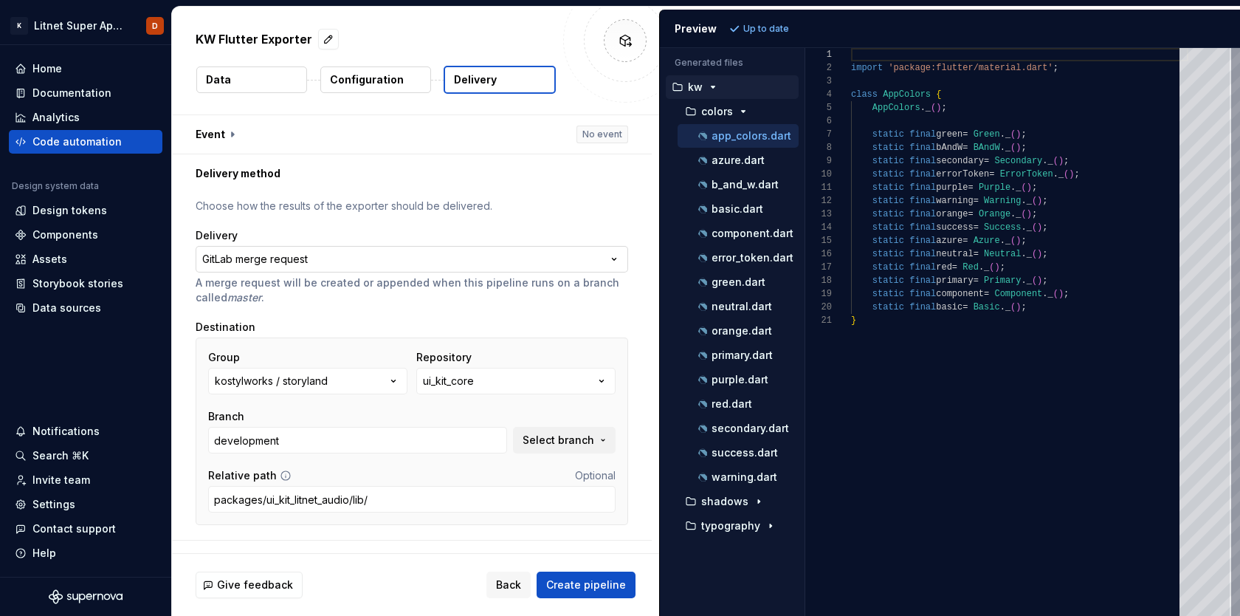
type textarea "*"
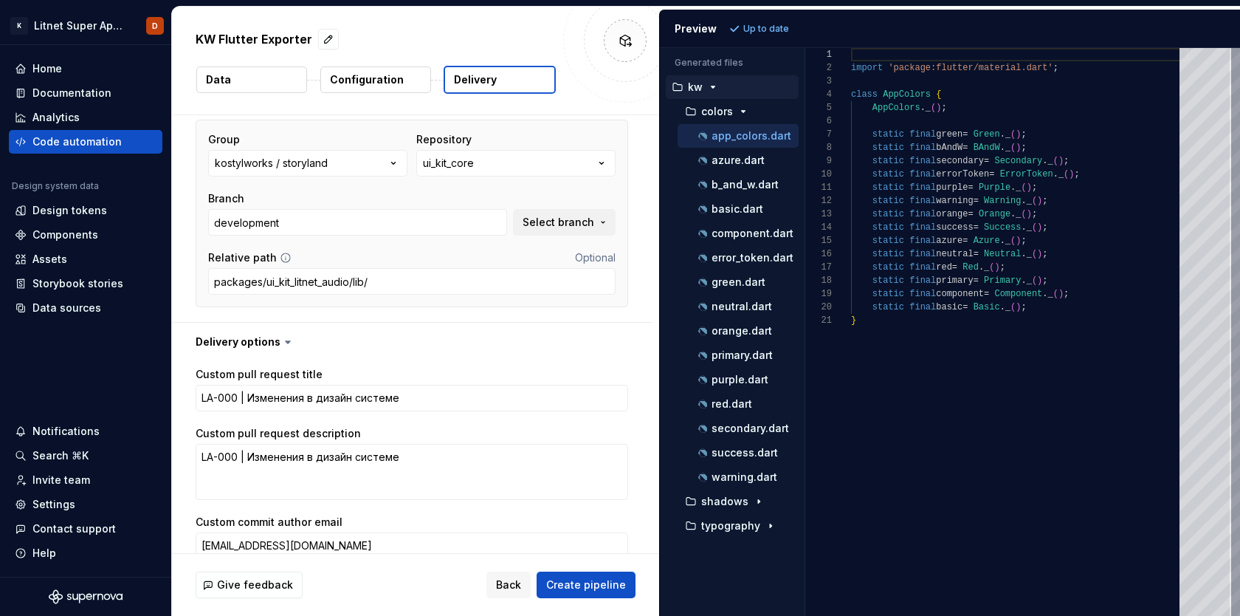
scroll to position [216, 0]
click at [741, 209] on p "basic.dart" at bounding box center [738, 209] width 52 height 12
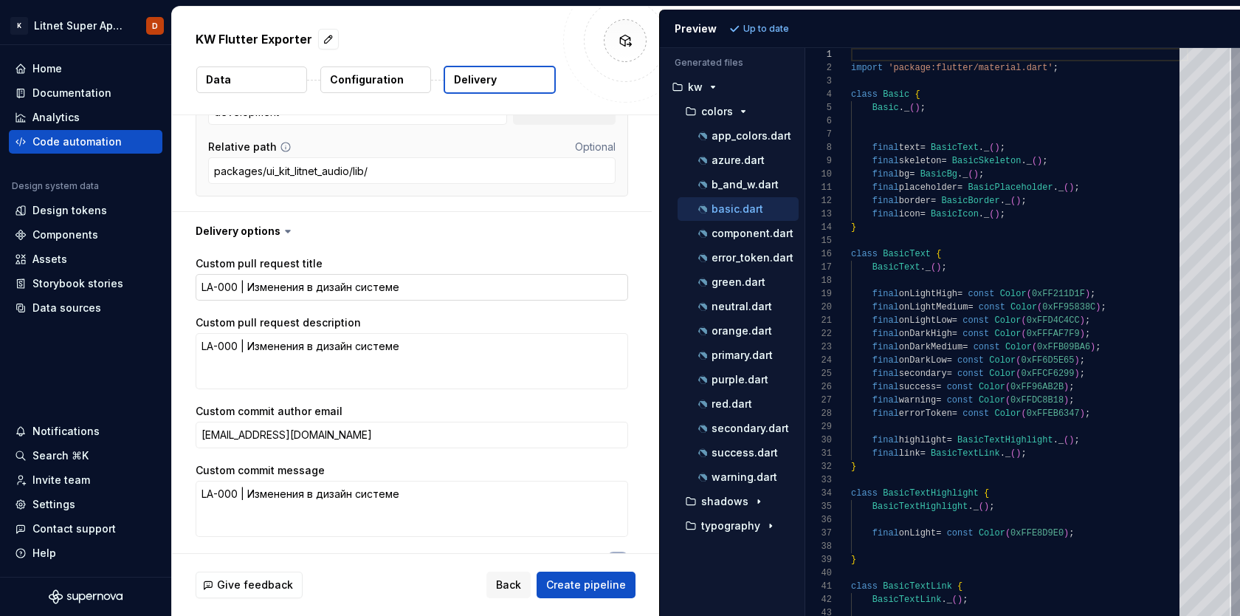
scroll to position [375, 0]
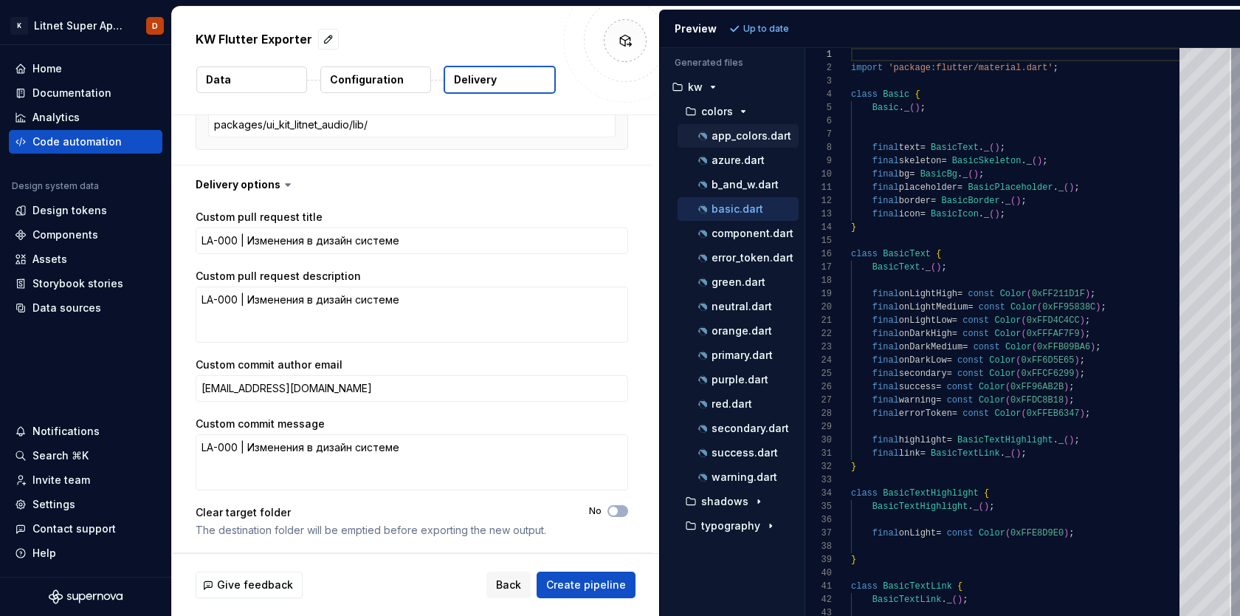
click at [761, 137] on p "app_colors.dart" at bounding box center [752, 136] width 80 height 12
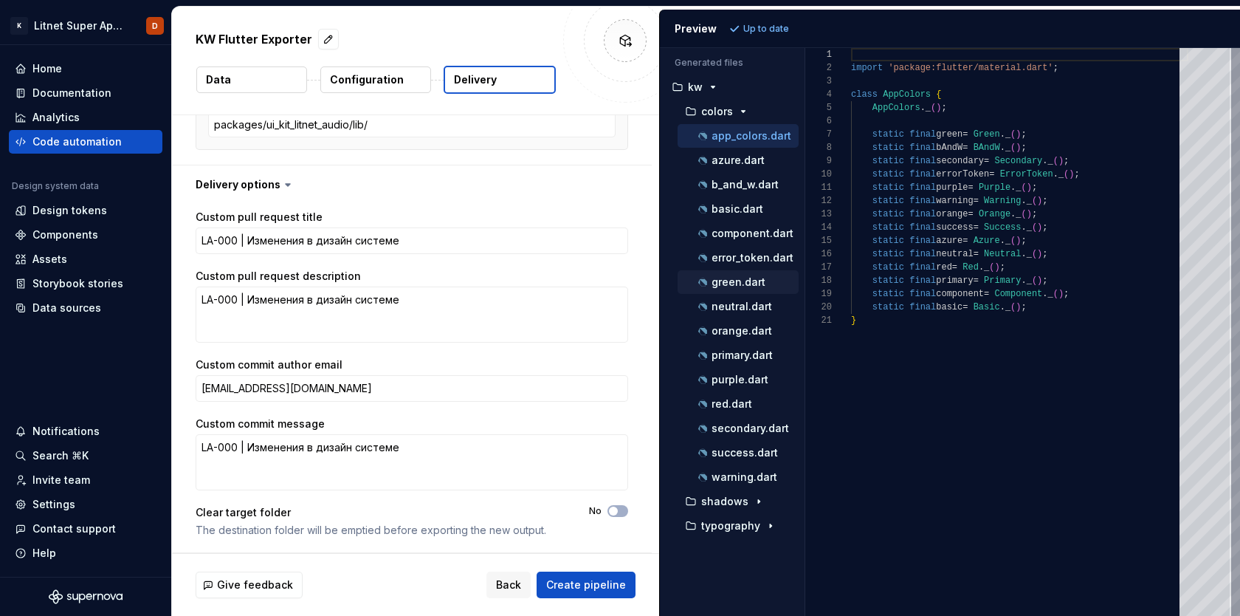
click at [729, 281] on p "green.dart" at bounding box center [739, 282] width 54 height 12
type textarea "**********"
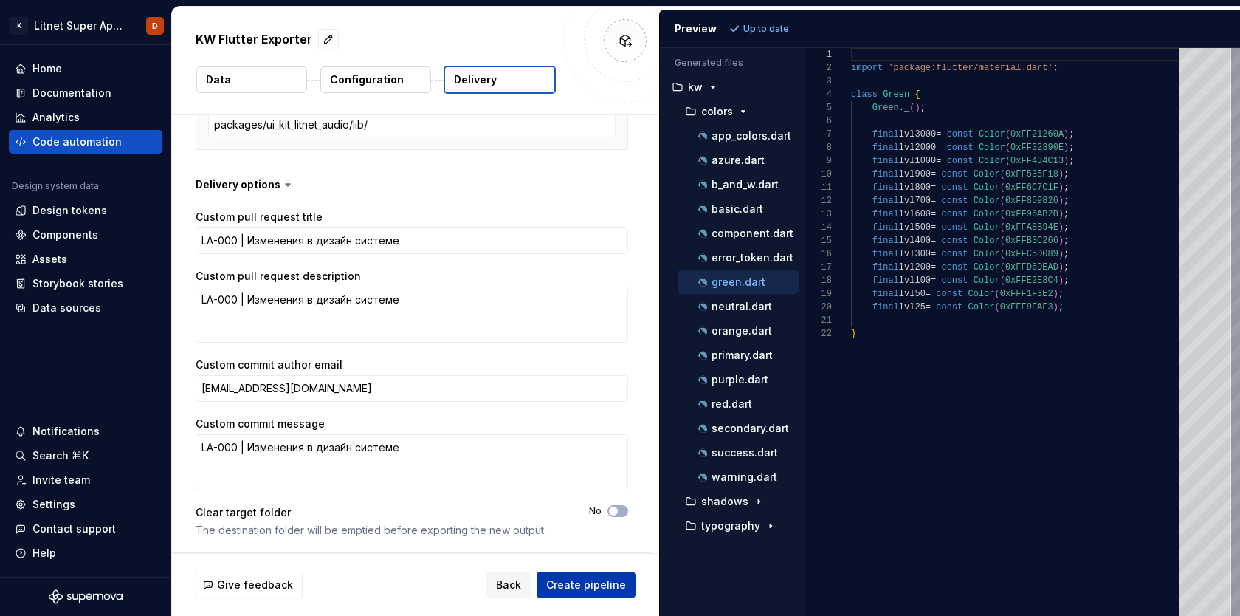
click at [597, 582] on span "Create pipeline" at bounding box center [586, 584] width 80 height 15
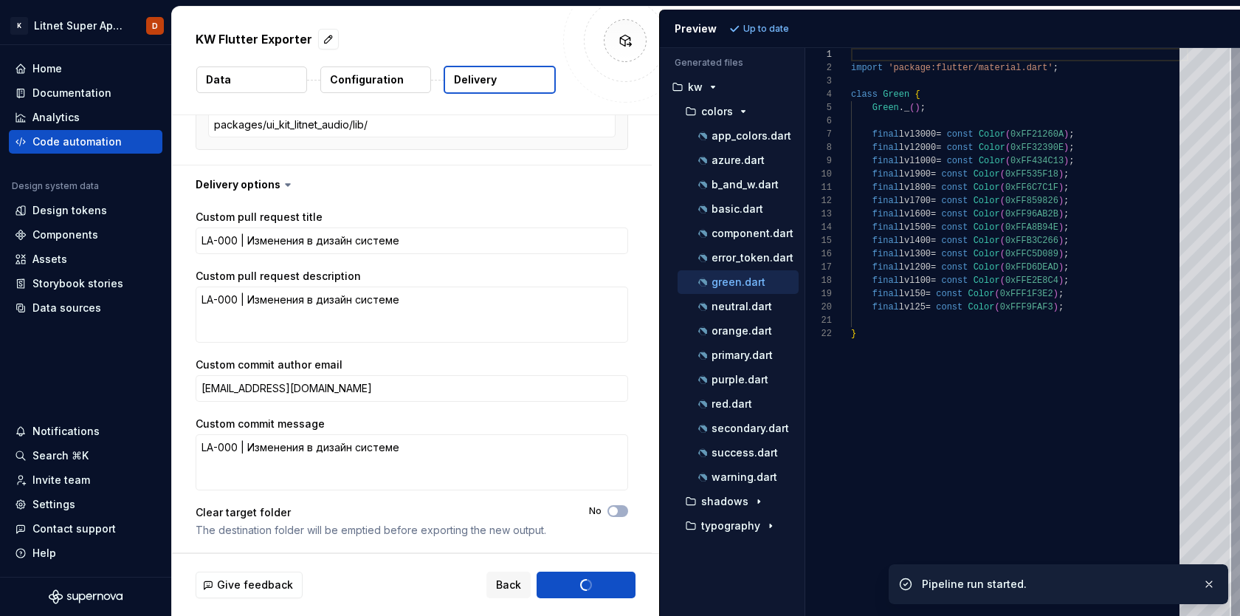
type textarea "*"
